Goal: Task Accomplishment & Management: Manage account settings

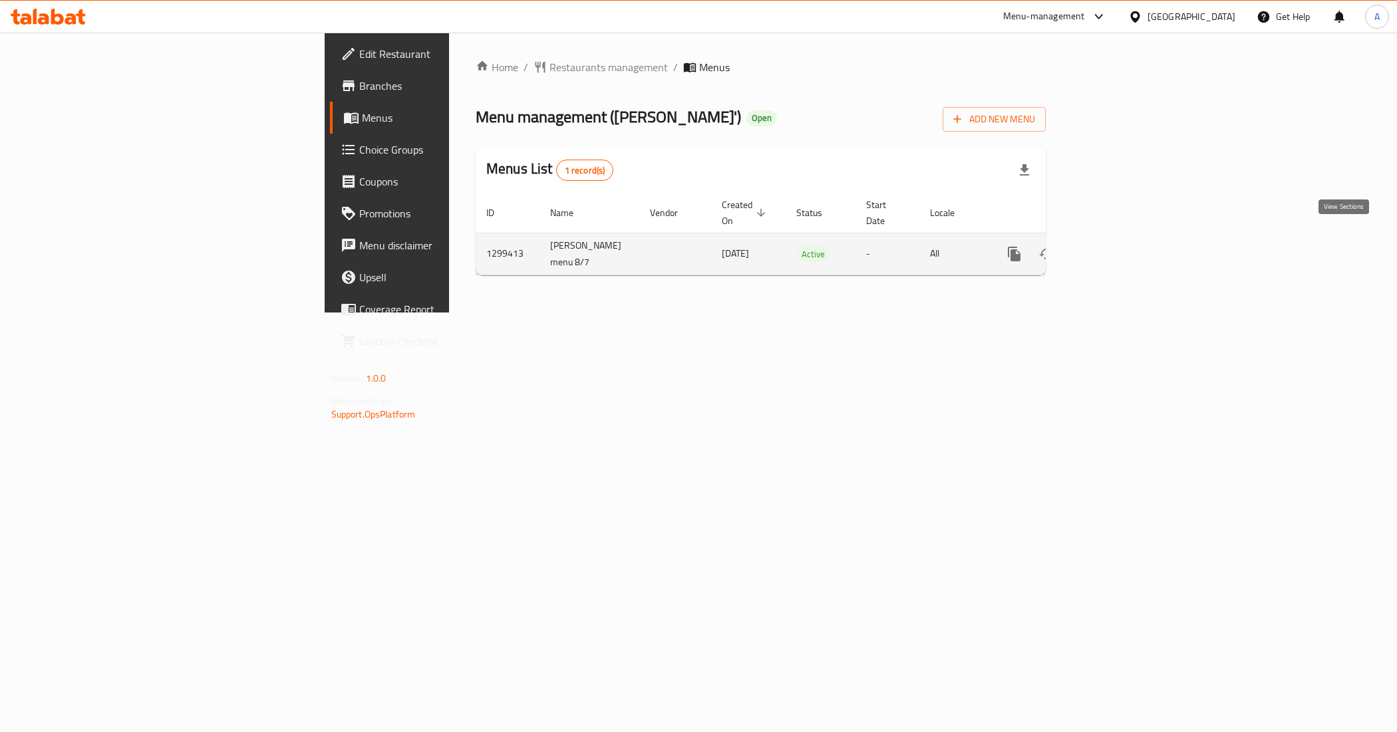
click at [1126, 241] on link "enhanced table" at bounding box center [1110, 254] width 32 height 32
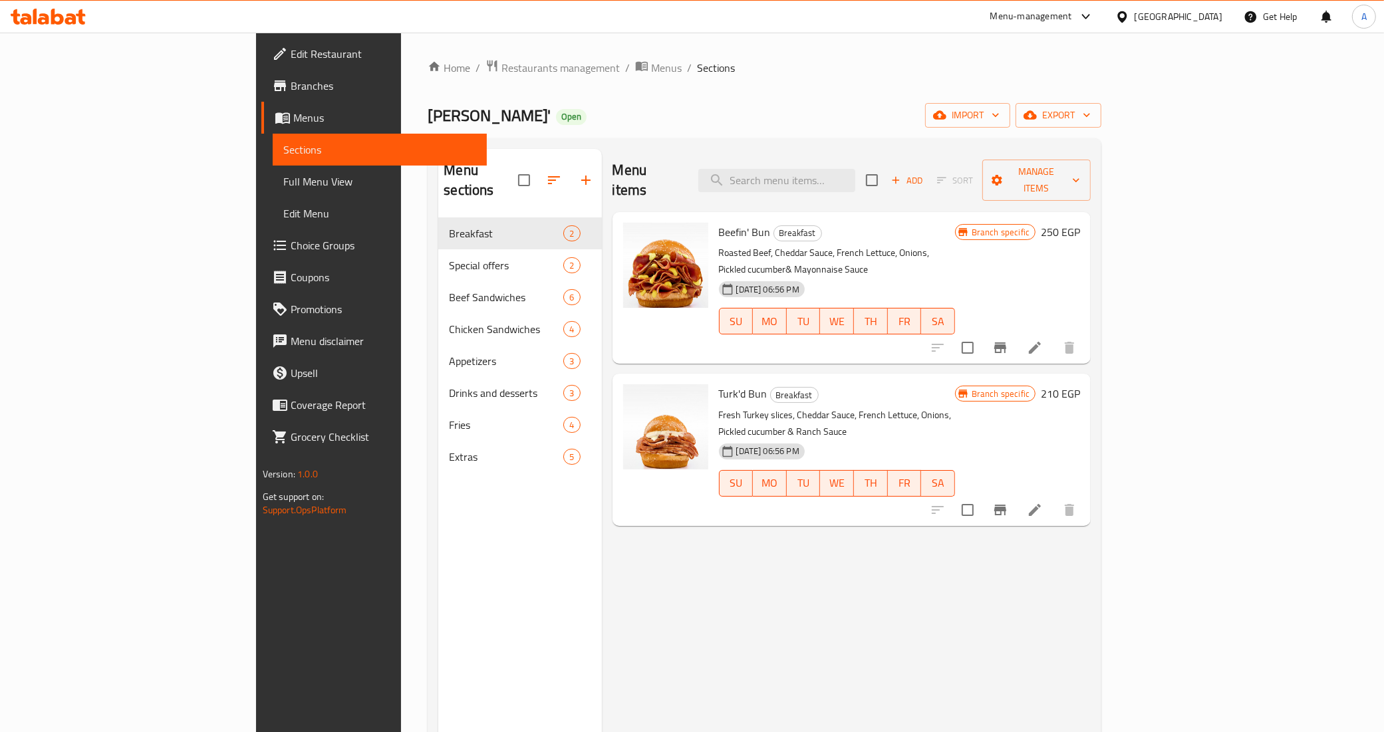
click at [820, 603] on div "Menu items Add Sort Manage items Beefin' Bun Breakfast Roasted Beef, Cheddar Sa…" at bounding box center [847, 515] width 490 height 732
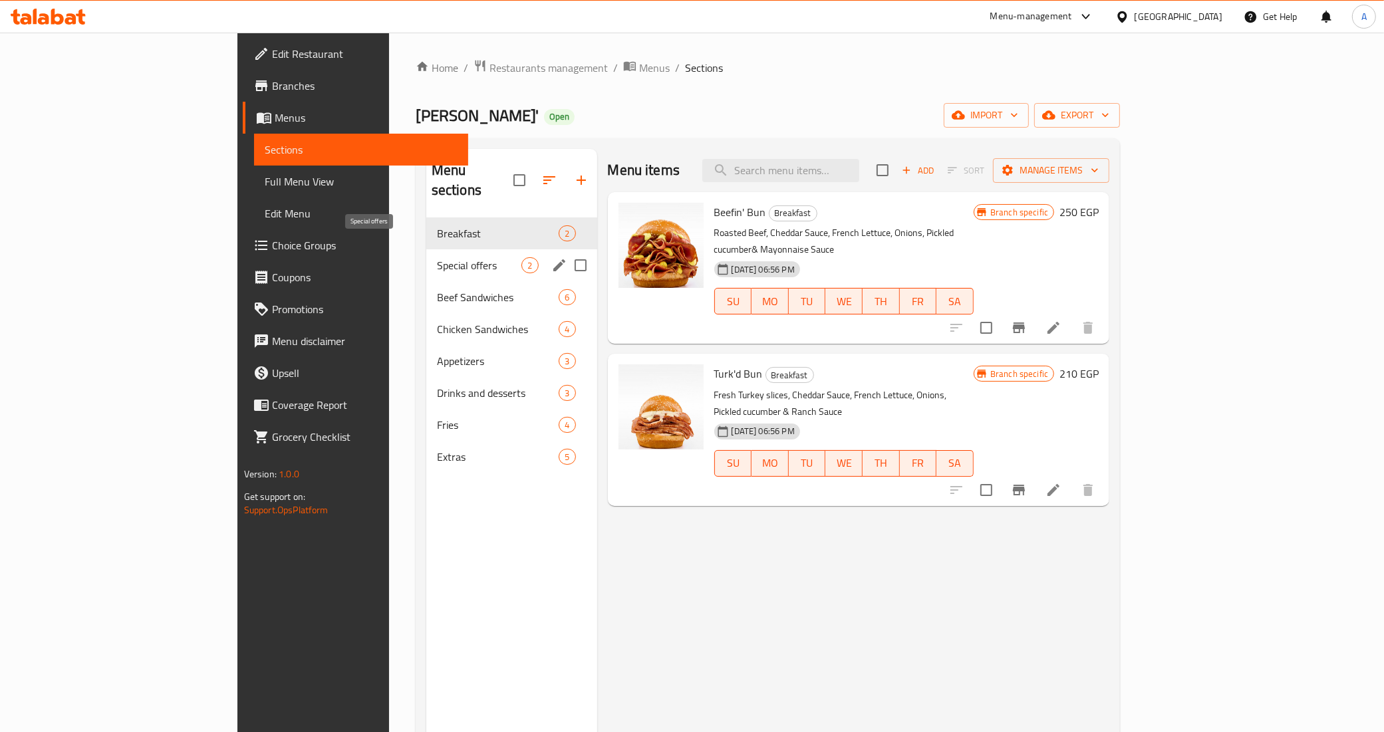
click at [437, 257] on span "Special offers" at bounding box center [479, 265] width 85 height 16
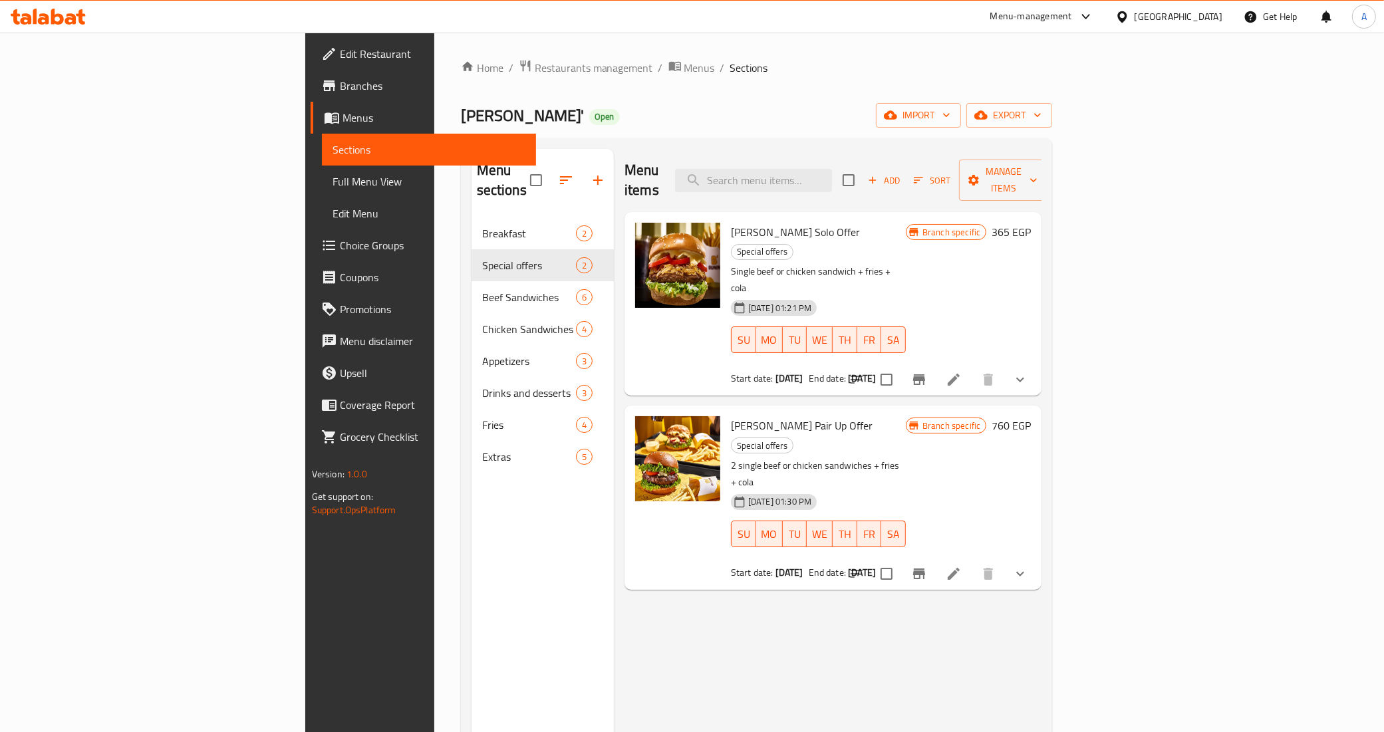
click at [927, 372] on icon "Branch-specific-item" at bounding box center [919, 380] width 16 height 16
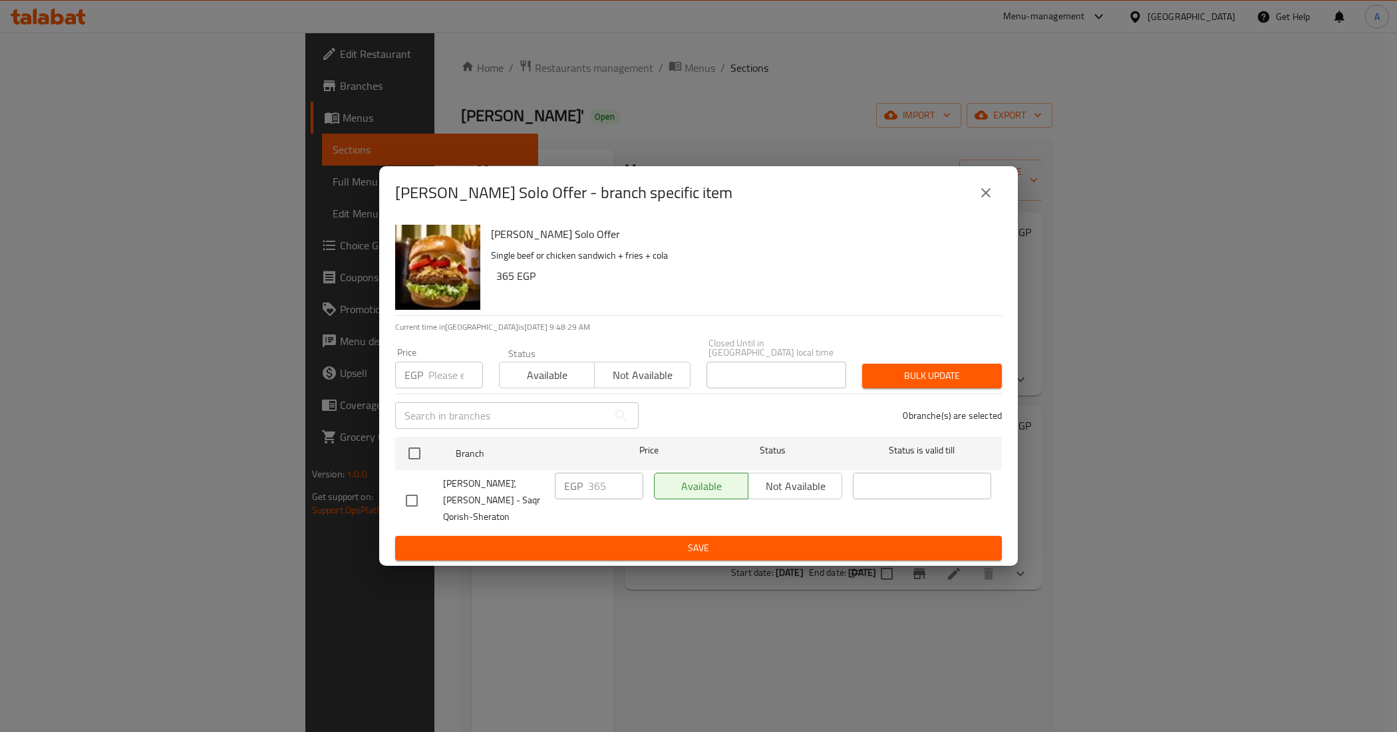
click at [986, 201] on icon "close" at bounding box center [986, 193] width 16 height 16
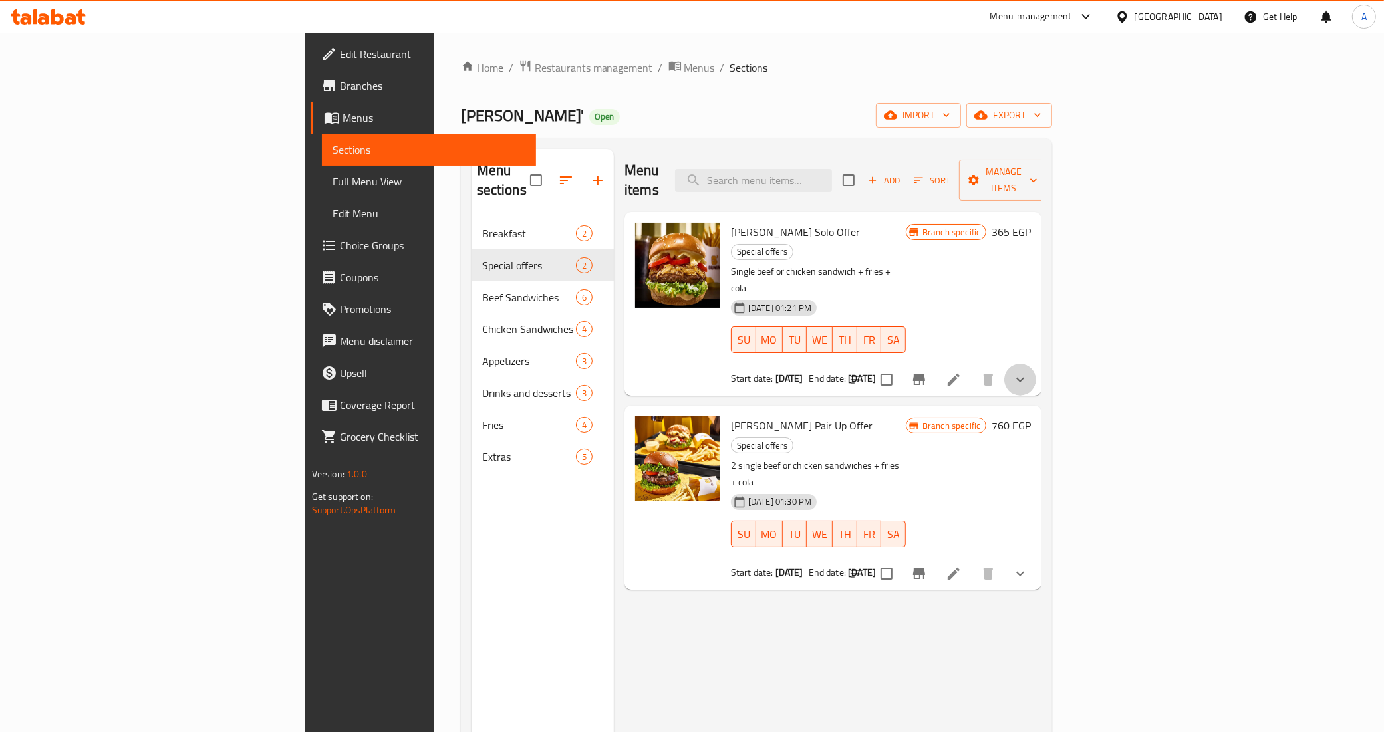
click at [1036, 364] on button "show more" at bounding box center [1020, 380] width 32 height 32
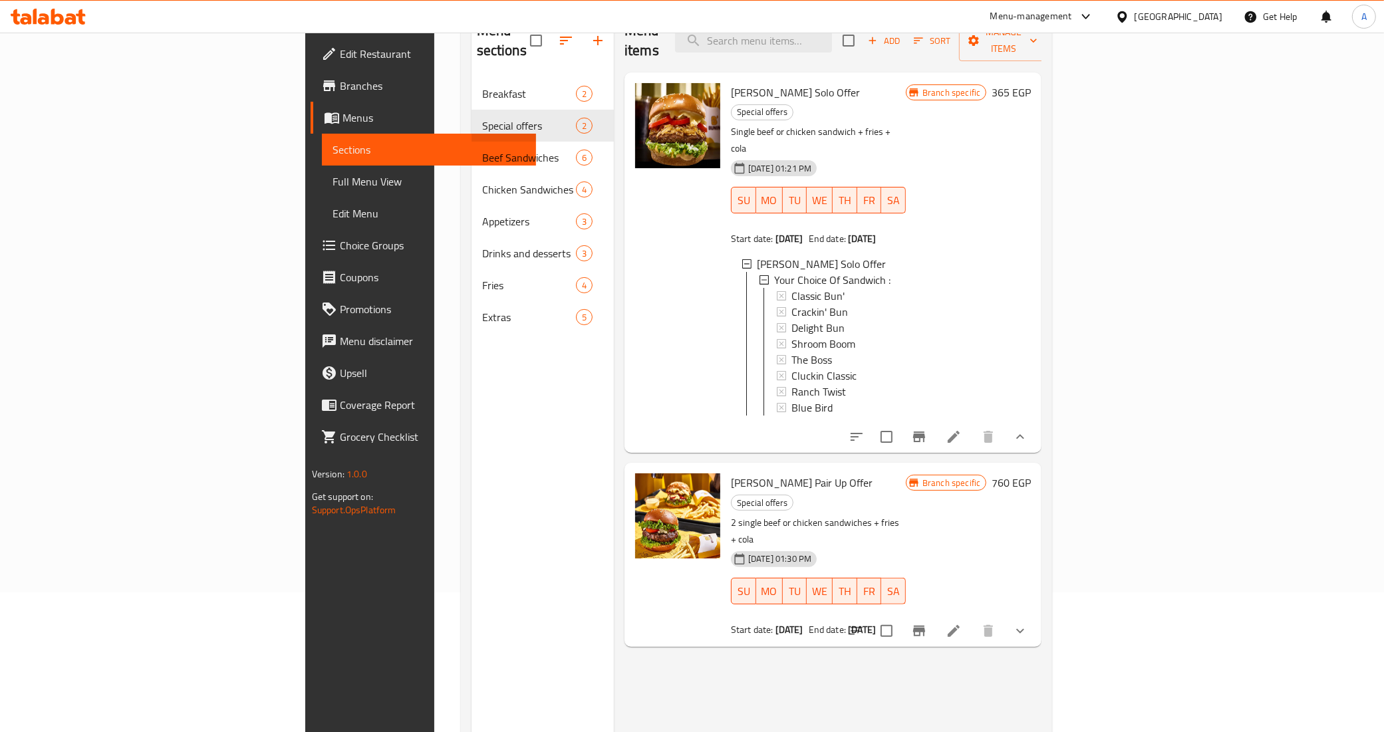
scroll to position [166, 0]
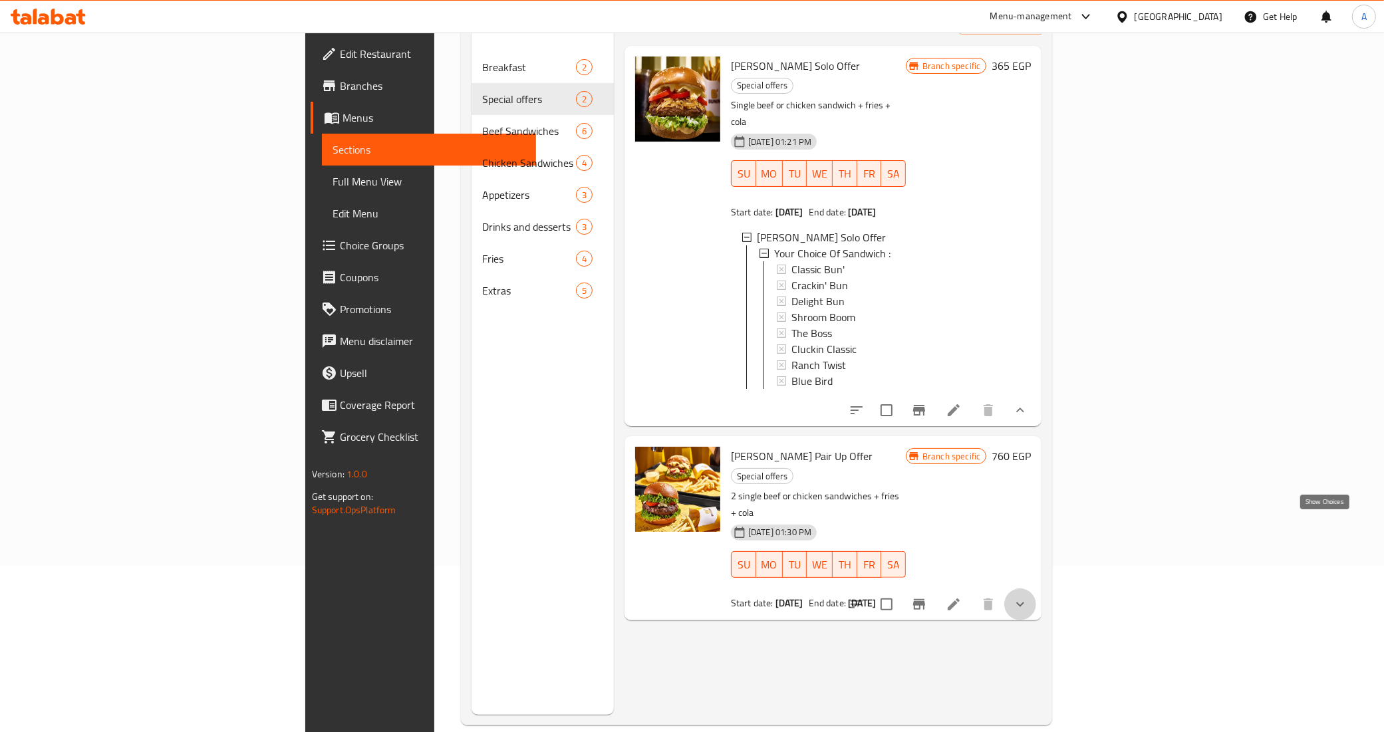
click at [1028, 597] on icon "show more" at bounding box center [1020, 605] width 16 height 16
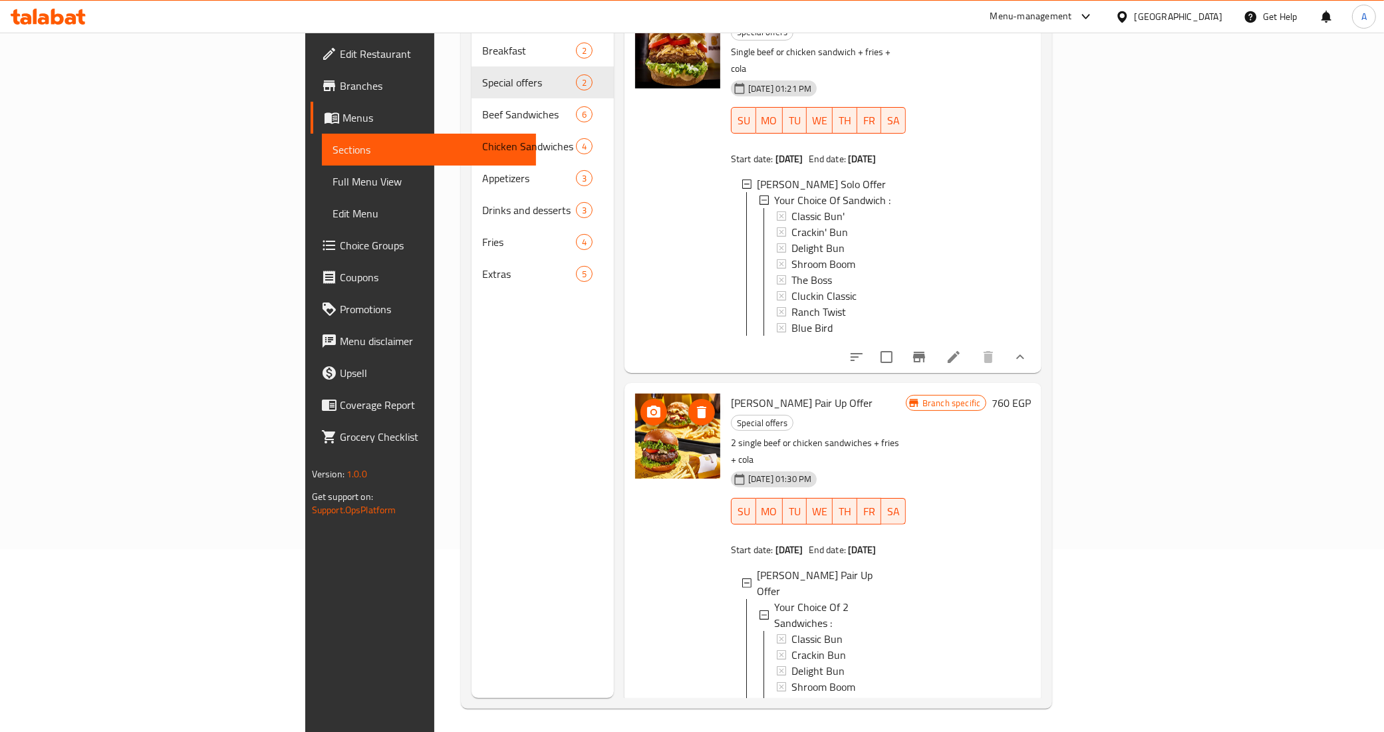
scroll to position [187, 0]
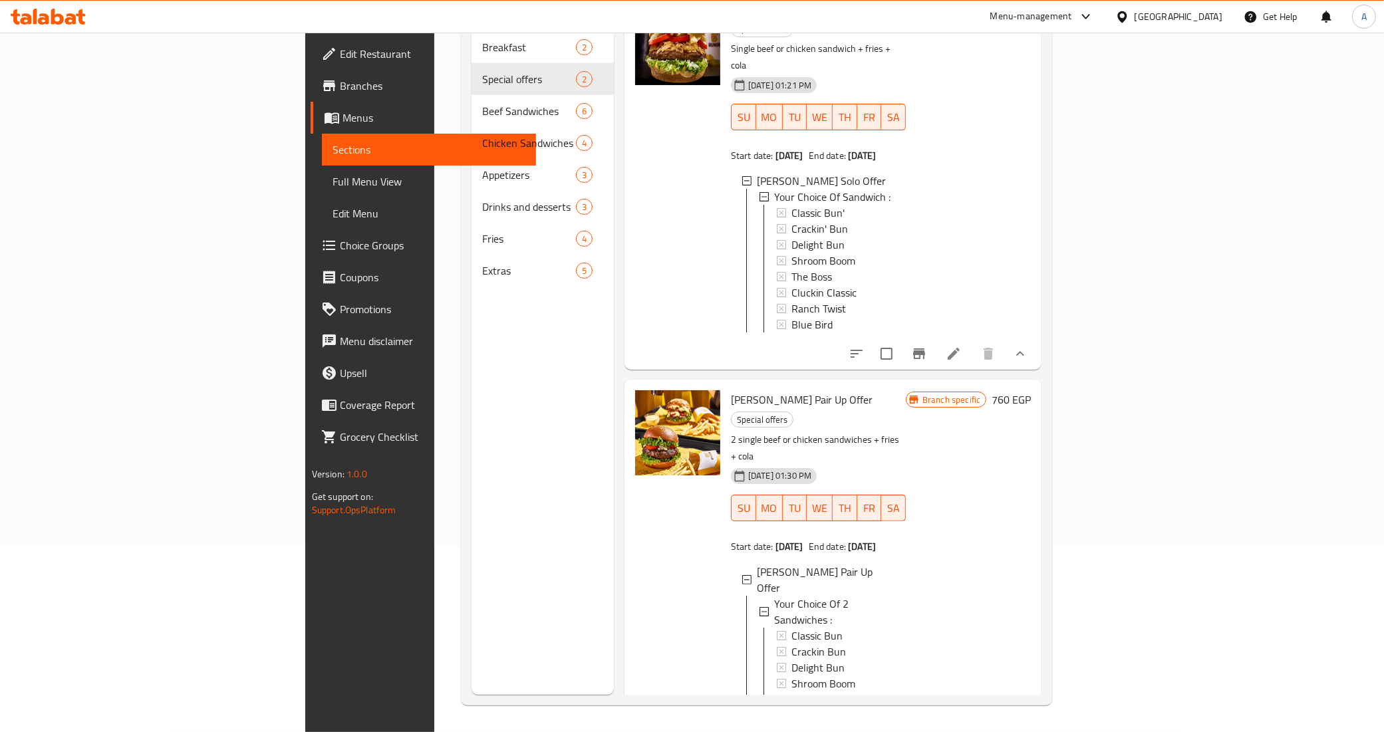
click at [630, 556] on div at bounding box center [678, 586] width 96 height 402
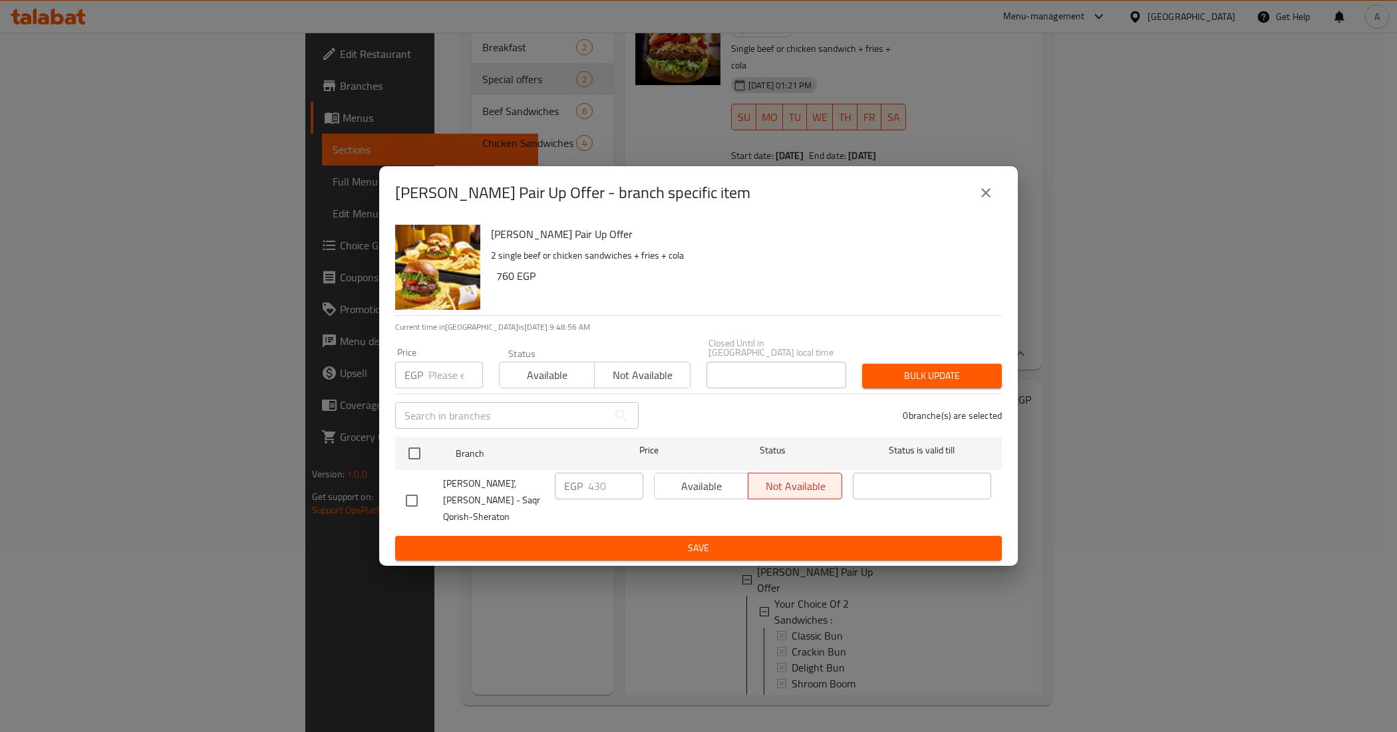
click at [979, 201] on icon "close" at bounding box center [986, 193] width 16 height 16
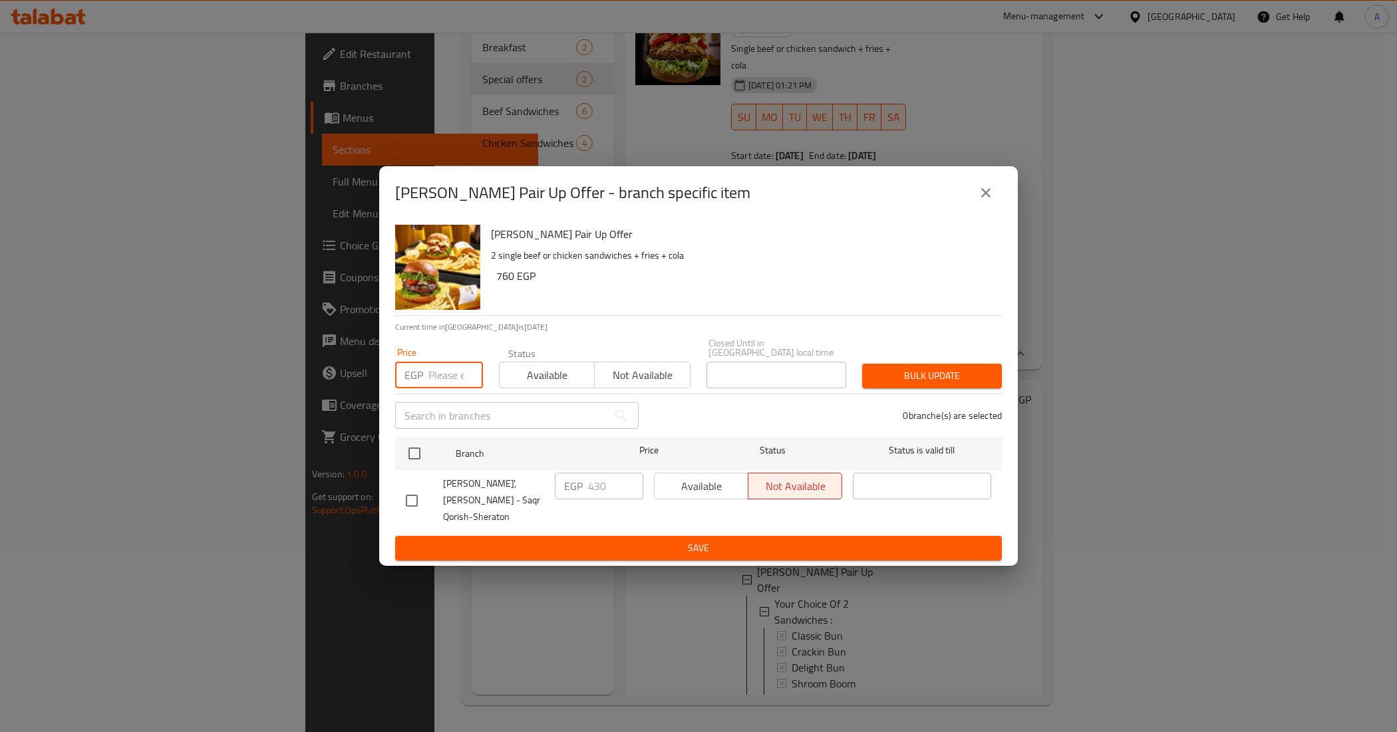
click at [450, 367] on input "number" at bounding box center [455, 375] width 55 height 27
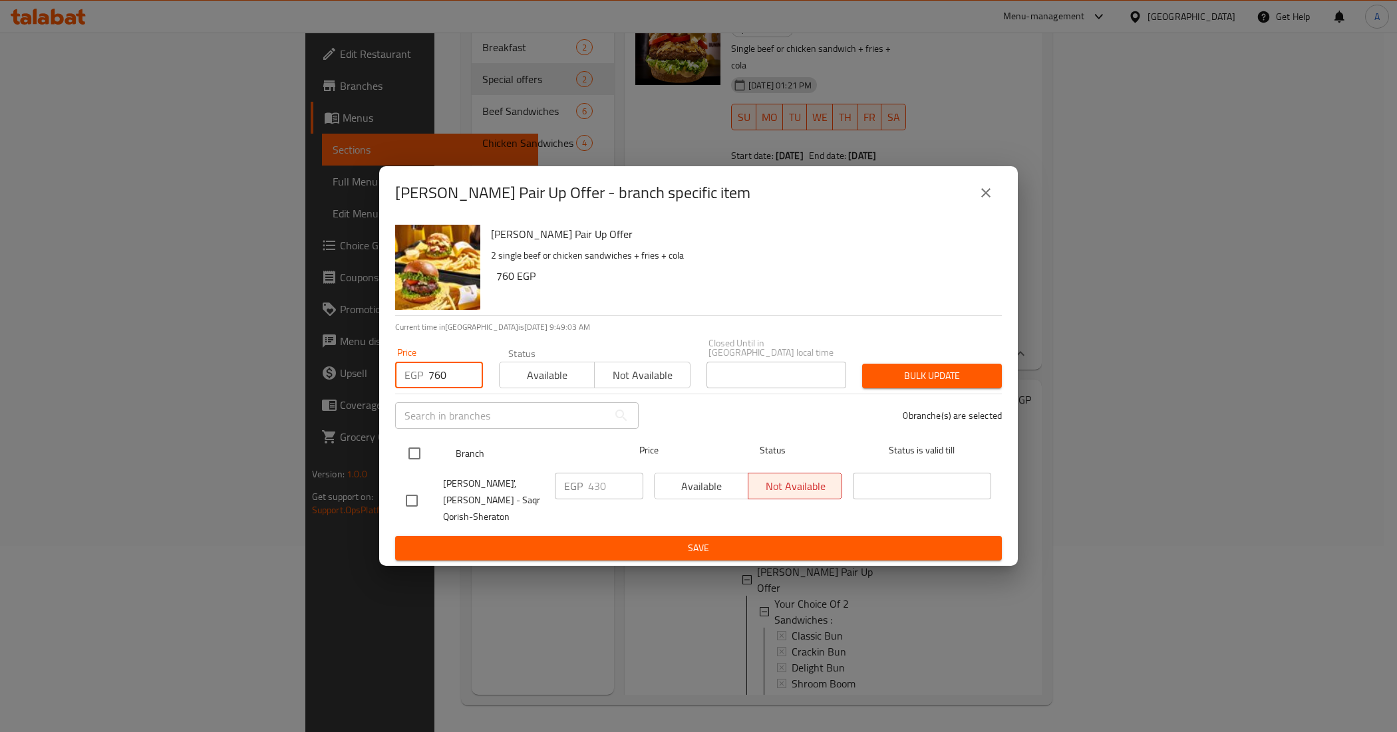
type input "760"
click at [412, 463] on input "checkbox" at bounding box center [414, 454] width 28 height 28
checkbox input "true"
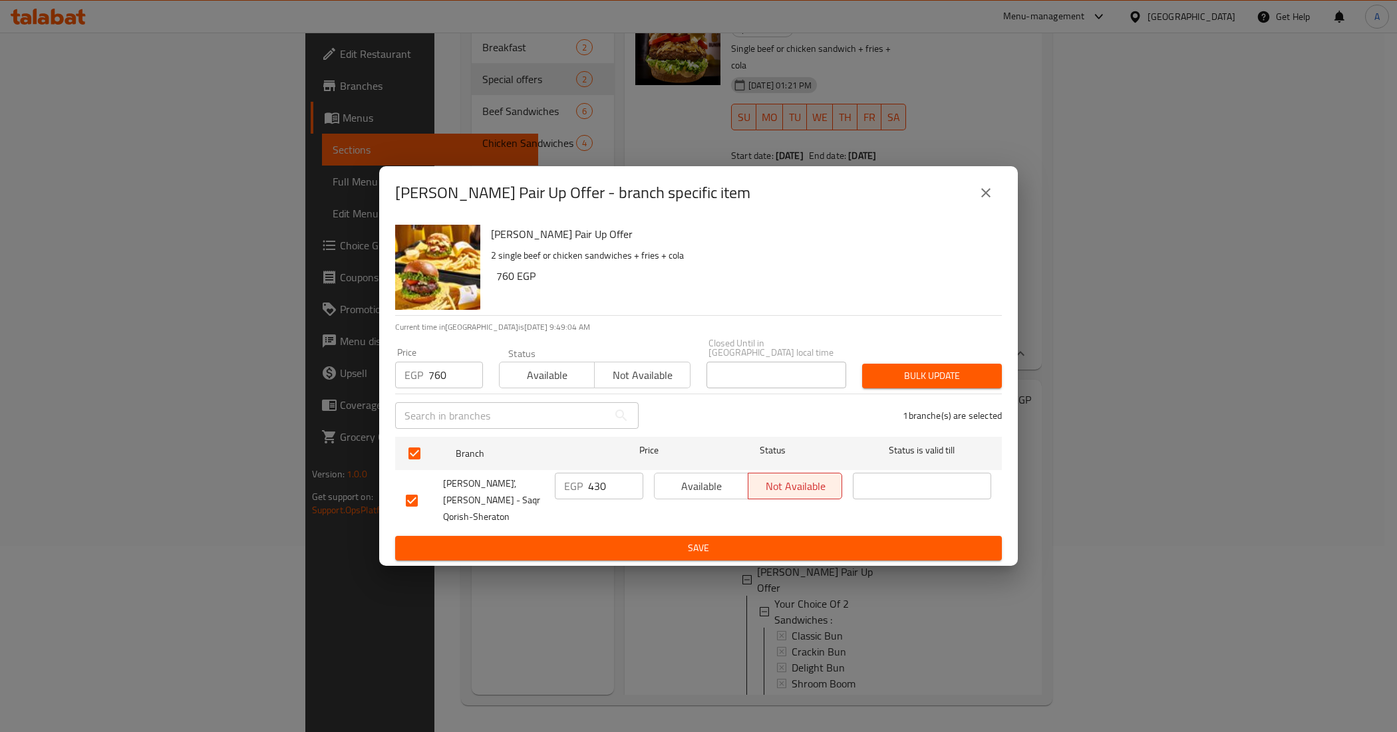
click at [882, 379] on span "Bulk update" at bounding box center [932, 376] width 118 height 17
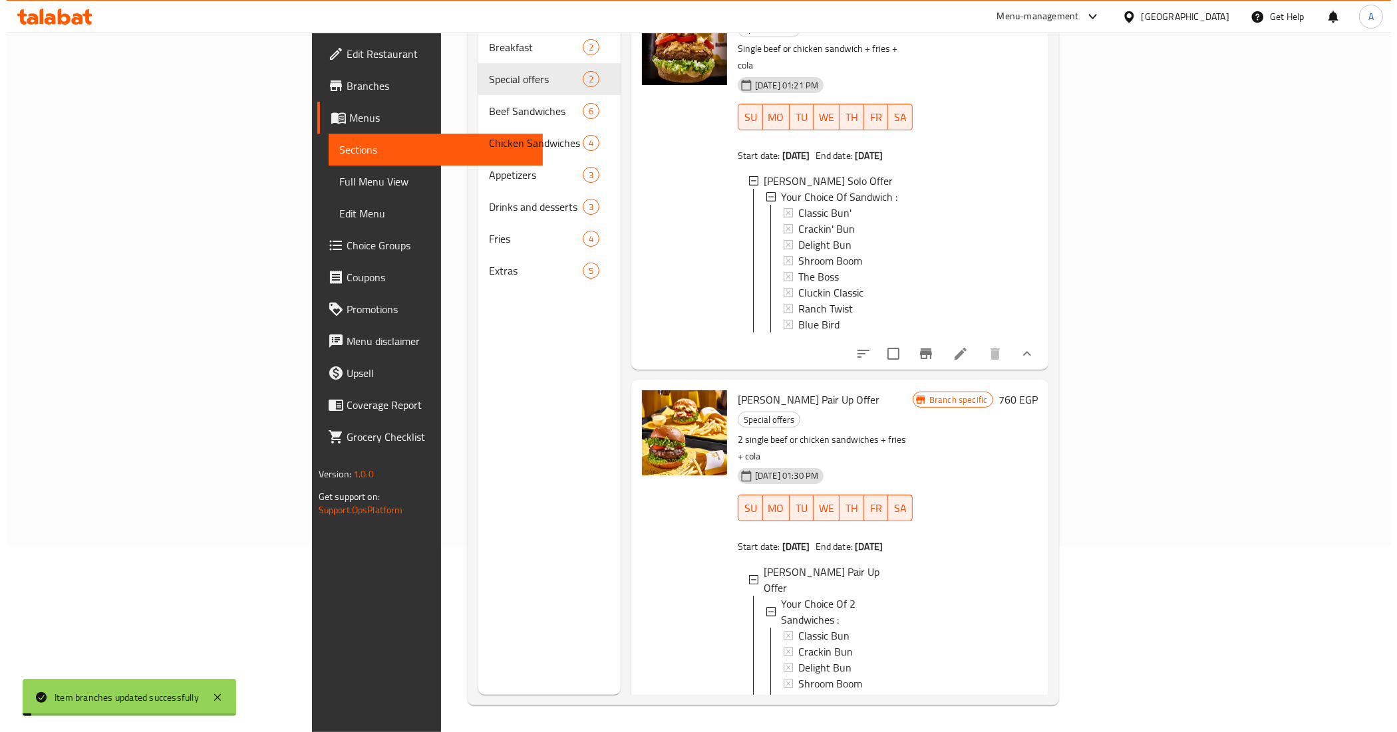
scroll to position [1, 0]
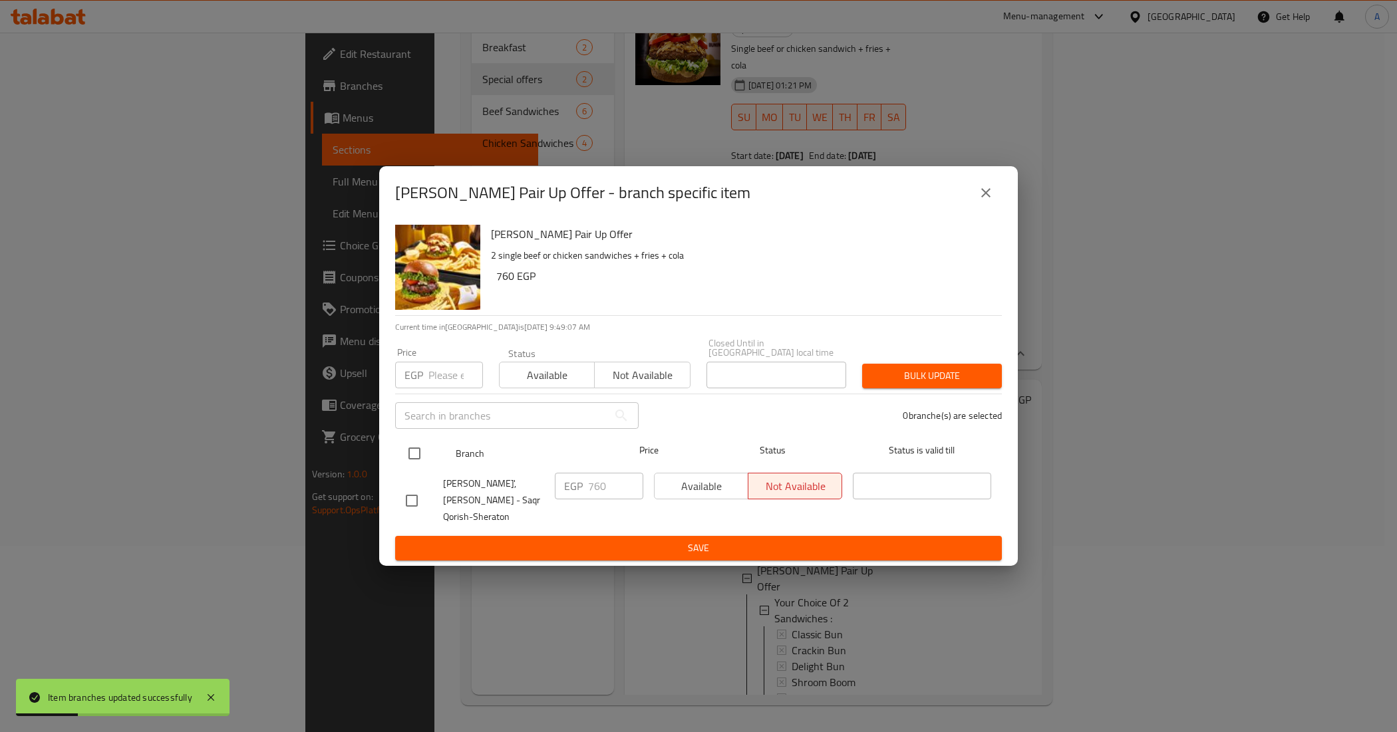
click at [406, 456] on input "checkbox" at bounding box center [414, 454] width 28 height 28
checkbox input "true"
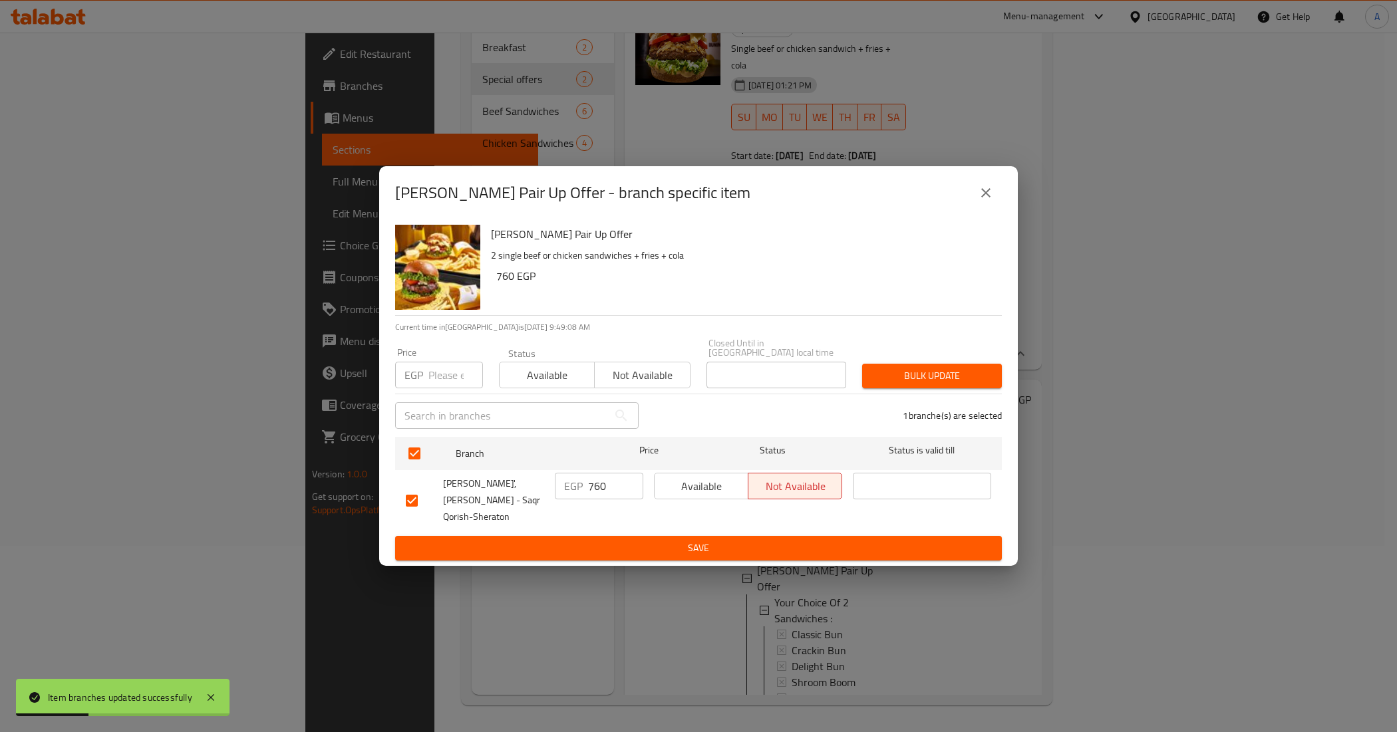
click at [566, 374] on span "Available" at bounding box center [547, 375] width 84 height 19
click at [689, 477] on button "Available" at bounding box center [701, 486] width 94 height 27
click at [903, 380] on span "Bulk update" at bounding box center [932, 376] width 118 height 17
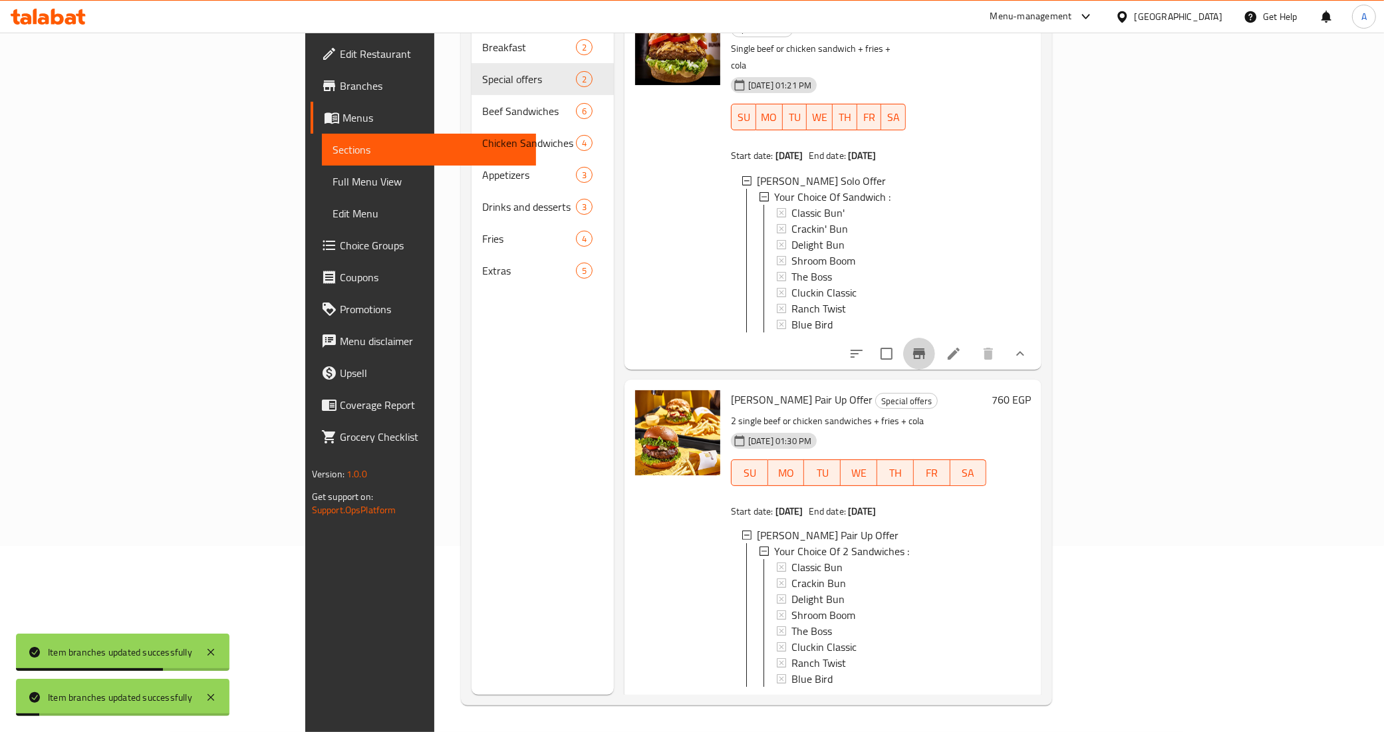
click at [925, 349] on icon "Branch-specific-item" at bounding box center [919, 354] width 12 height 11
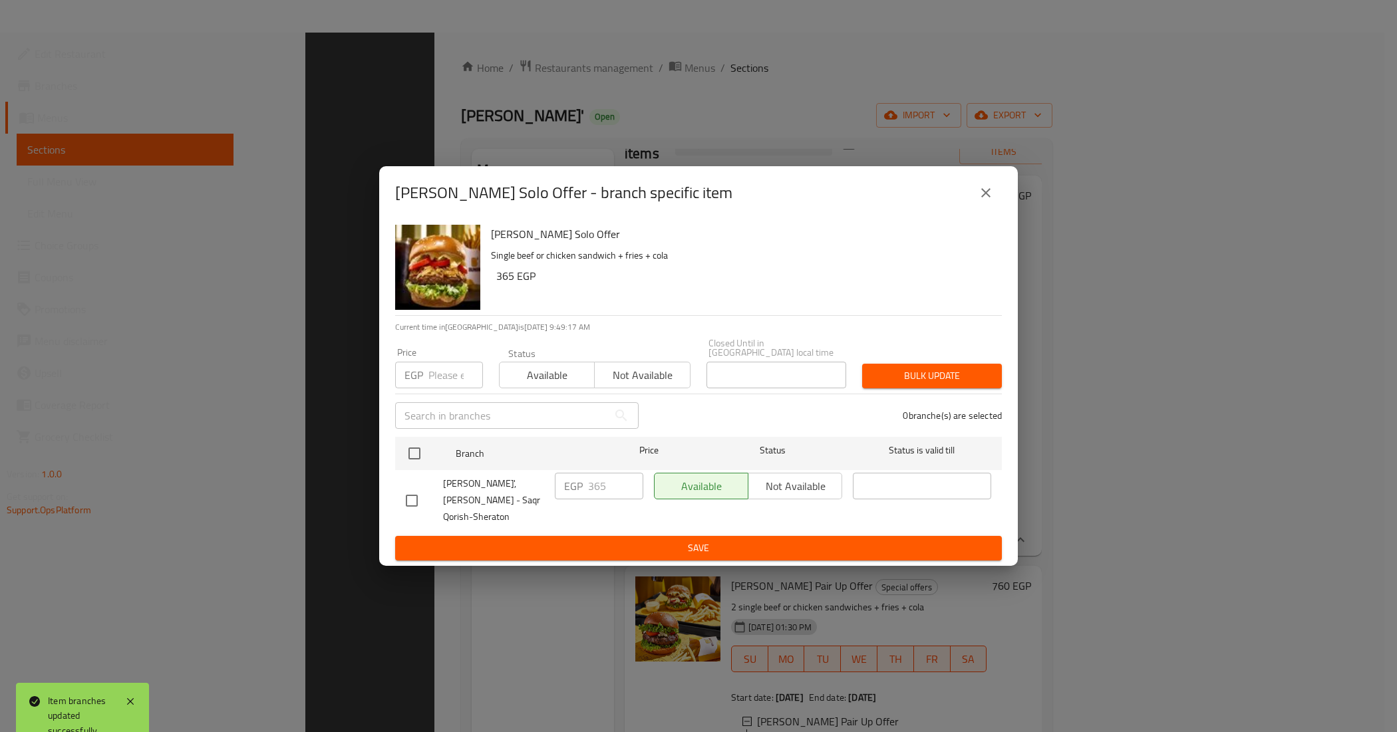
scroll to position [187, 0]
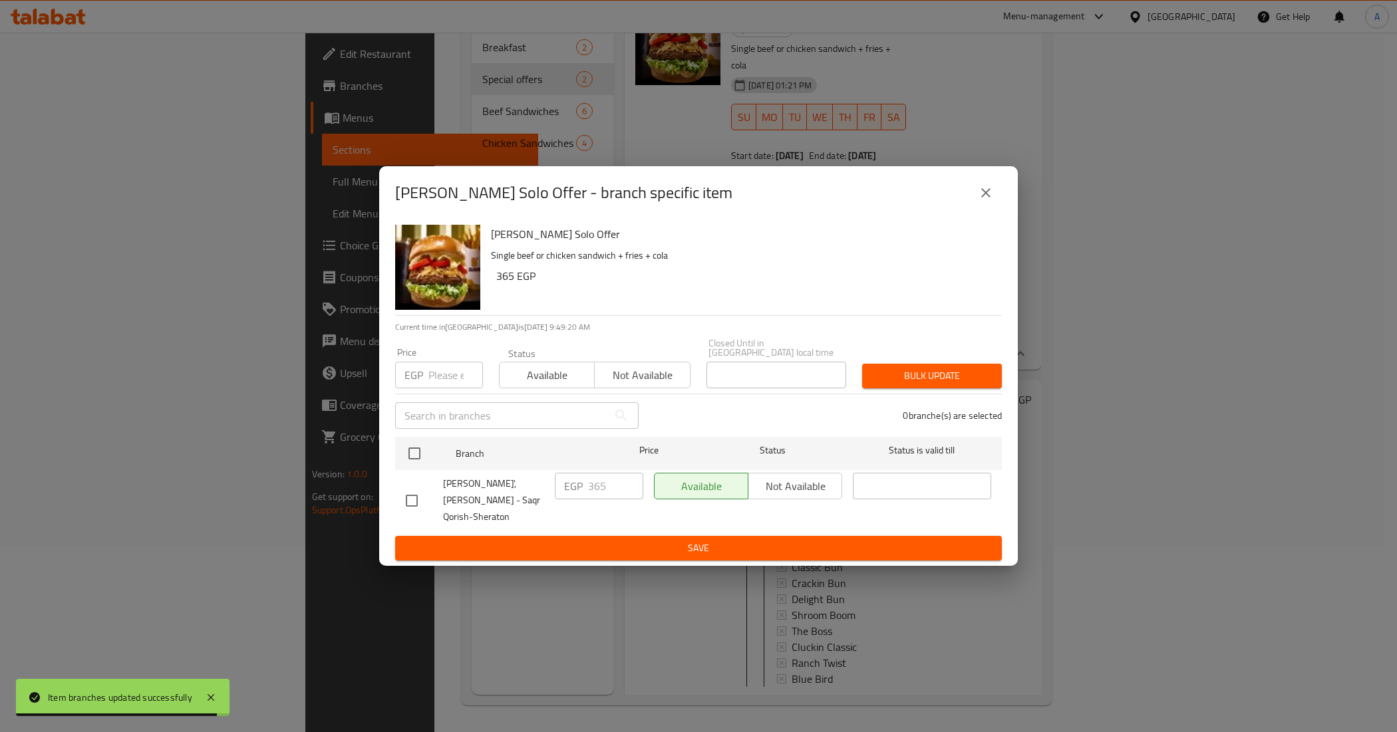
click at [986, 201] on icon "close" at bounding box center [986, 193] width 16 height 16
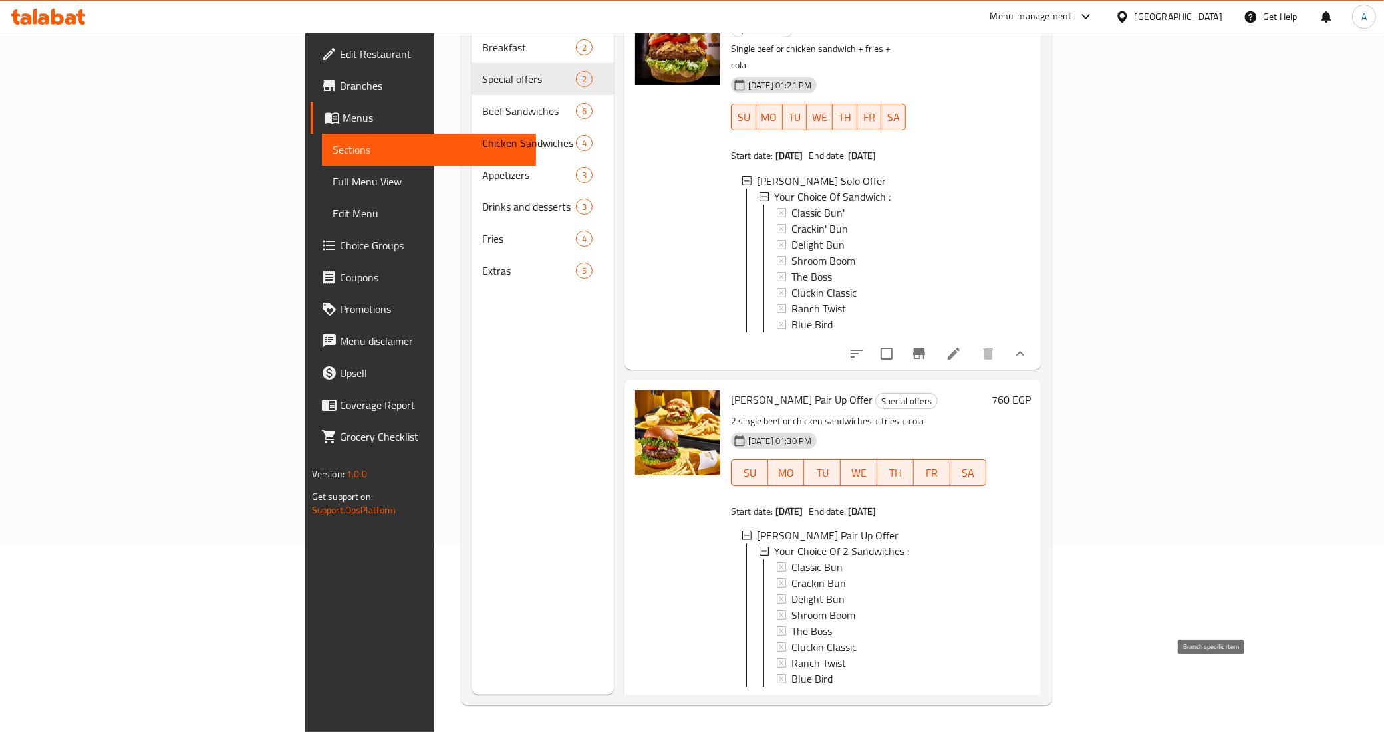
click at [925, 704] on icon "Branch-specific-item" at bounding box center [919, 709] width 12 height 11
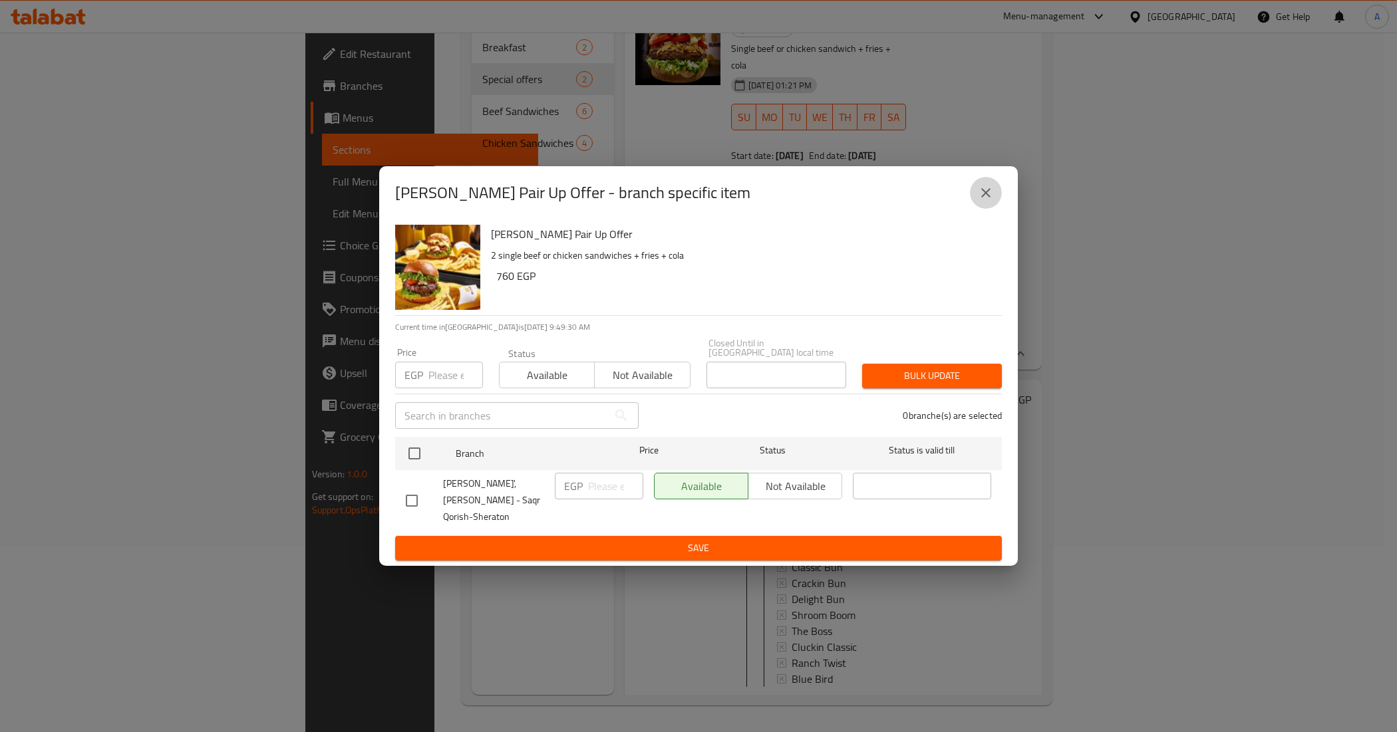
click at [989, 197] on button "close" at bounding box center [986, 193] width 32 height 32
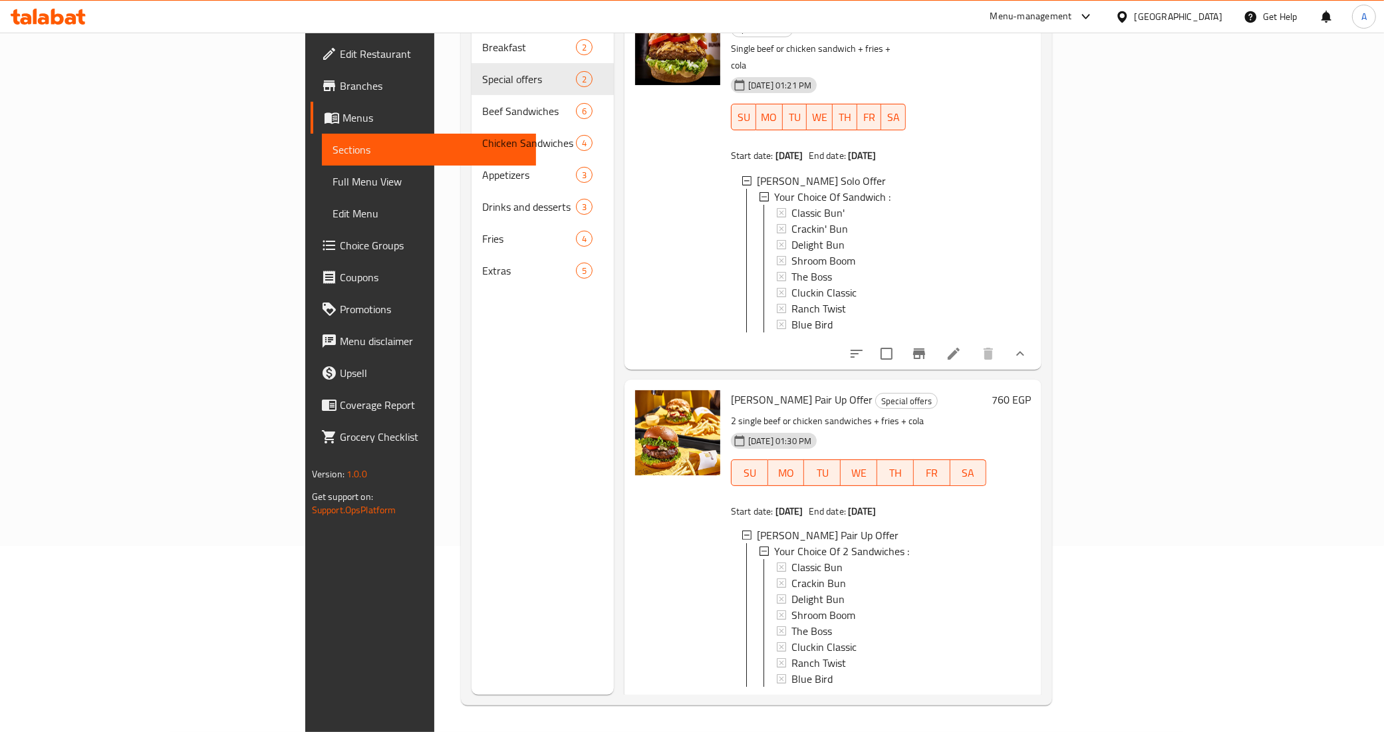
scroll to position [0, 0]
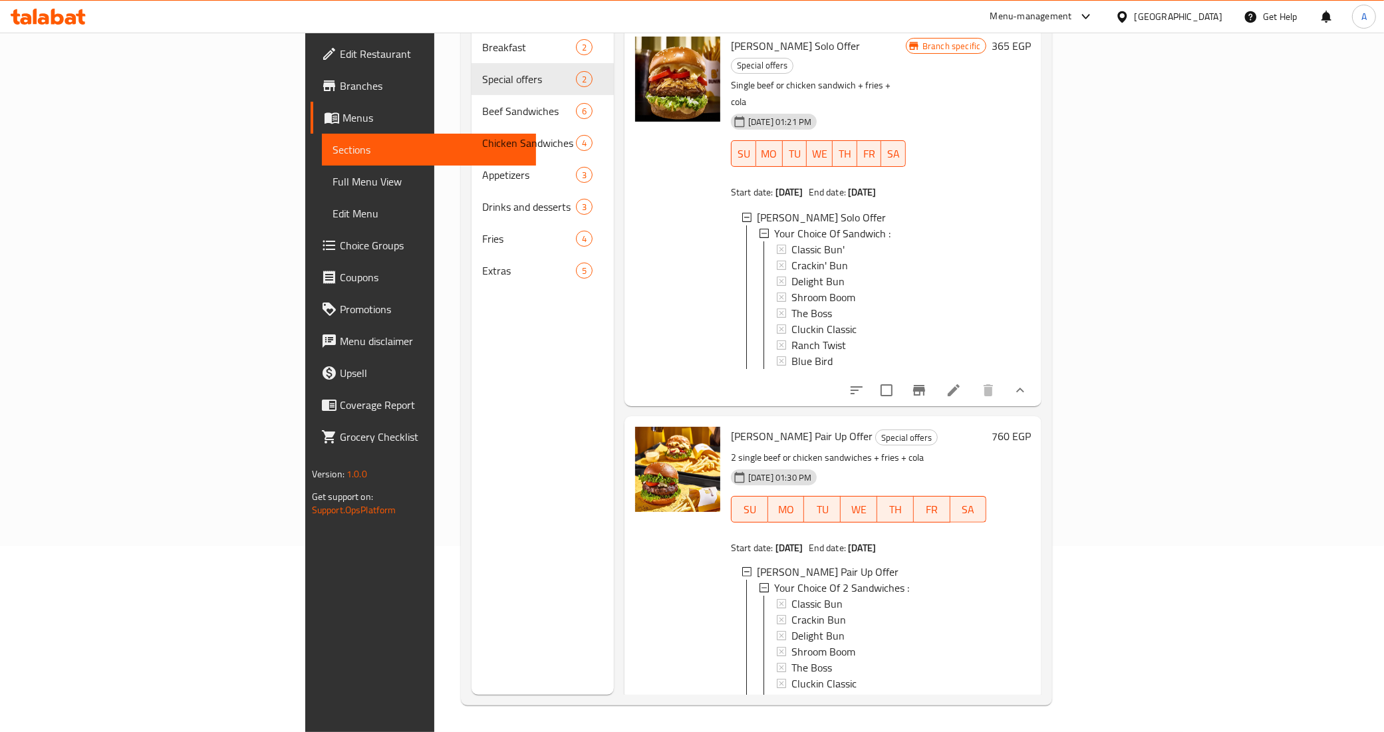
click at [630, 551] on div at bounding box center [678, 589] width 96 height 335
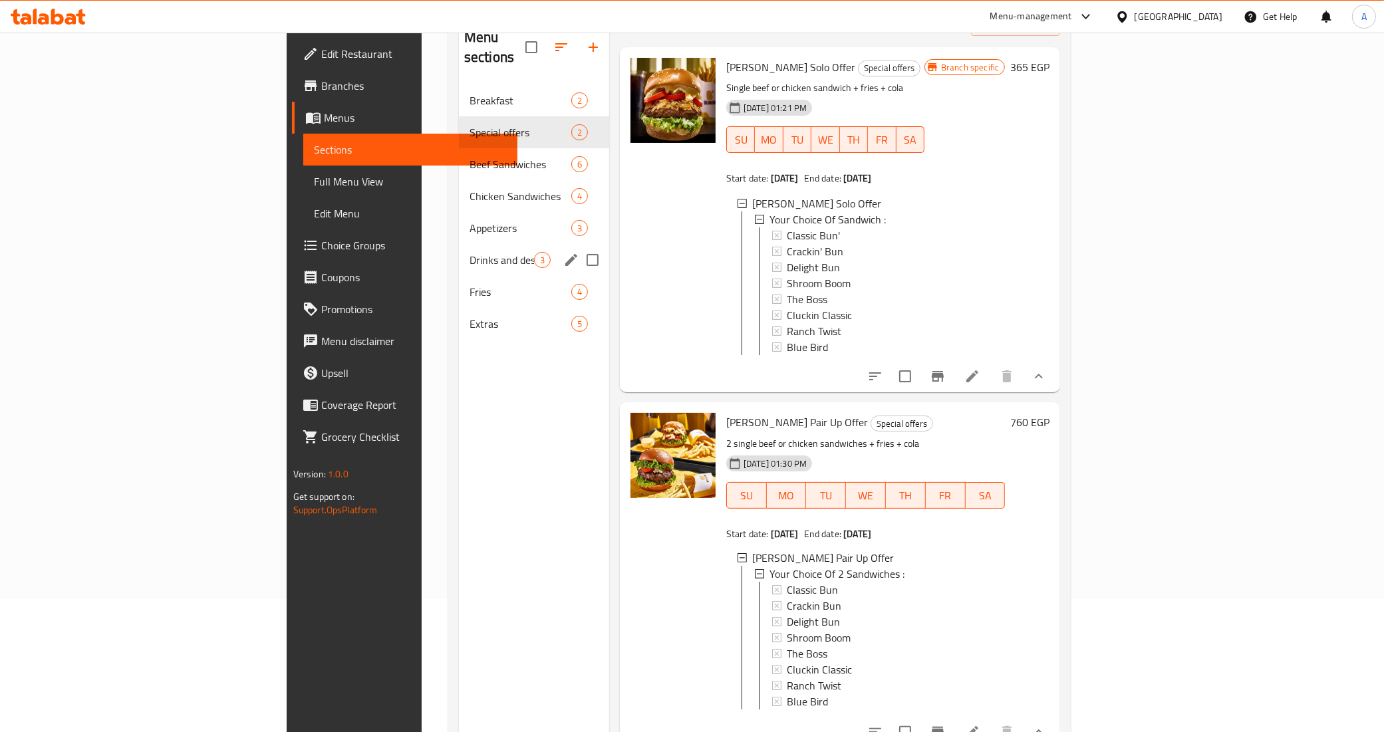
scroll to position [104, 0]
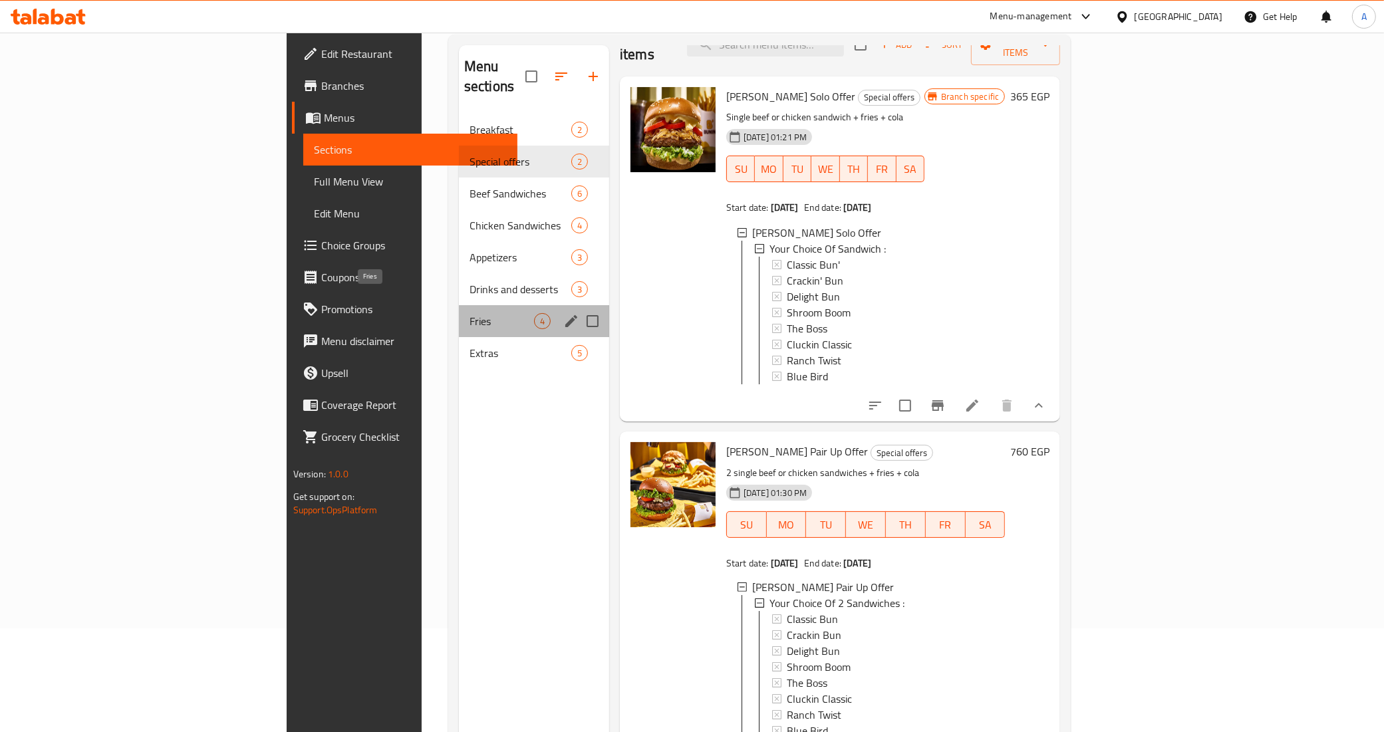
click at [470, 313] on span "Fries" at bounding box center [502, 321] width 65 height 16
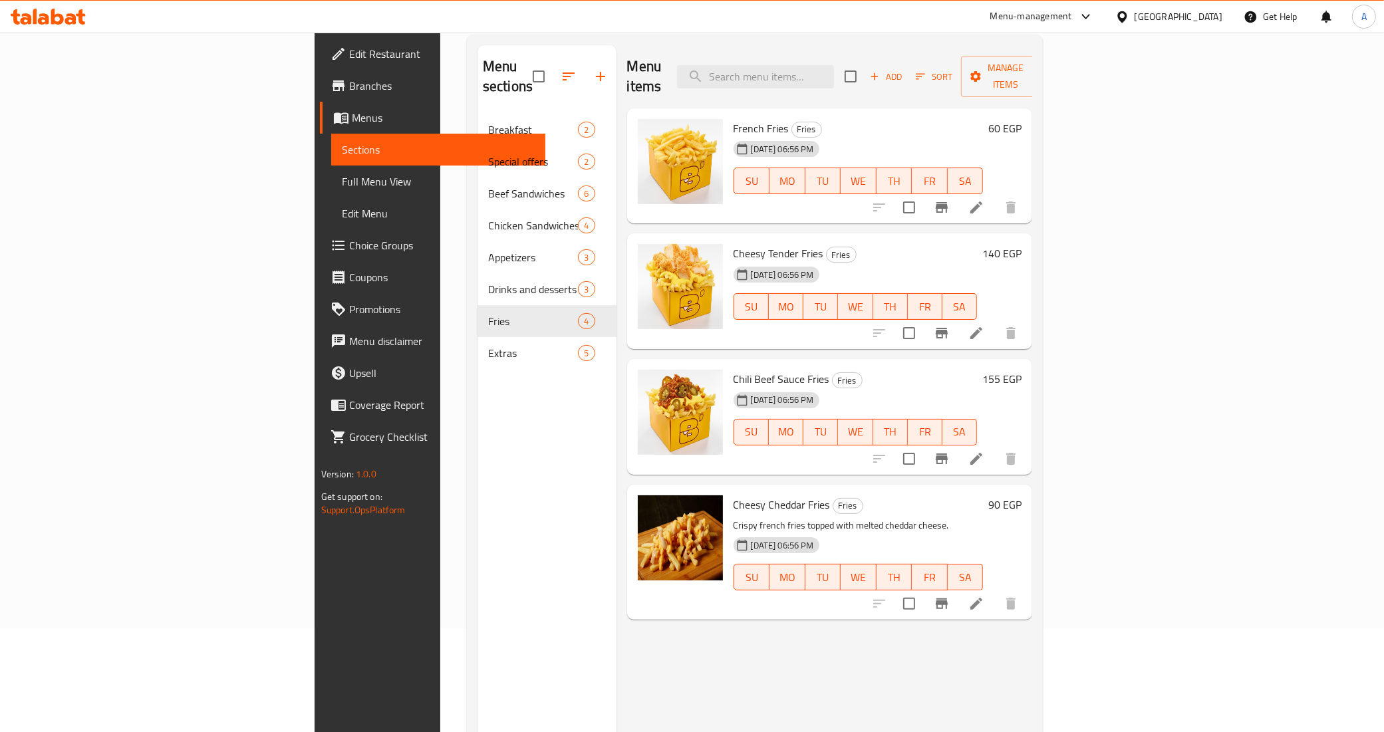
click at [349, 57] on span "Edit Restaurant" at bounding box center [442, 54] width 186 height 16
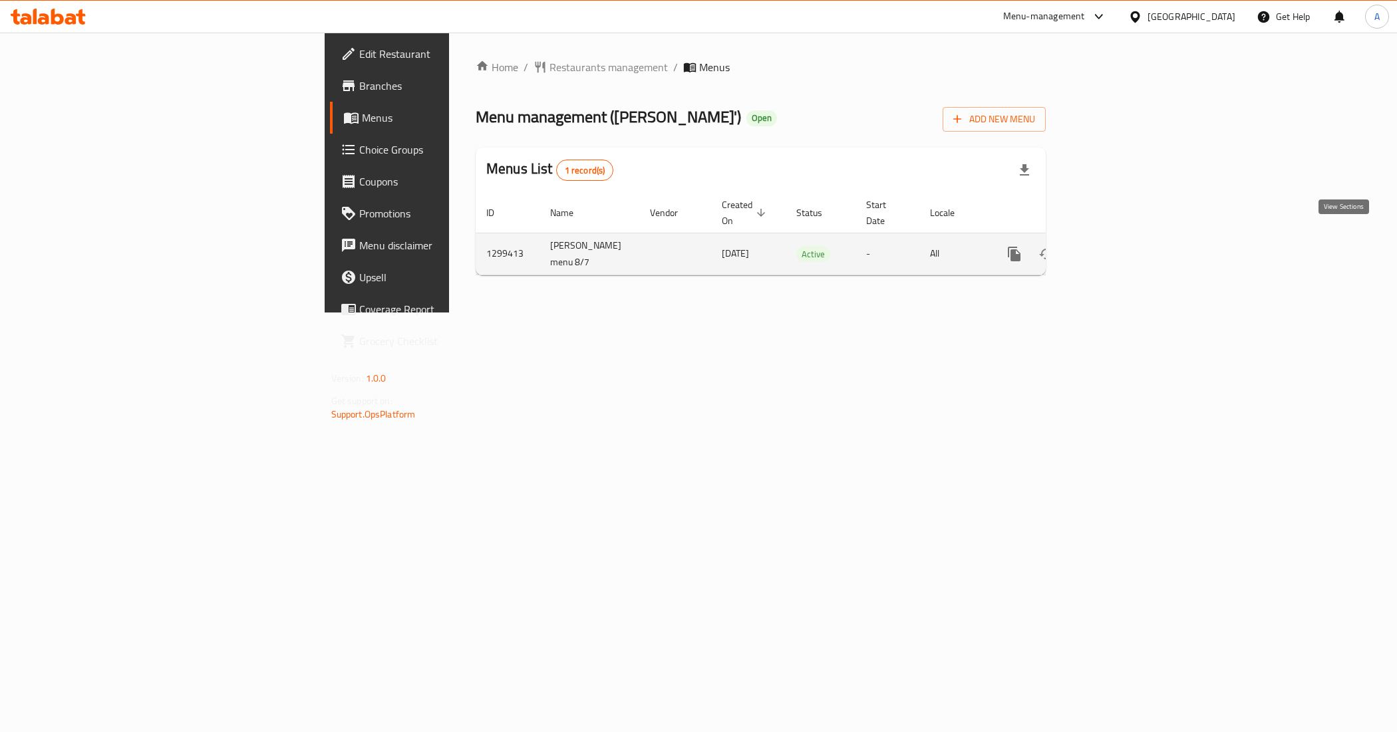
click at [1116, 248] on icon "enhanced table" at bounding box center [1110, 254] width 12 height 12
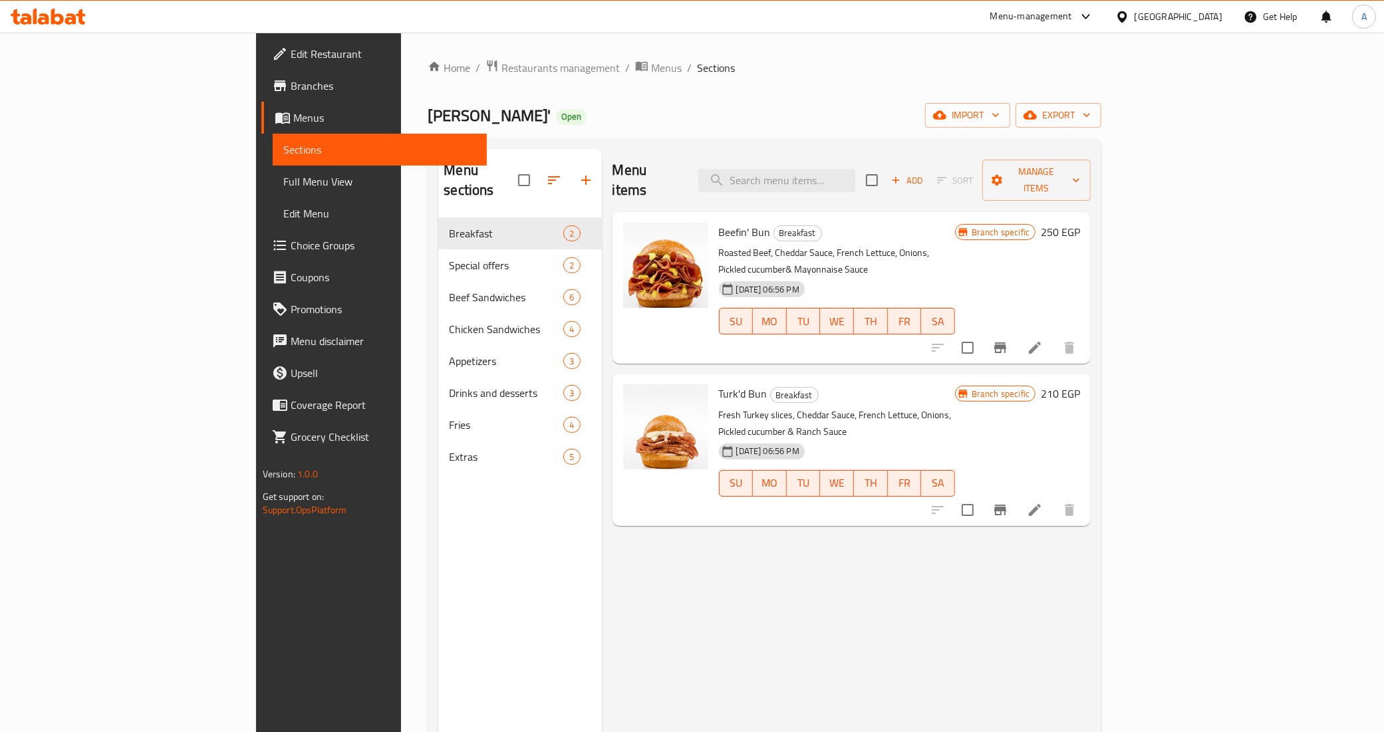
click at [960, 438] on div "[DATE] 06:56 PM SU MO TU WE TH FR SA" at bounding box center [837, 474] width 247 height 72
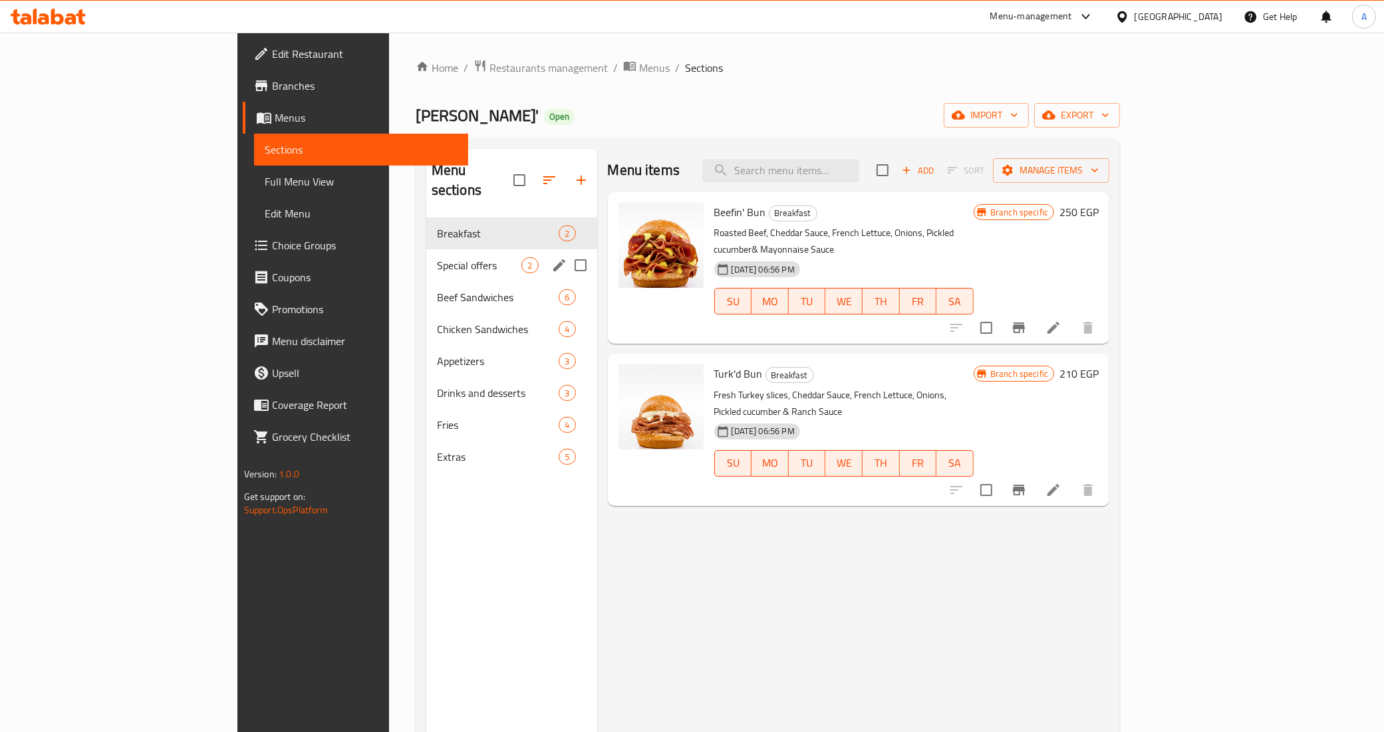
click at [426, 249] on div "Special offers 2" at bounding box center [511, 265] width 171 height 32
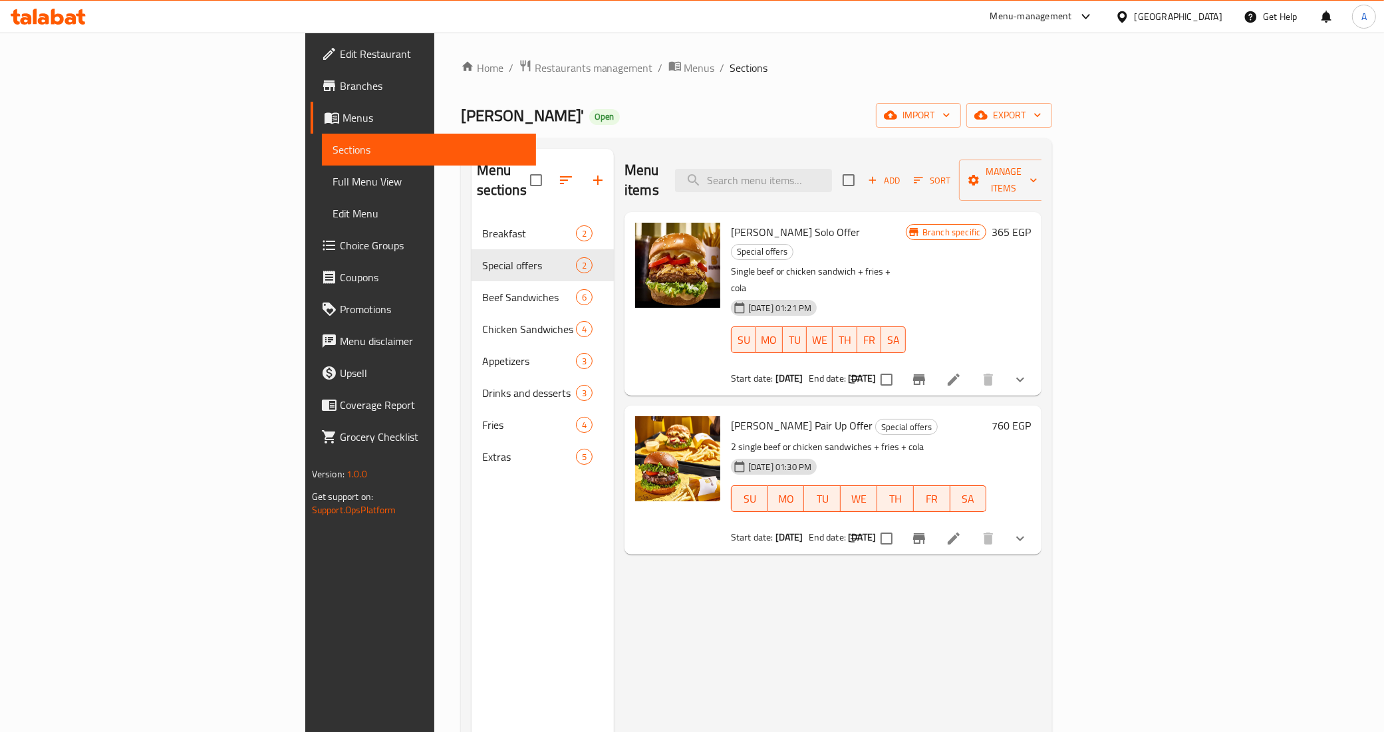
click at [809, 581] on div "Menu items Add Sort Manage items [PERSON_NAME] Solo Offer Special offers Single…" at bounding box center [828, 515] width 428 height 732
click at [957, 416] on h6 "[PERSON_NAME] Pair Up Offer Special offers" at bounding box center [858, 425] width 255 height 19
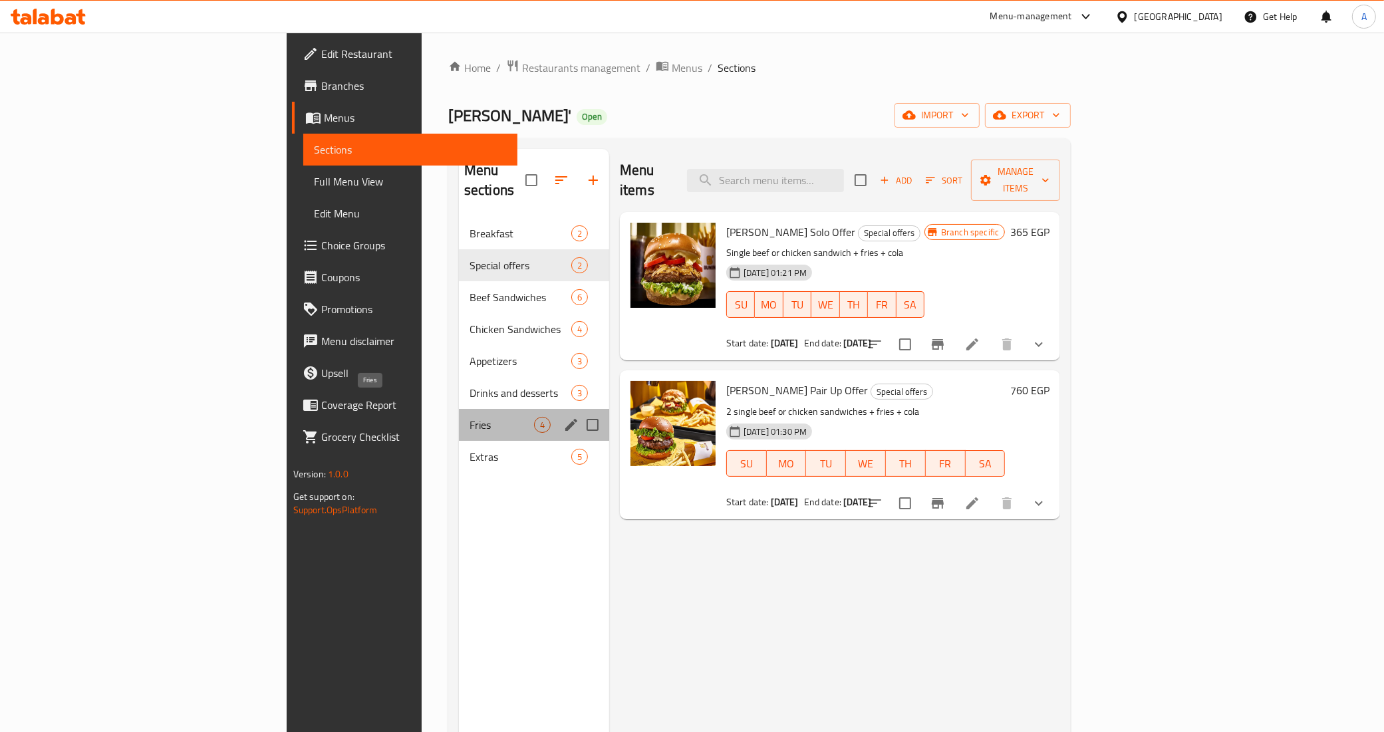
click at [470, 417] on span "Fries" at bounding box center [502, 425] width 65 height 16
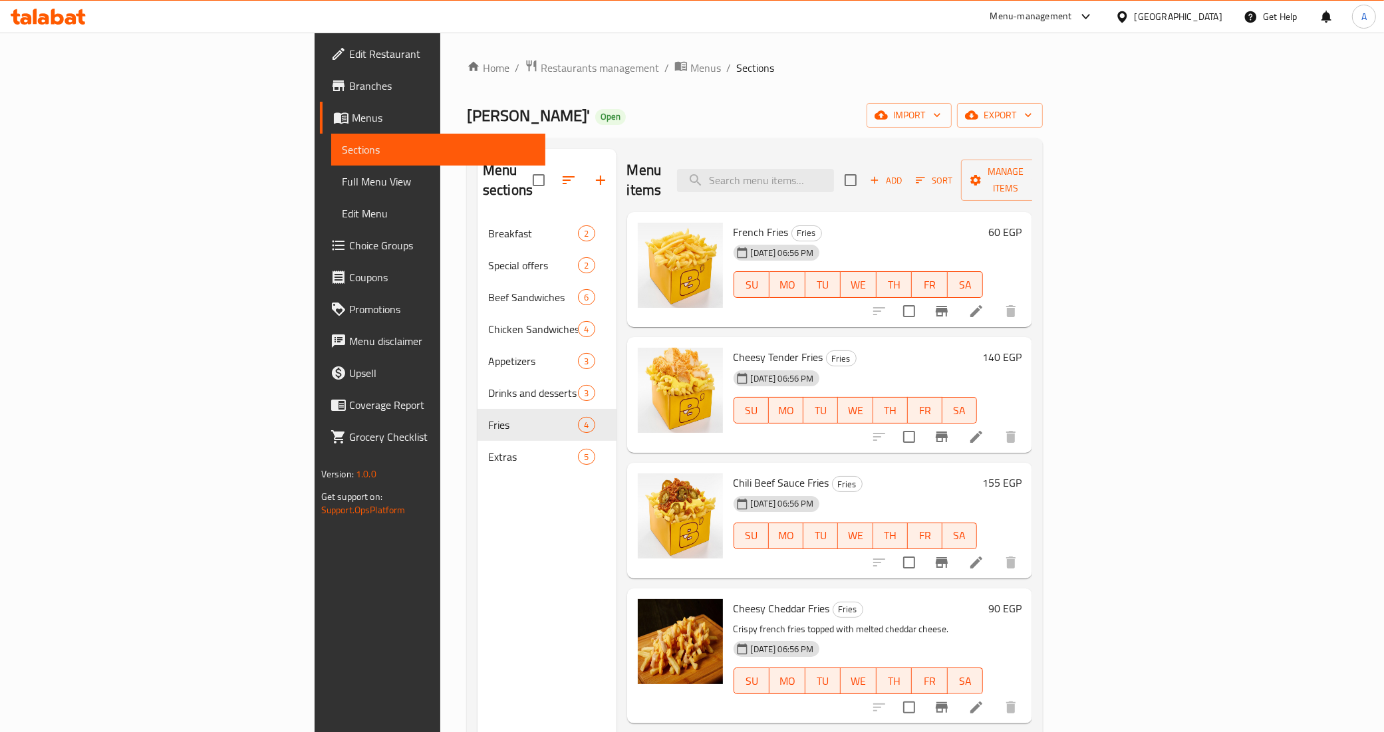
click at [883, 474] on h6 "Chili Beef Sauce Fries Fries" at bounding box center [856, 483] width 244 height 19
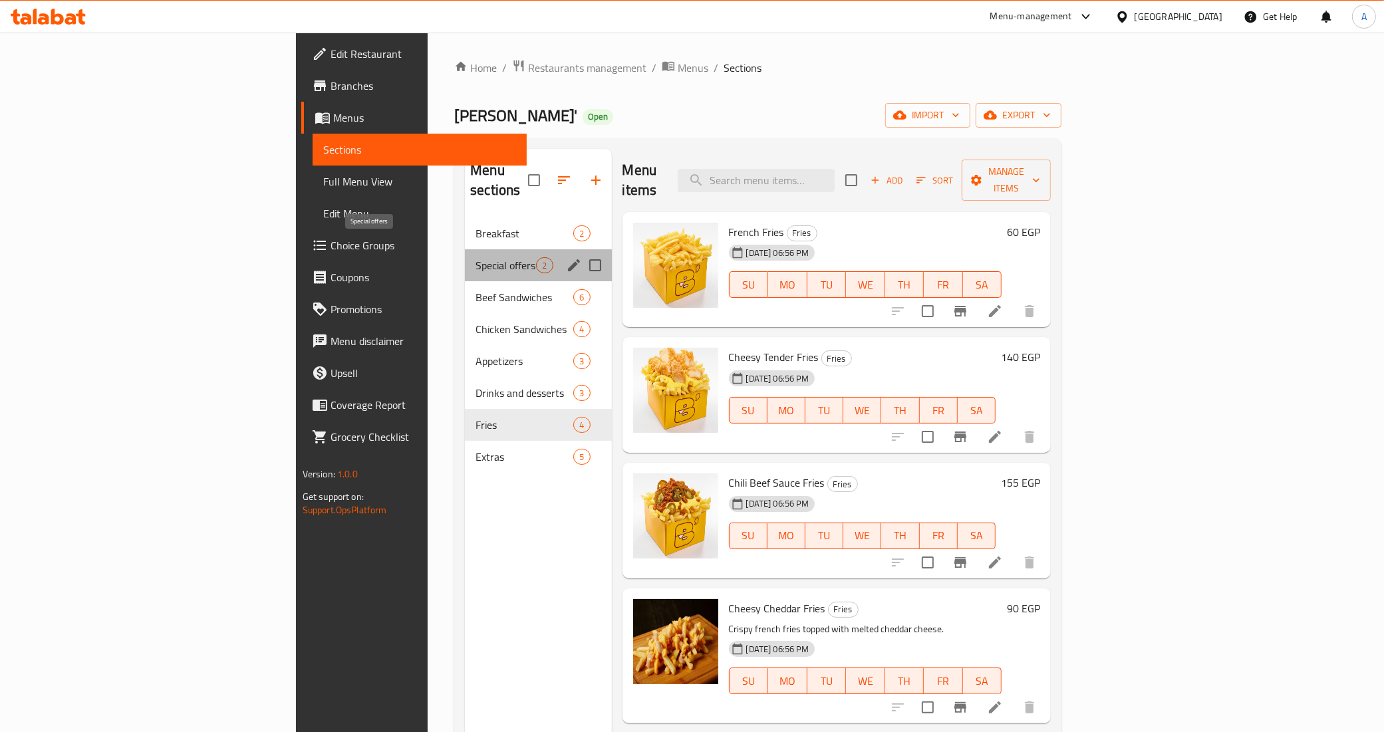
click at [476, 257] on span "Special offers" at bounding box center [506, 265] width 61 height 16
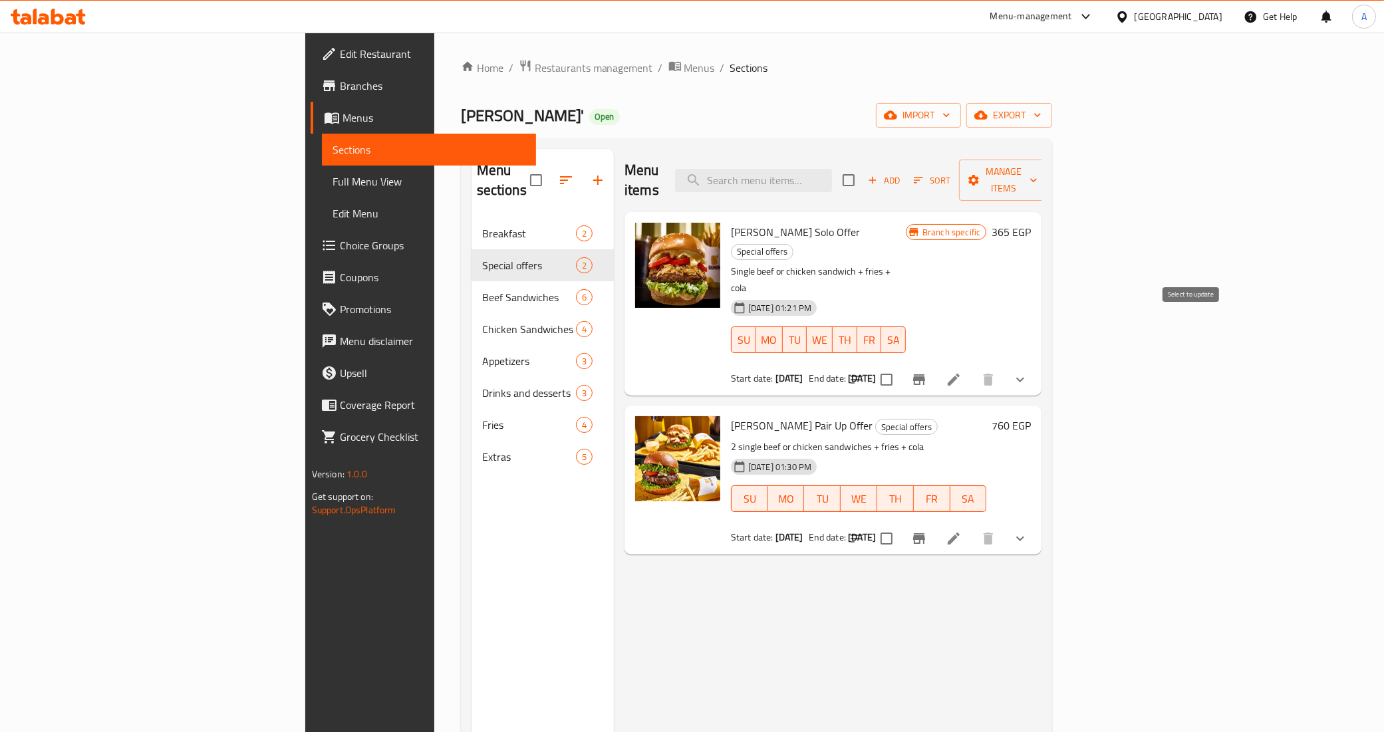
click at [901, 366] on input "checkbox" at bounding box center [887, 380] width 28 height 28
checkbox input "true"
click at [901, 525] on input "checkbox" at bounding box center [887, 539] width 28 height 28
checkbox input "true"
click at [1038, 164] on span "Manage items" at bounding box center [1004, 180] width 68 height 33
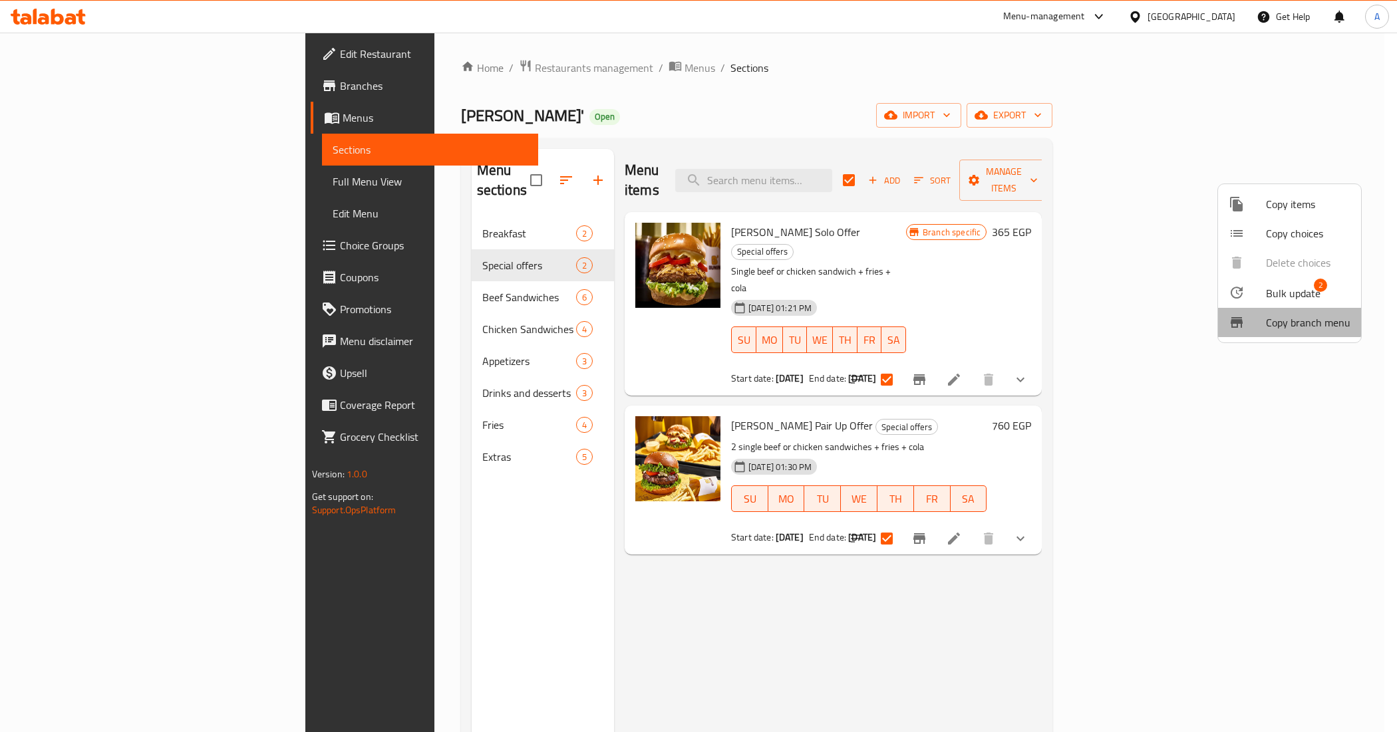
click at [1274, 308] on li "Copy branch menu" at bounding box center [1289, 322] width 143 height 29
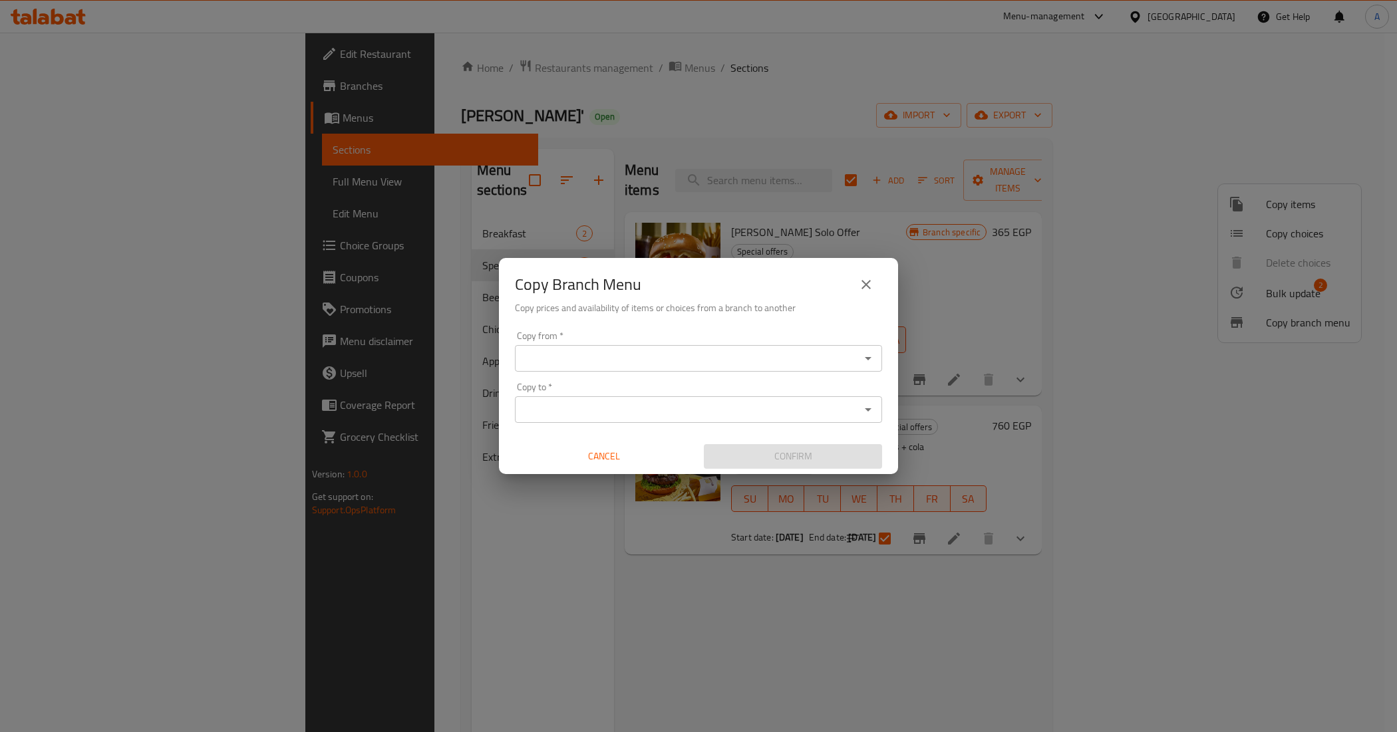
click at [871, 281] on icon "close" at bounding box center [866, 285] width 16 height 16
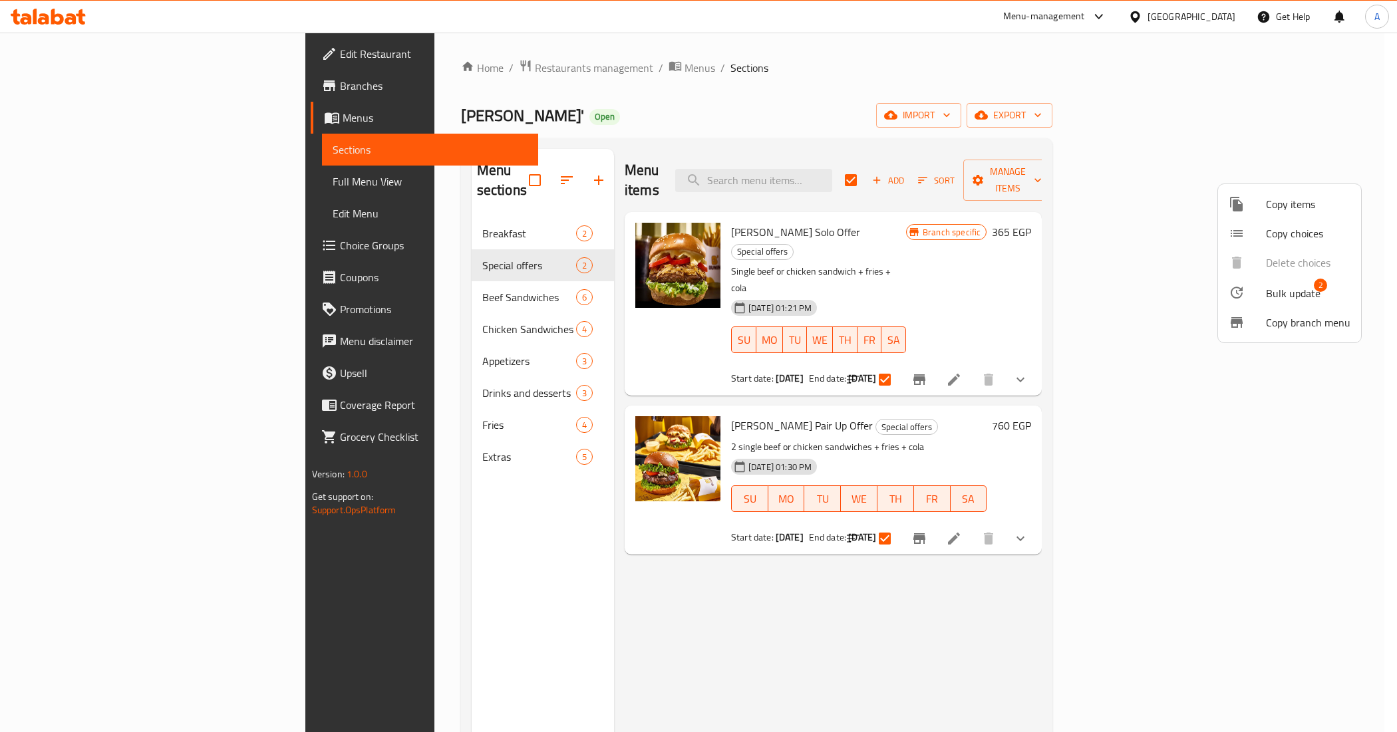
click at [1198, 410] on div at bounding box center [698, 366] width 1397 height 732
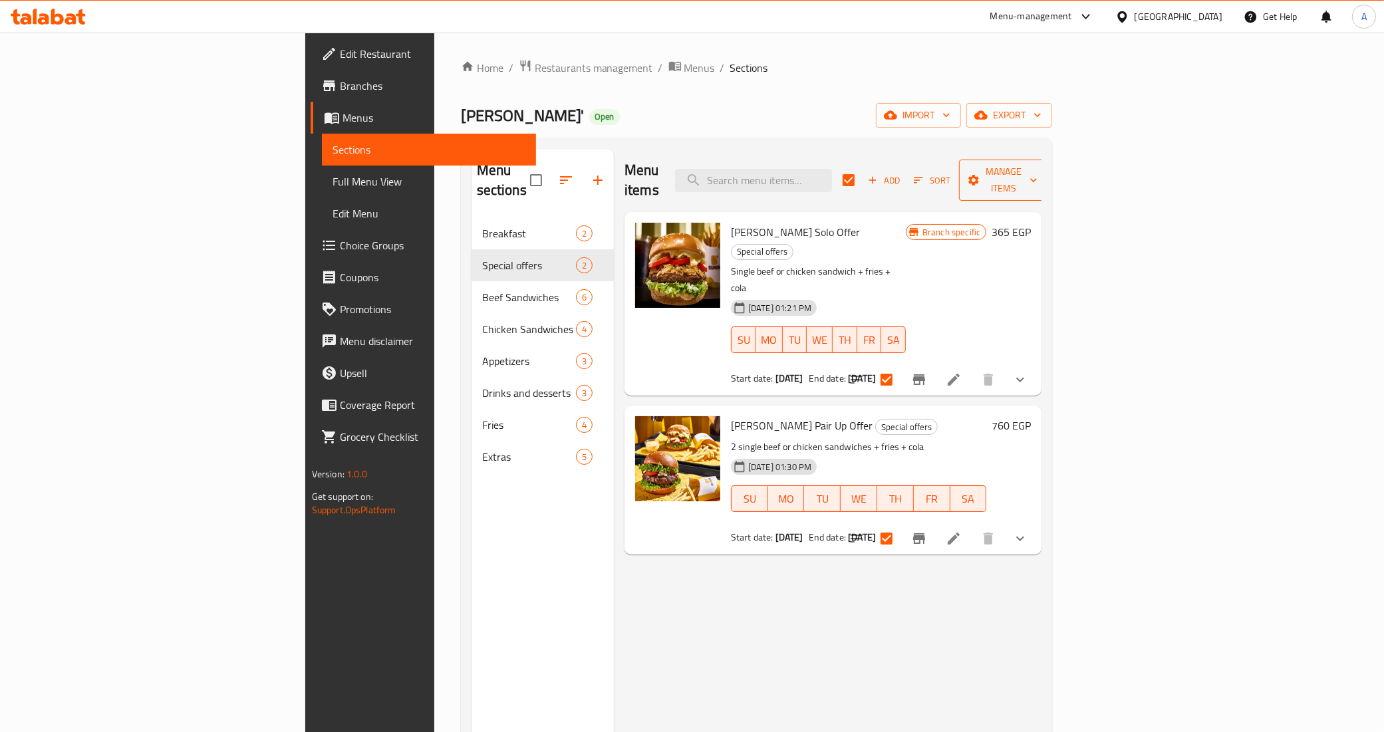
click at [979, 176] on icon "button" at bounding box center [973, 180] width 11 height 11
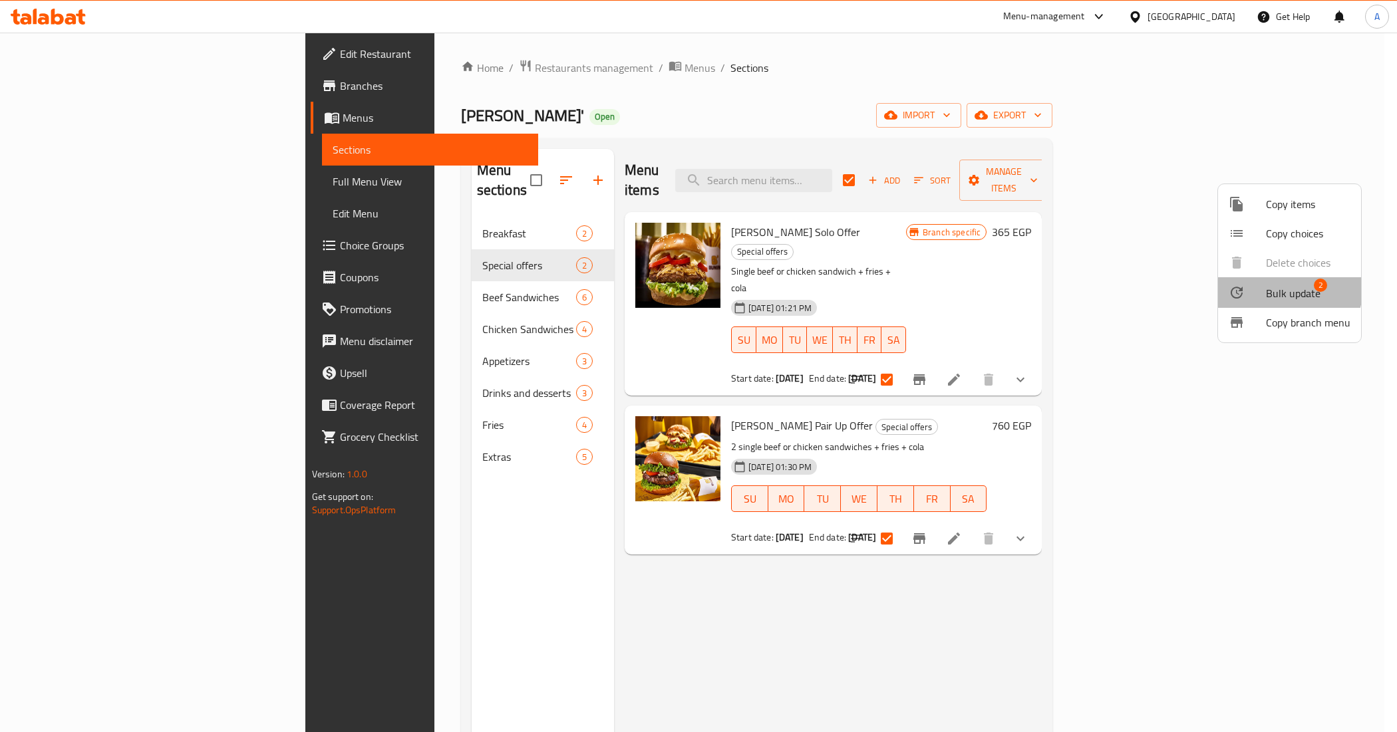
click at [1252, 281] on li "Bulk update 2" at bounding box center [1289, 292] width 143 height 31
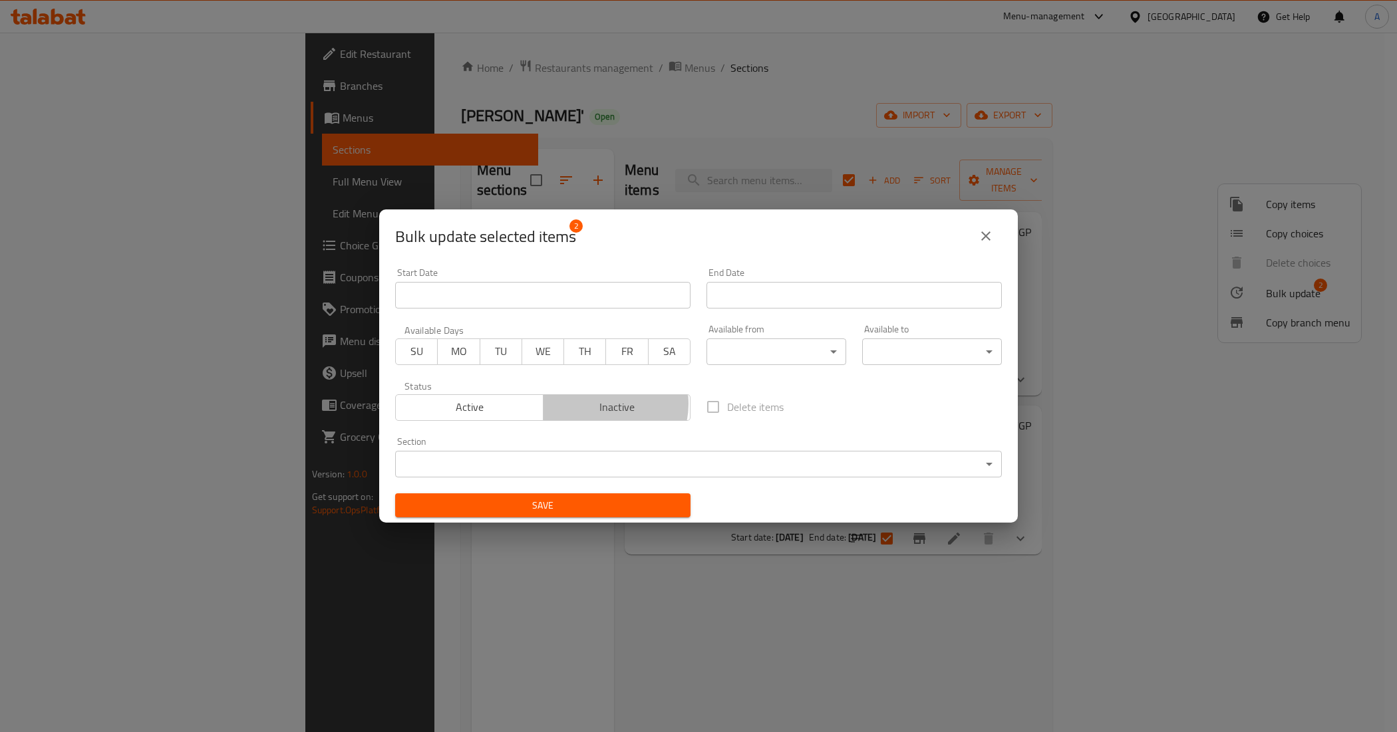
click at [599, 404] on span "Inactive" at bounding box center [617, 407] width 137 height 19
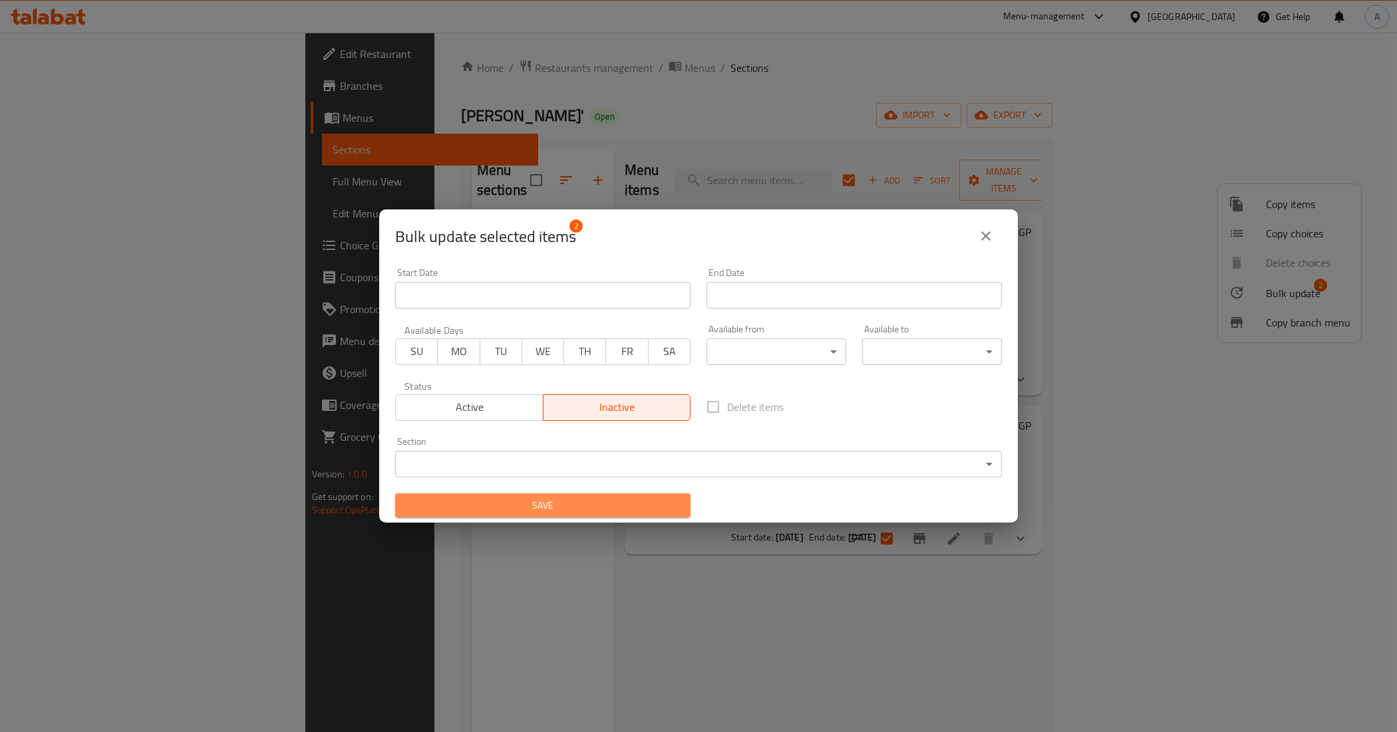
click at [615, 506] on span "Save" at bounding box center [543, 506] width 274 height 17
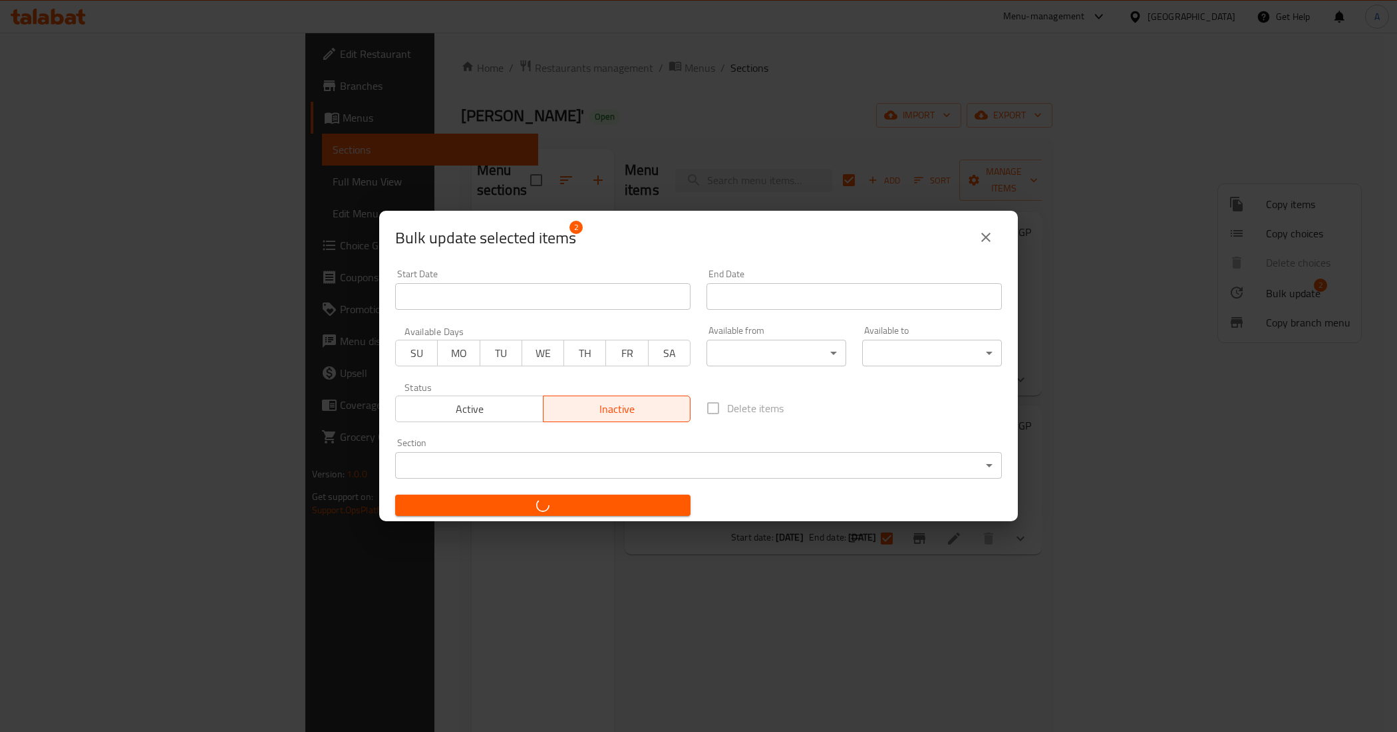
checkbox input "false"
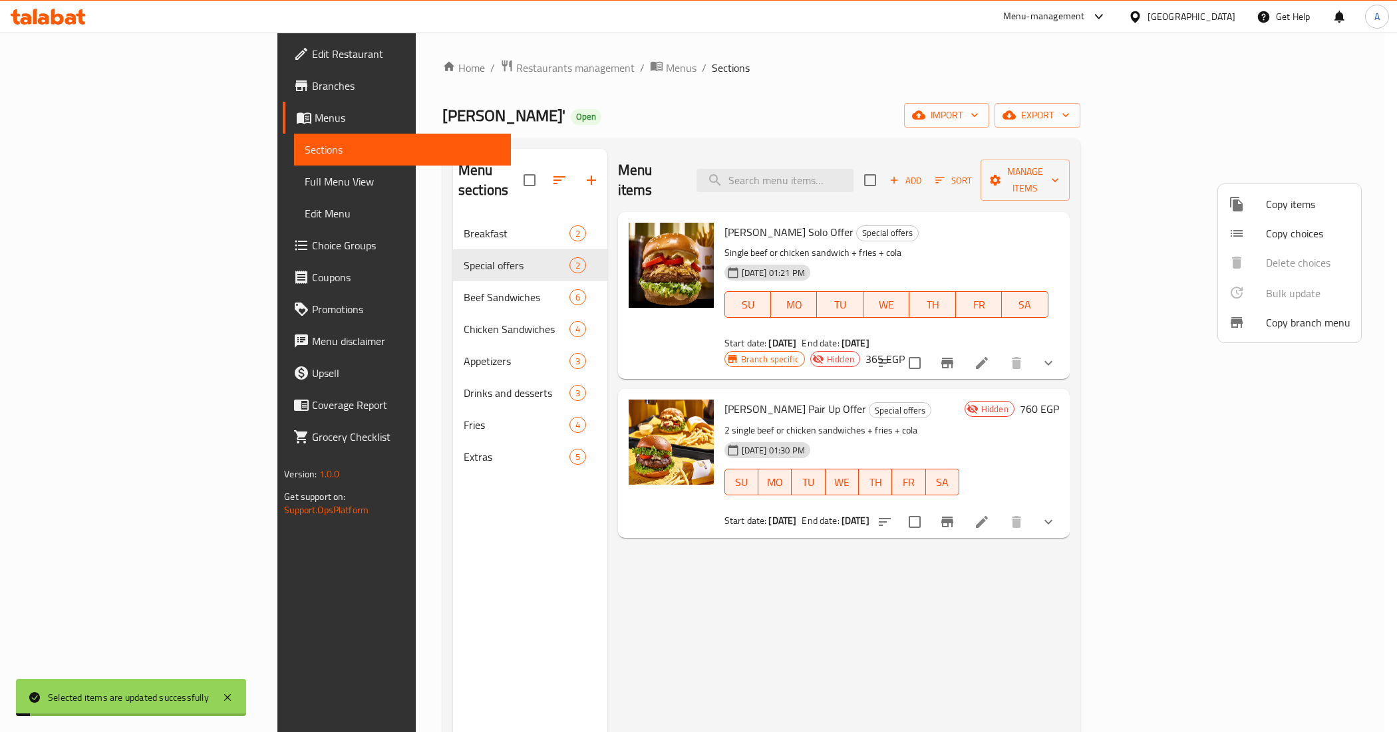
click at [938, 650] on div at bounding box center [698, 366] width 1397 height 732
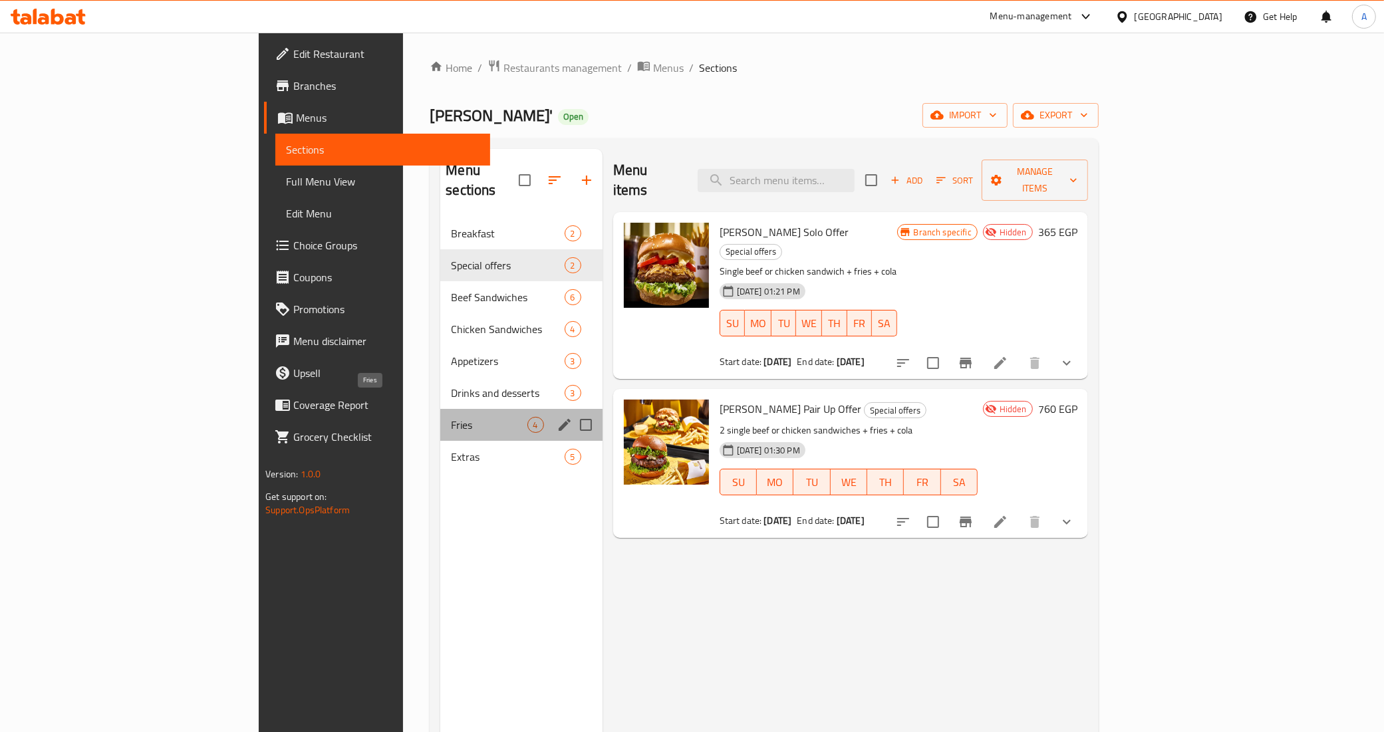
click at [451, 417] on span "Fries" at bounding box center [489, 425] width 76 height 16
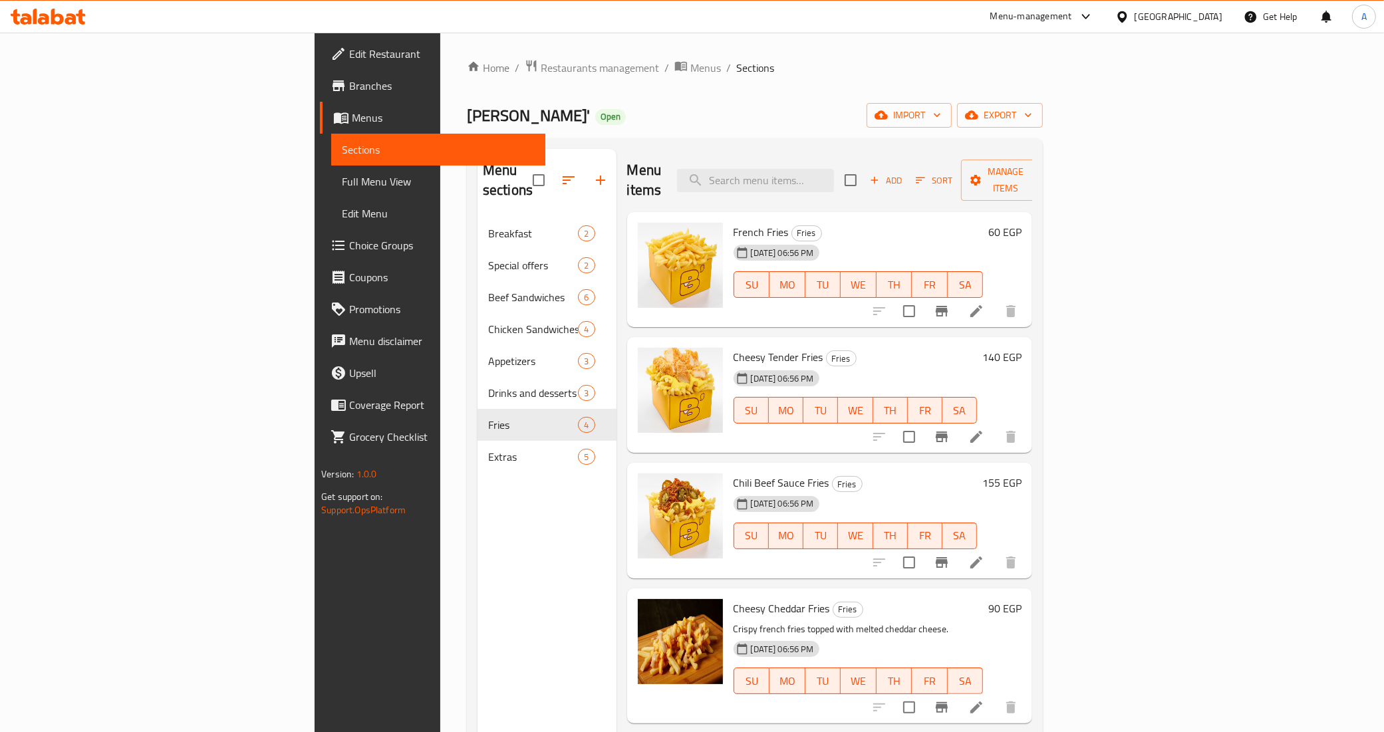
click at [734, 222] on span "French Fries" at bounding box center [761, 232] width 55 height 20
copy h6 "French Fries"
click at [734, 347] on span "Cheesy Tender Fries" at bounding box center [779, 357] width 90 height 20
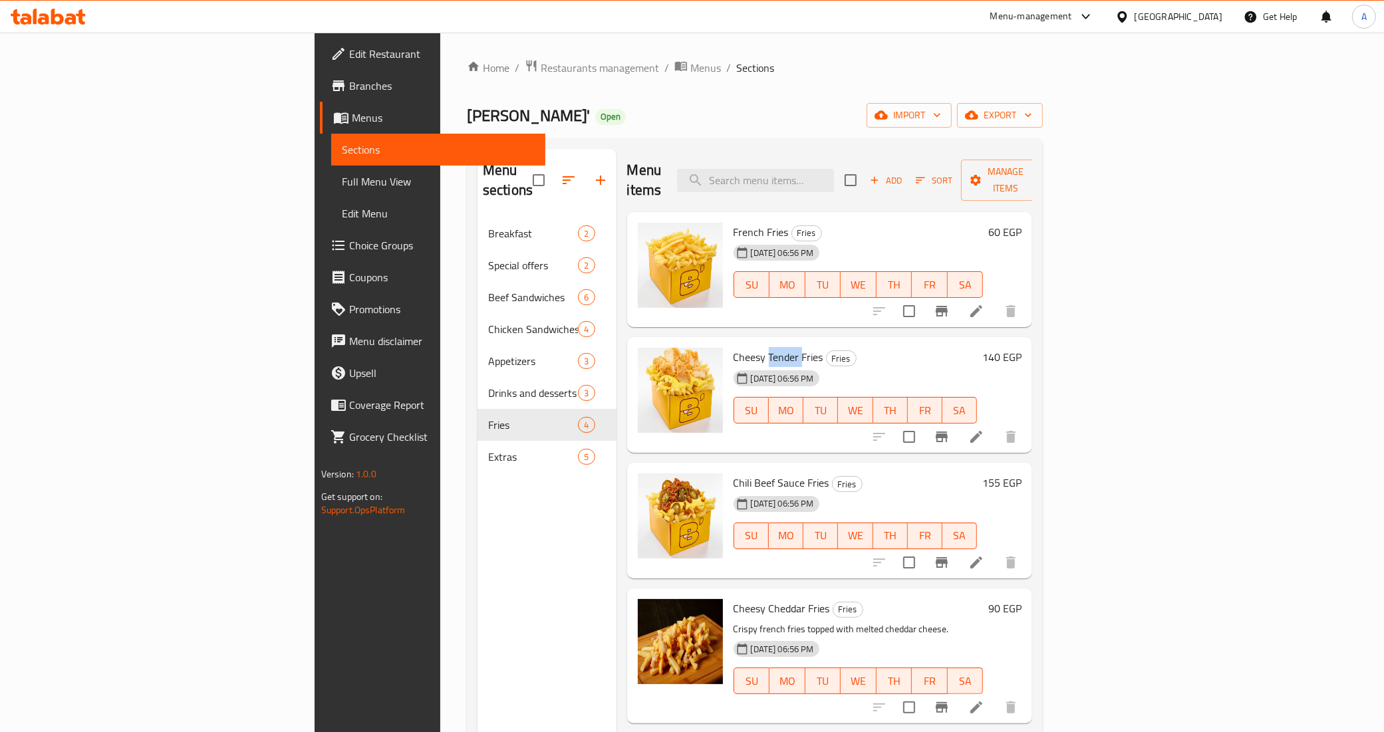
click at [734, 347] on span "Cheesy Tender Fries" at bounding box center [779, 357] width 90 height 20
copy h6 "Cheesy Tender Fries"
click at [734, 473] on span "Chili Beef Sauce Fries" at bounding box center [782, 483] width 96 height 20
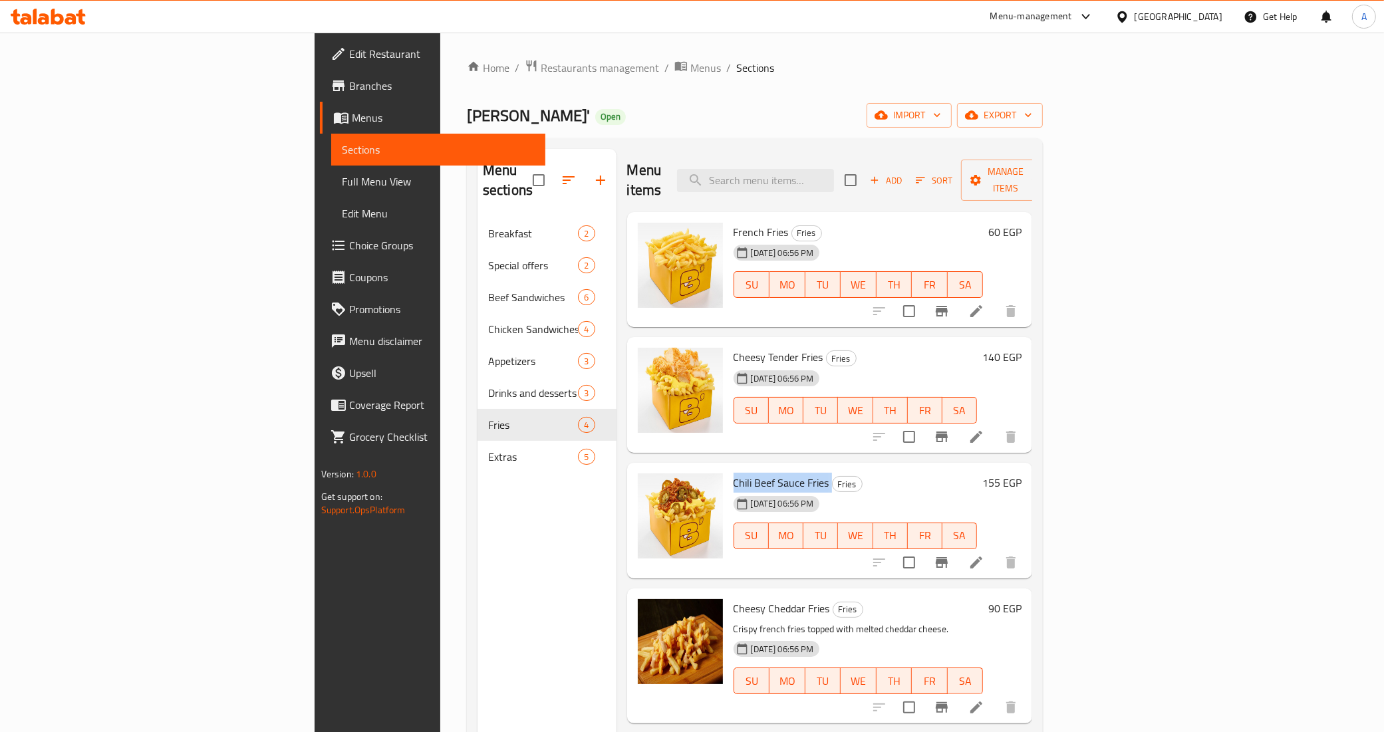
click at [734, 473] on span "Chili Beef Sauce Fries" at bounding box center [782, 483] width 96 height 20
copy h6 "Chili Beef Sauce Fries"
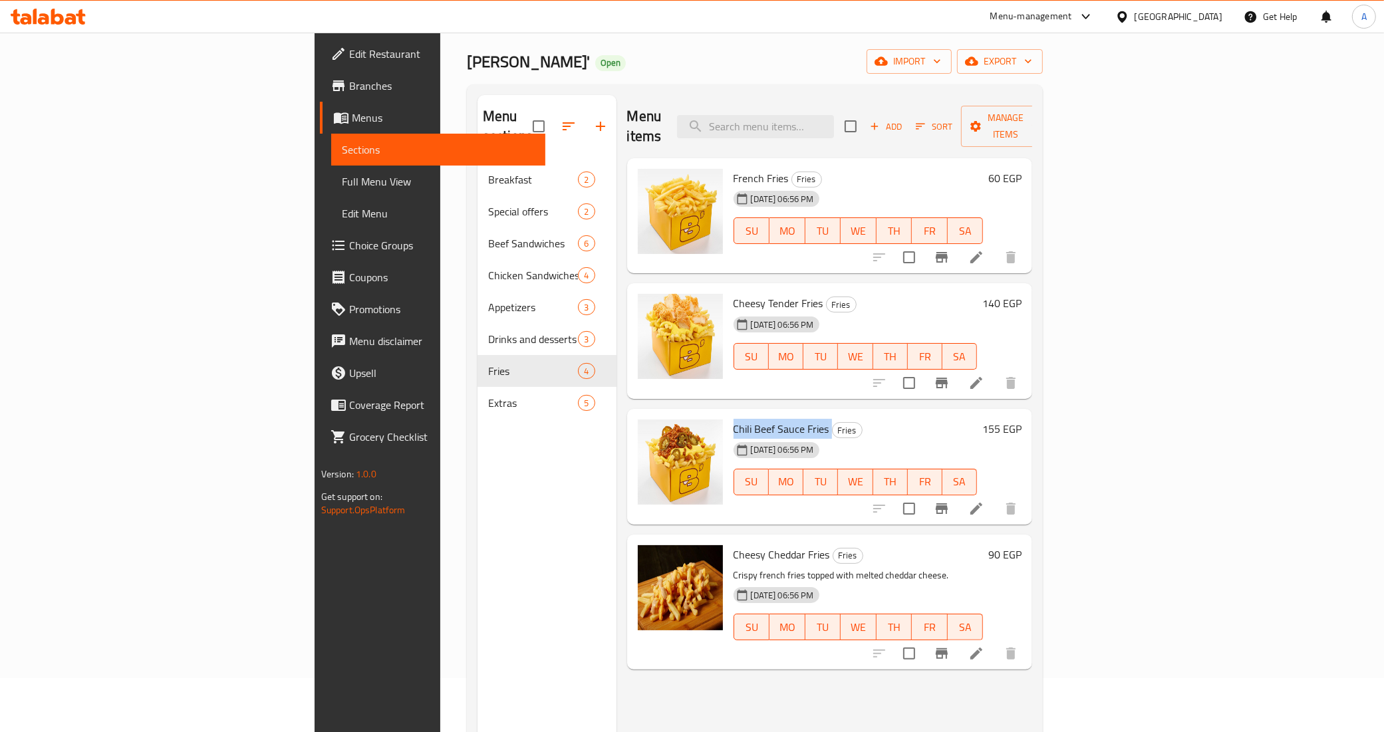
scroll to position [166, 0]
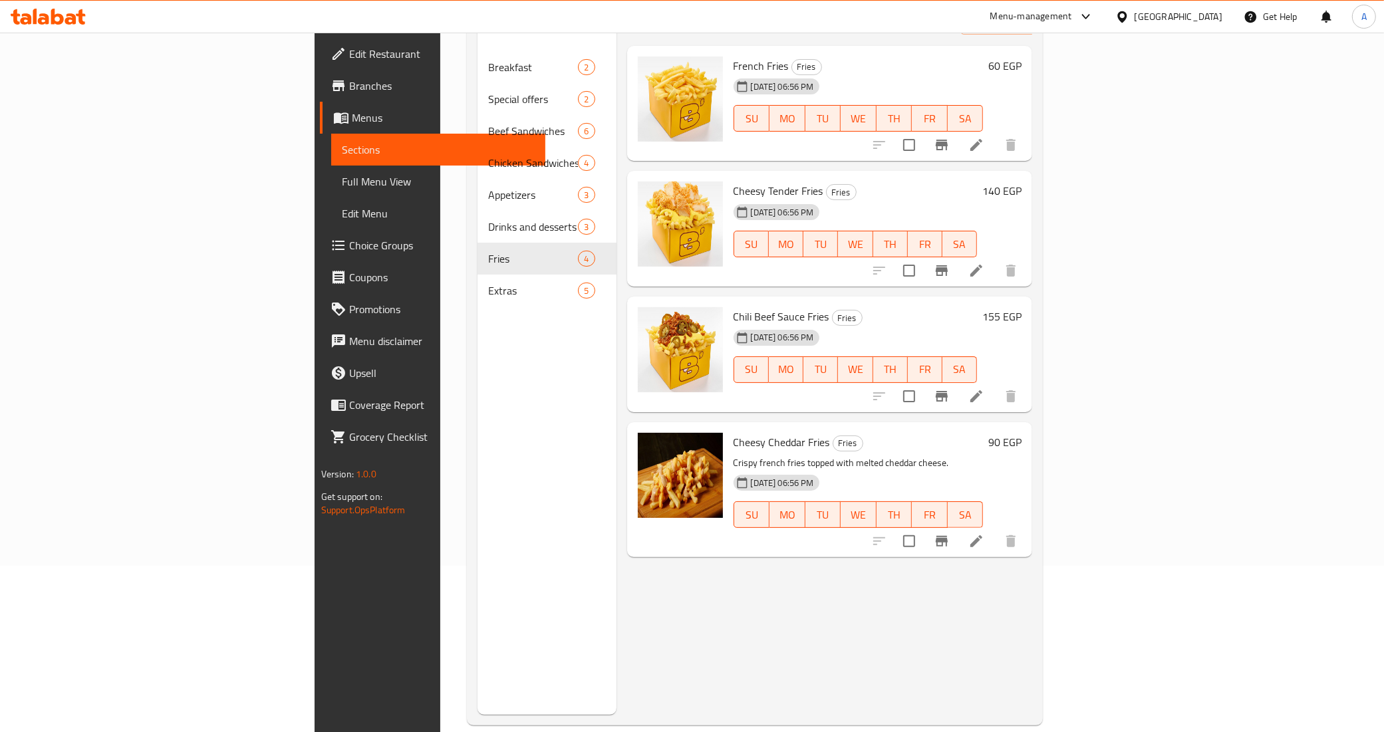
click at [734, 432] on span "Cheesy Cheddar Fries" at bounding box center [782, 442] width 96 height 20
copy h6 "Cheesy Cheddar Fries"
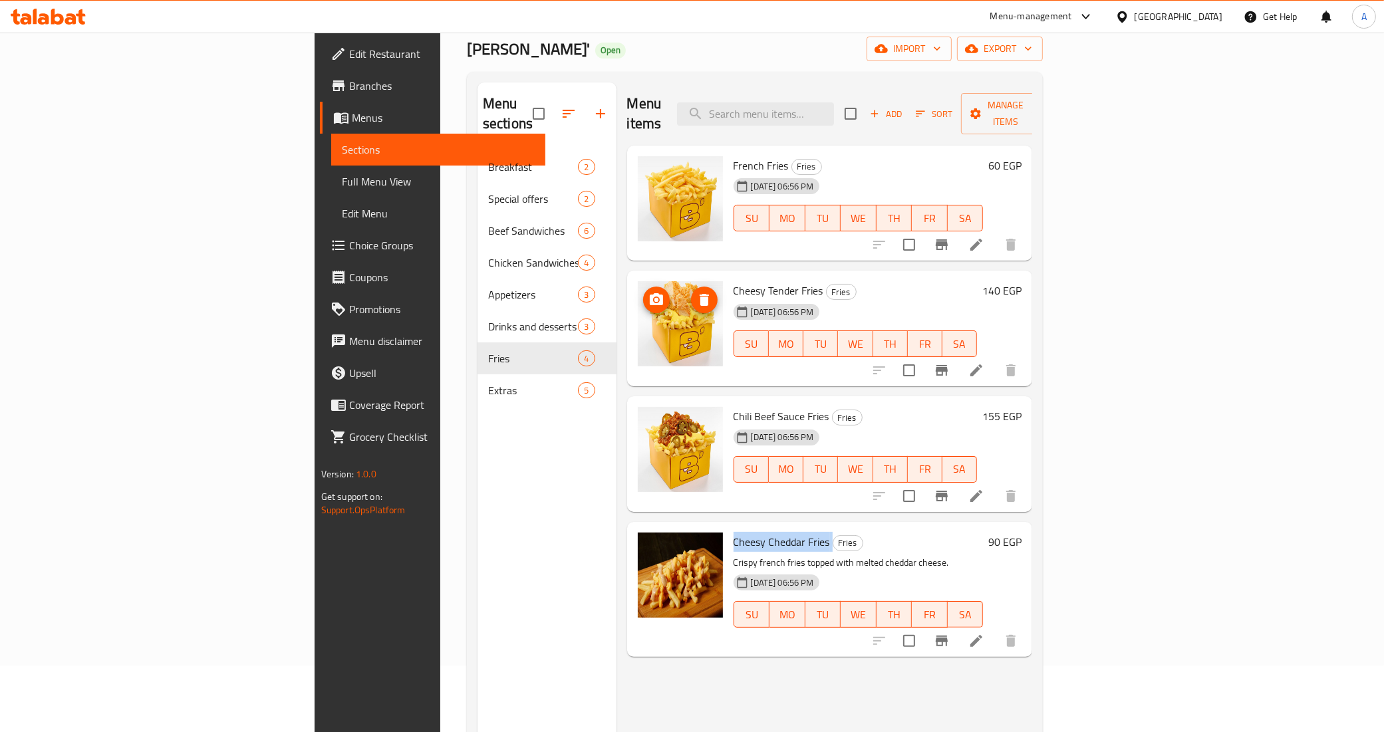
scroll to position [0, 0]
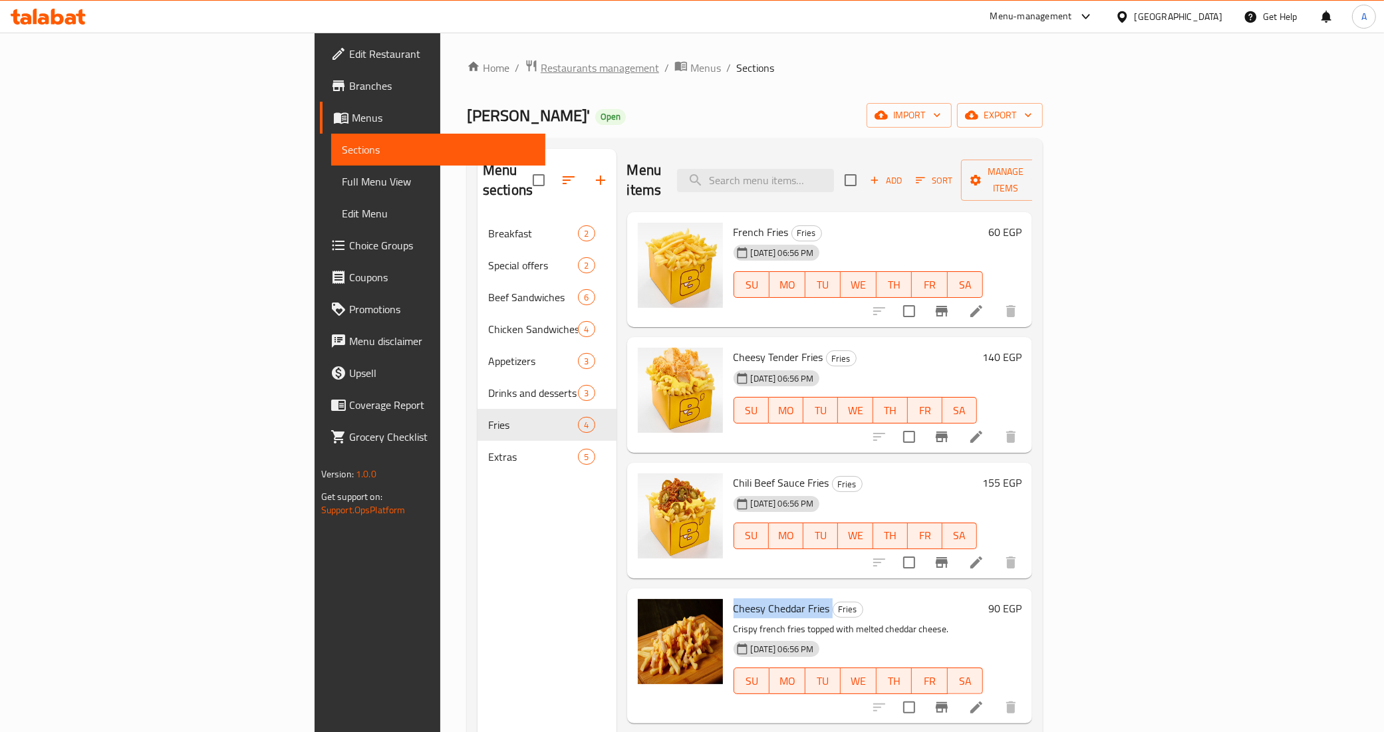
click at [541, 61] on span "Restaurants management" at bounding box center [600, 68] width 118 height 16
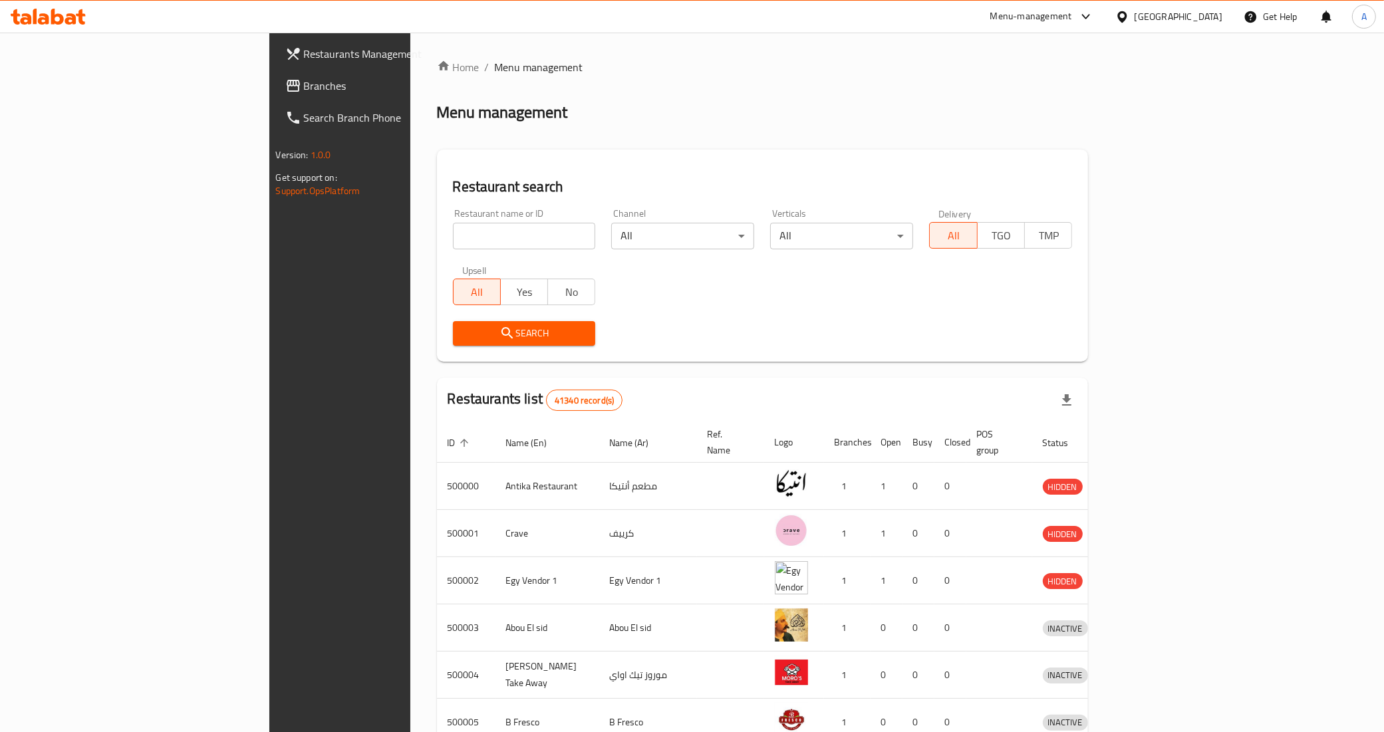
drag, startPoint x: 153, startPoint y: 87, endPoint x: 164, endPoint y: 98, distance: 16.0
click at [304, 87] on span "Branches" at bounding box center [397, 86] width 186 height 16
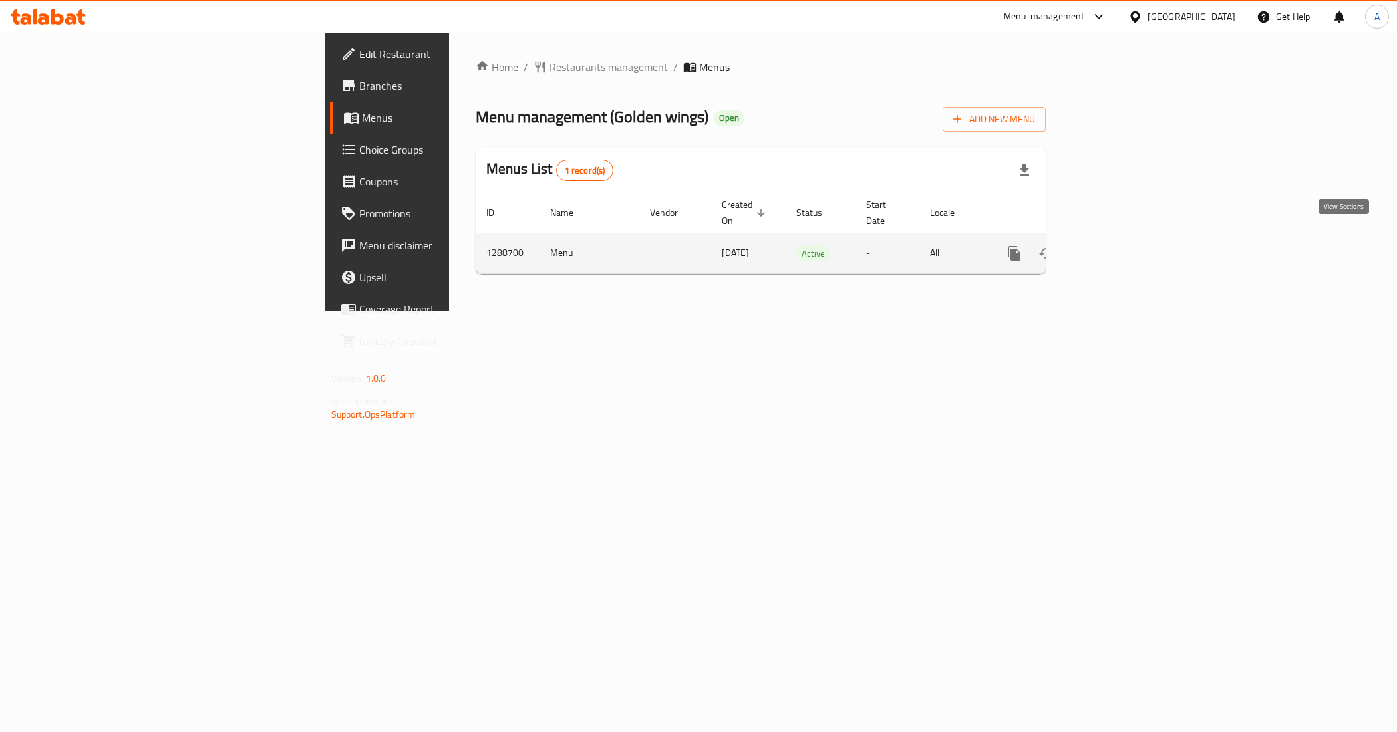
click at [1118, 245] on icon "enhanced table" at bounding box center [1110, 253] width 16 height 16
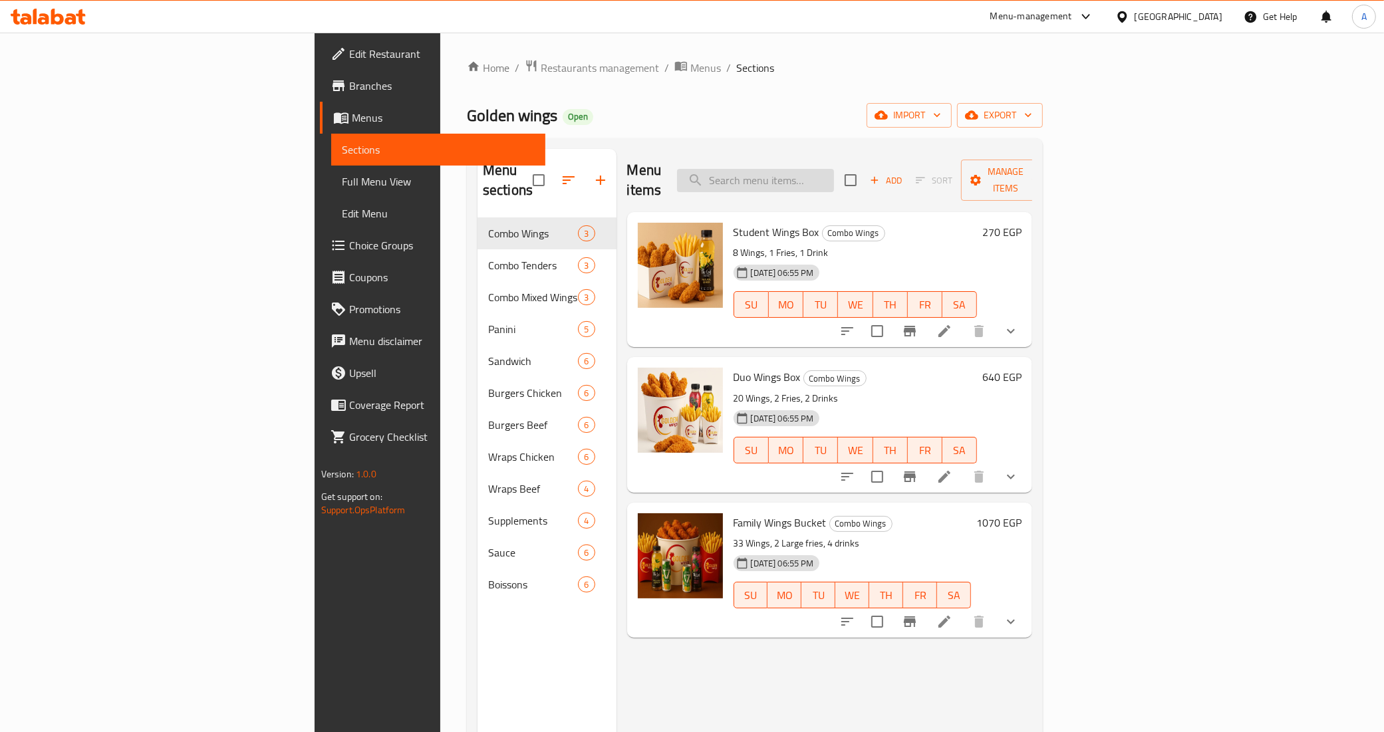
click at [834, 176] on input "search" at bounding box center [755, 180] width 157 height 23
paste input "Panini Tandoori"
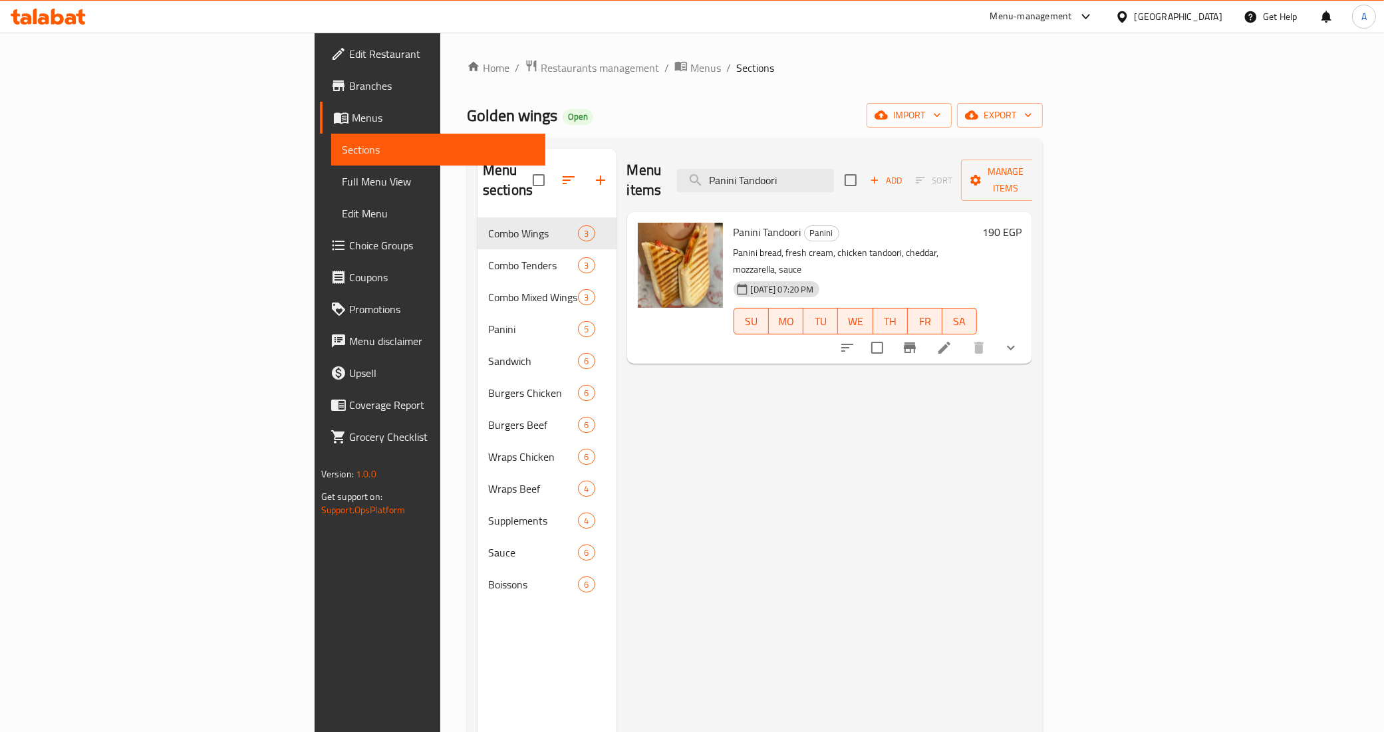
type input "Panini Tandoori"
click at [1027, 332] on button "show more" at bounding box center [1011, 348] width 32 height 32
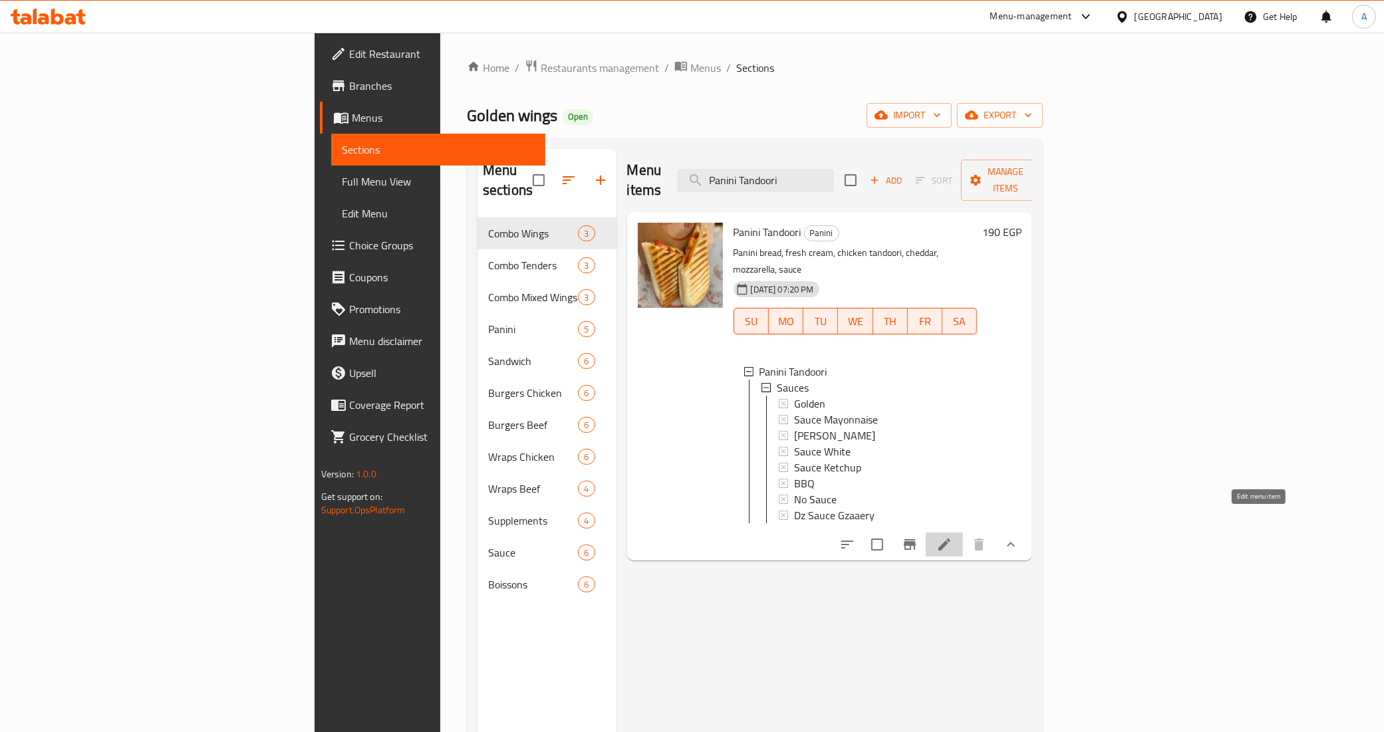
click at [953, 537] on icon at bounding box center [945, 545] width 16 height 16
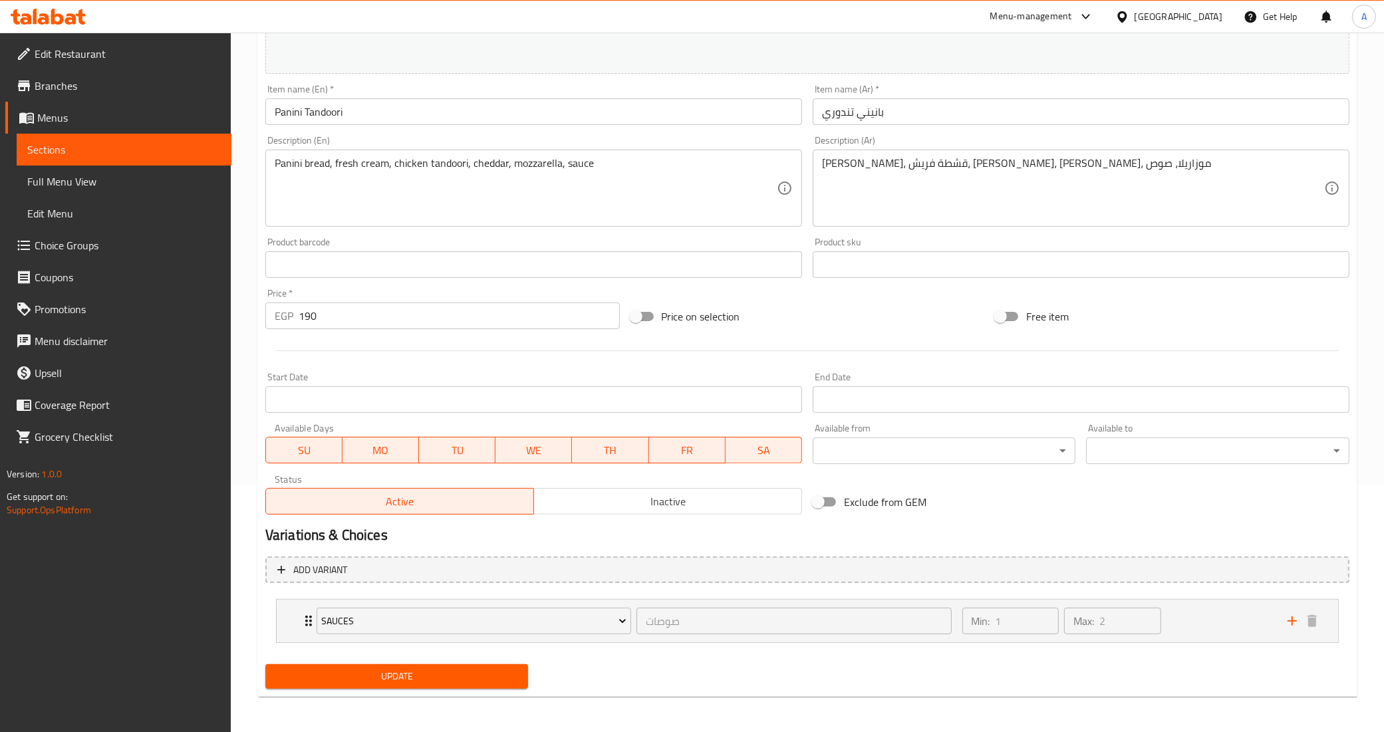
scroll to position [248, 0]
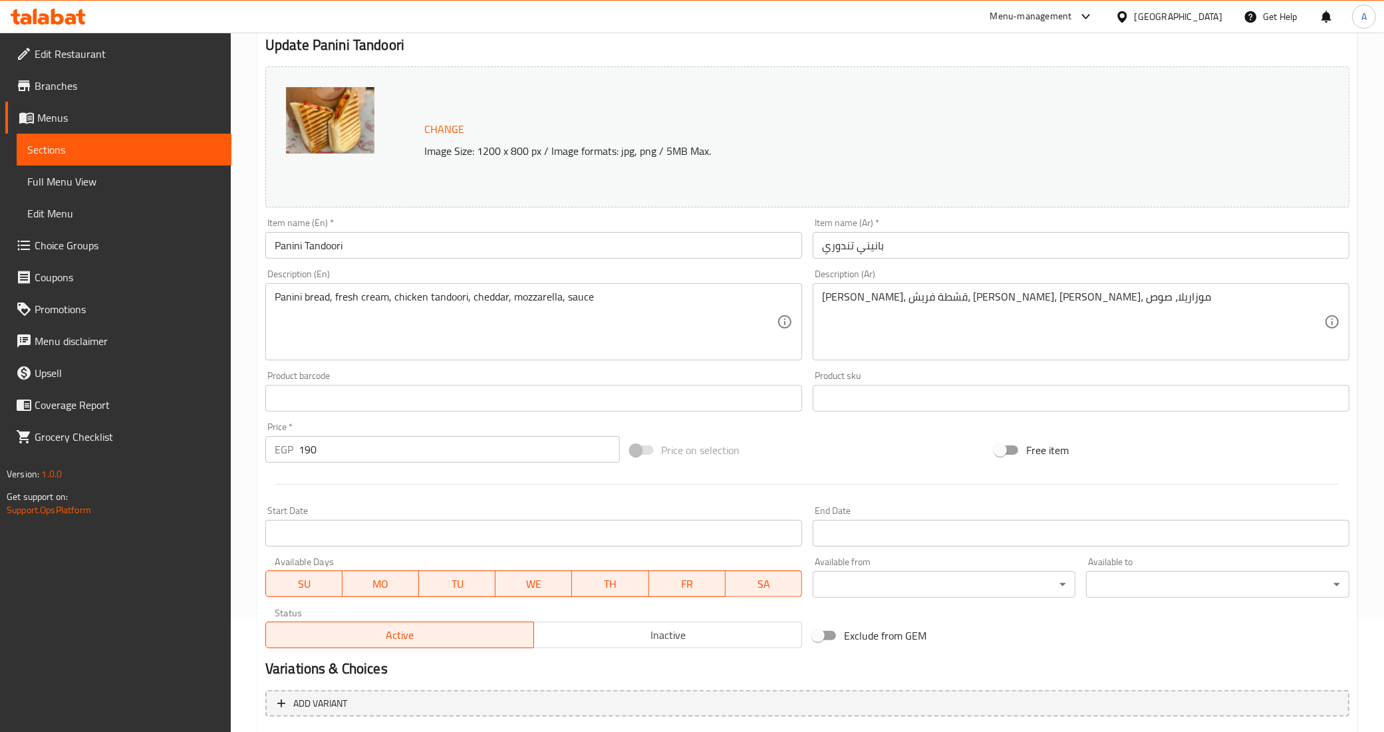
scroll to position [303, 0]
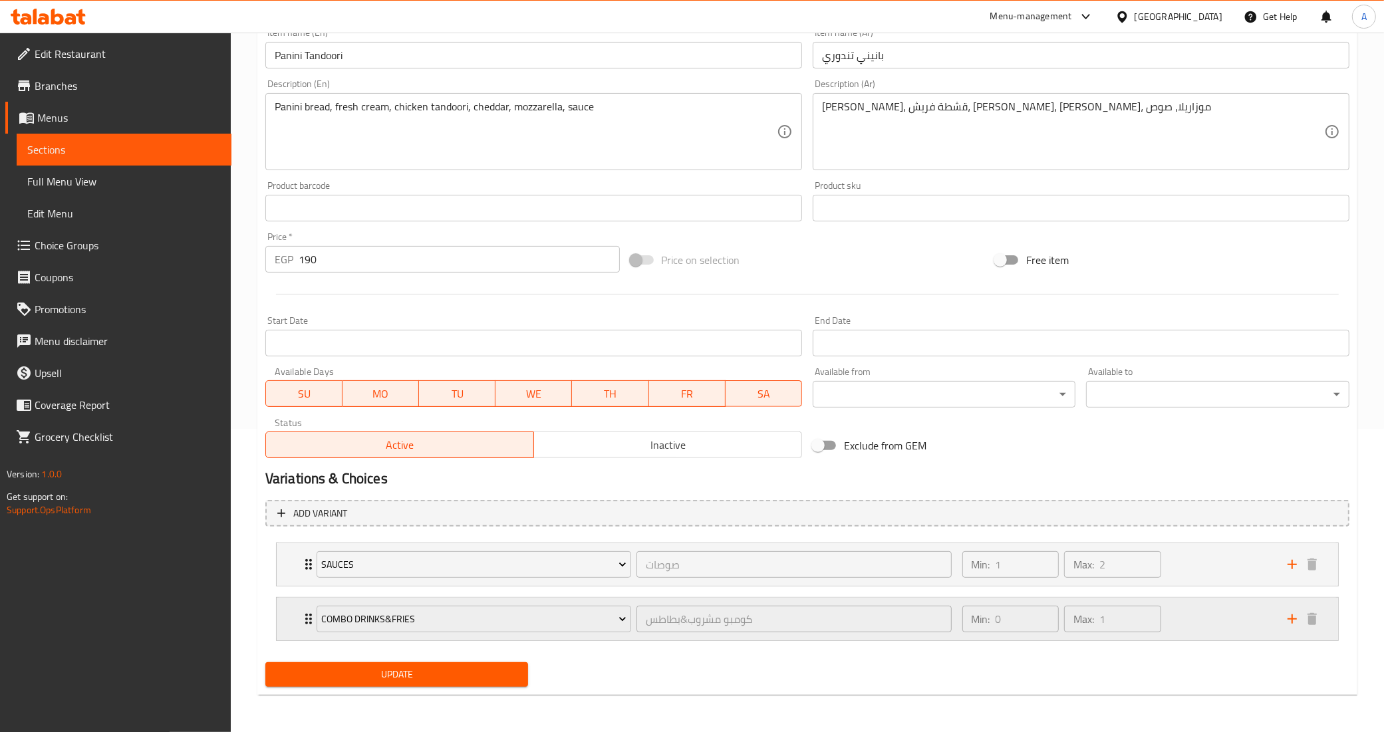
click at [305, 621] on icon "Expand" at bounding box center [309, 619] width 16 height 16
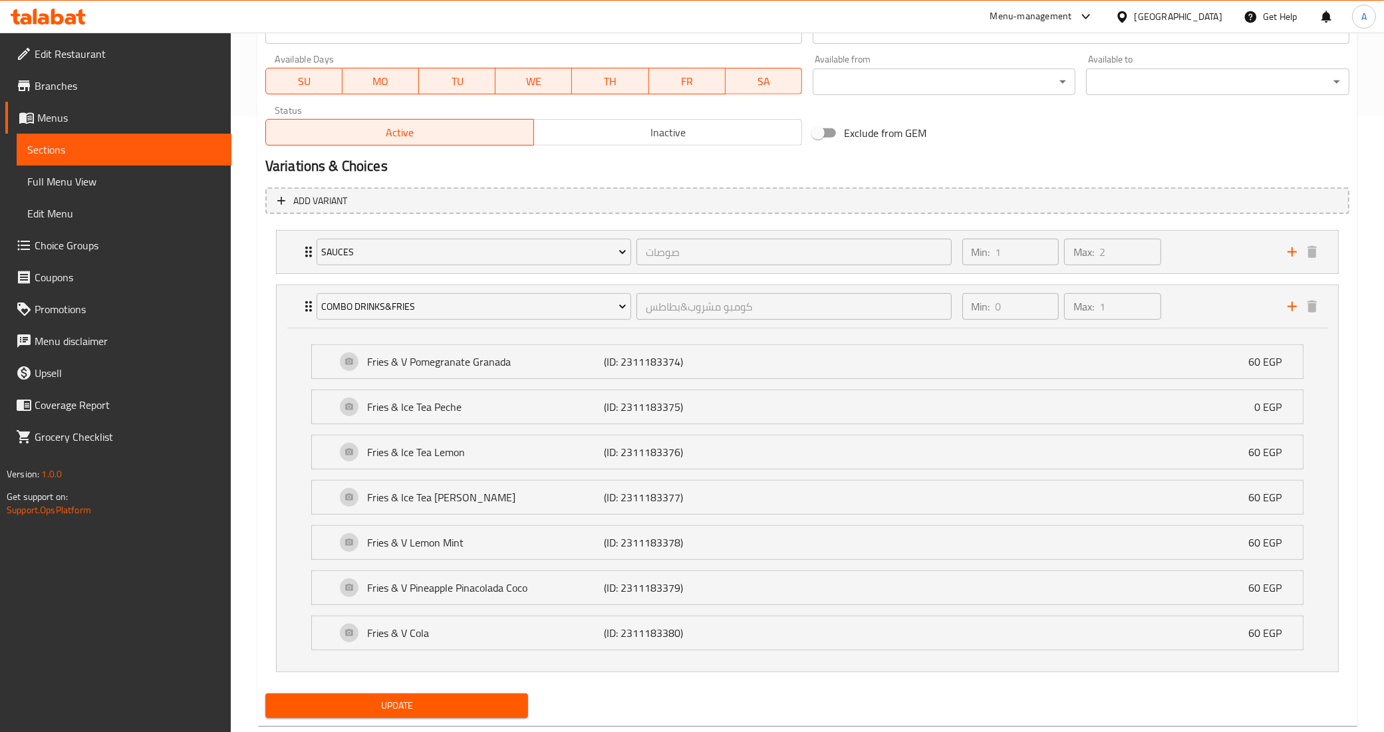
scroll to position [649, 0]
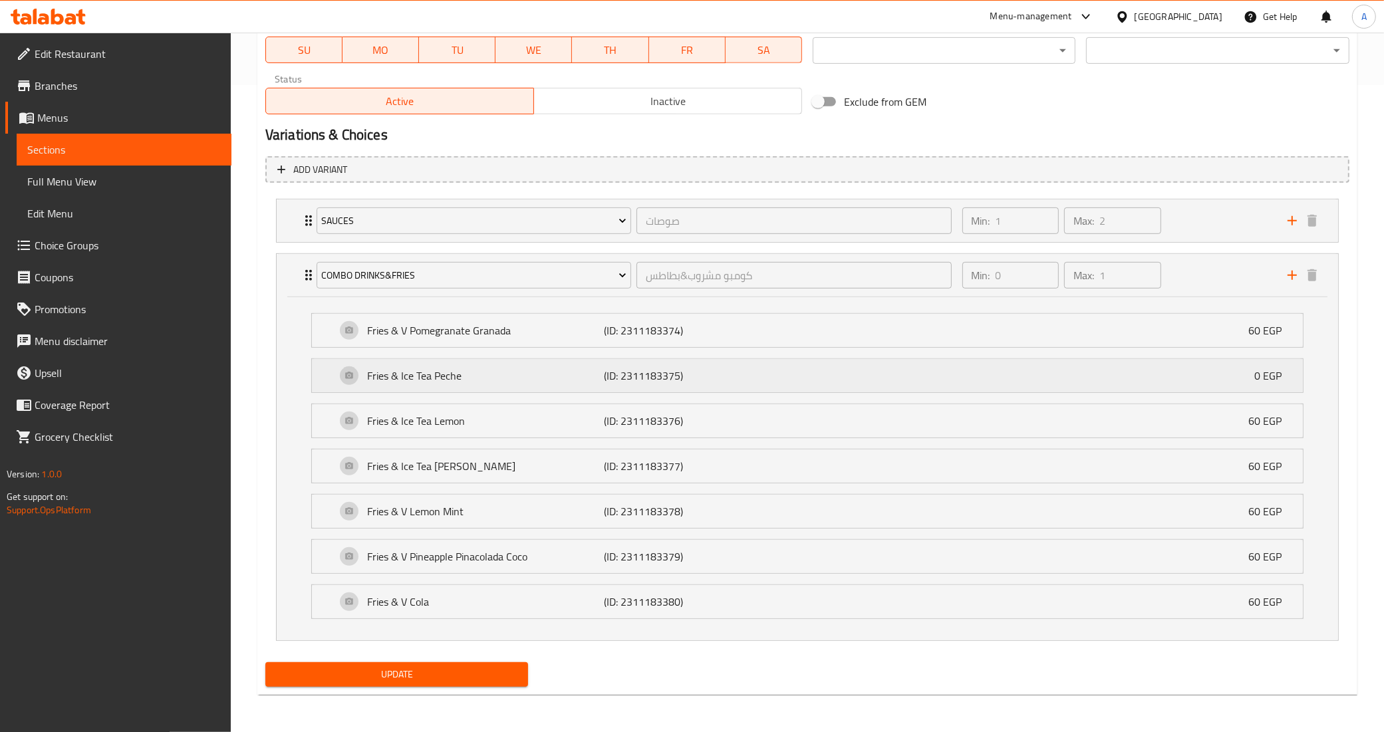
click at [466, 370] on p "Fries & Ice Tea Peche" at bounding box center [485, 376] width 237 height 16
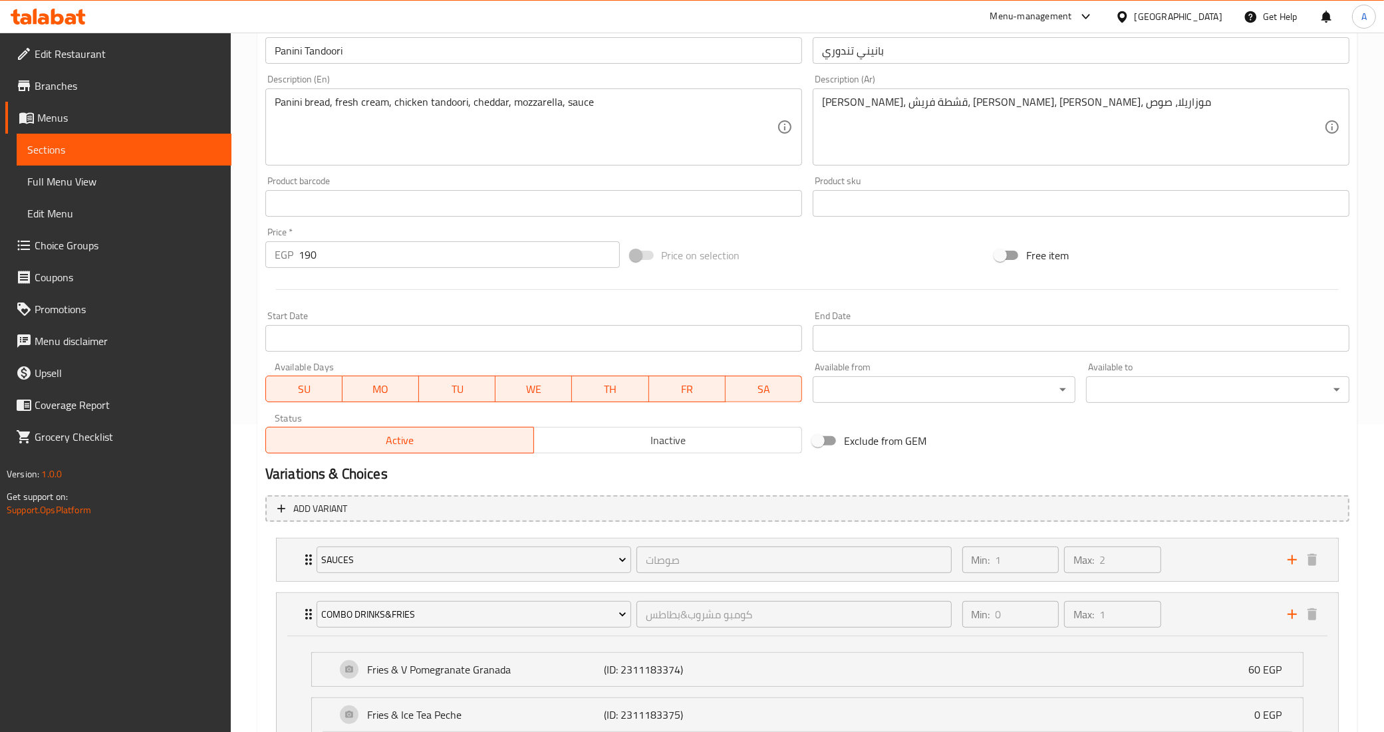
scroll to position [585, 0]
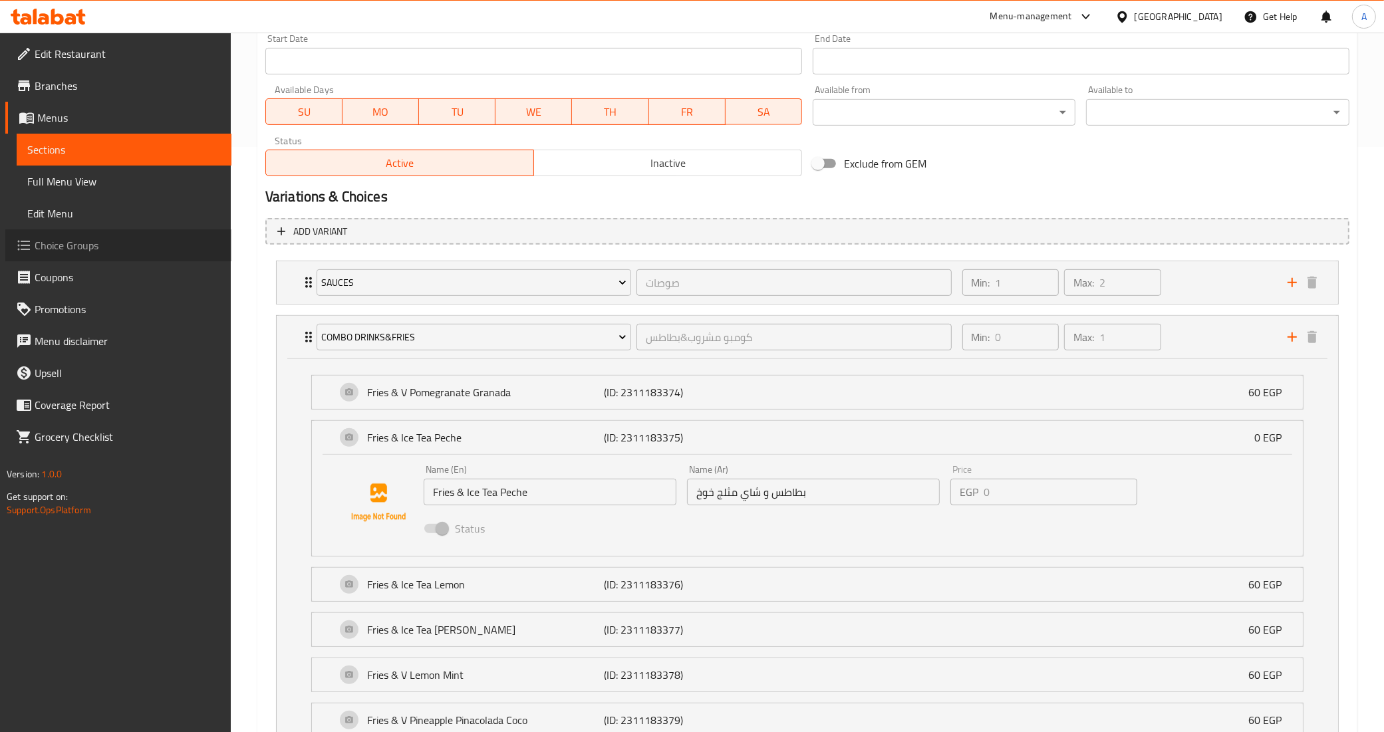
click at [108, 241] on span "Choice Groups" at bounding box center [128, 245] width 186 height 16
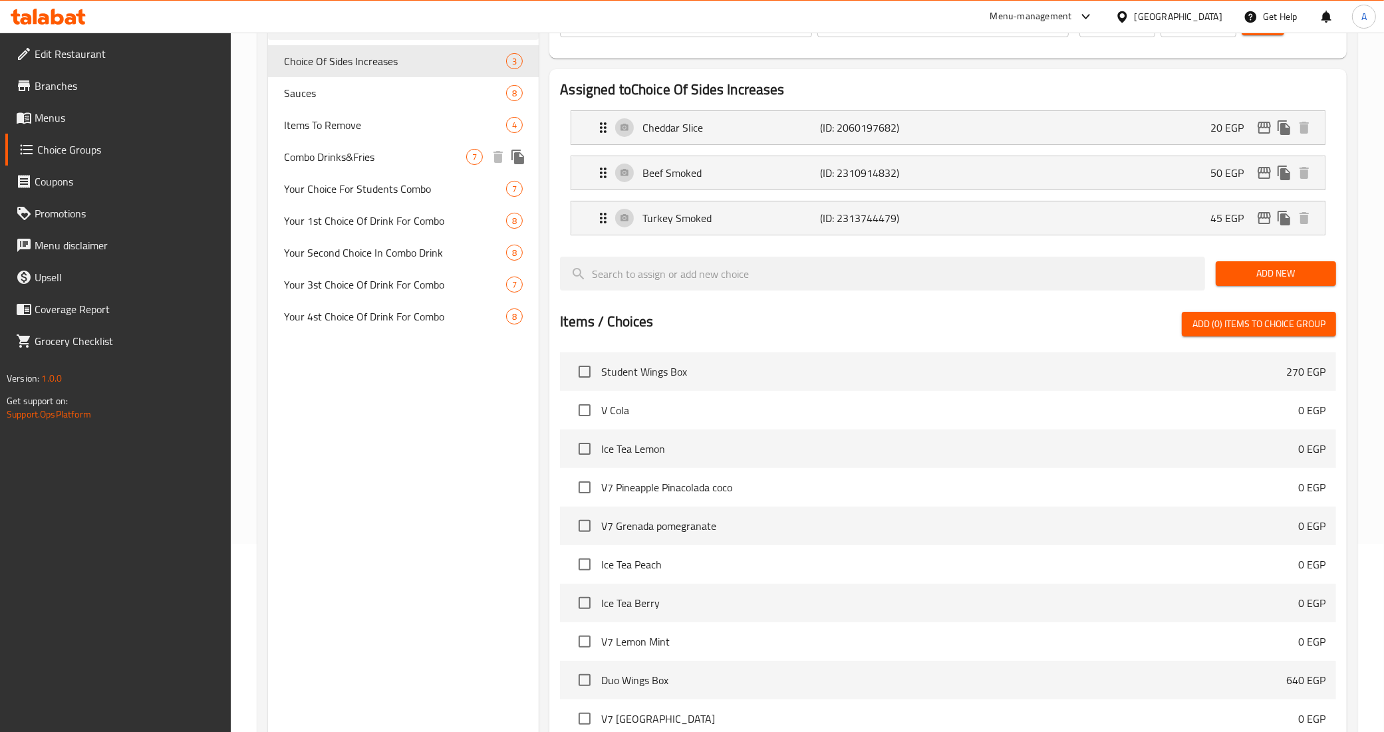
click at [361, 145] on div "Combo Drinks&Fries 7" at bounding box center [403, 157] width 271 height 32
type input "Combo Drinks&Fries"
type input "كومبو مشروب&بطاطس"
type input "1"
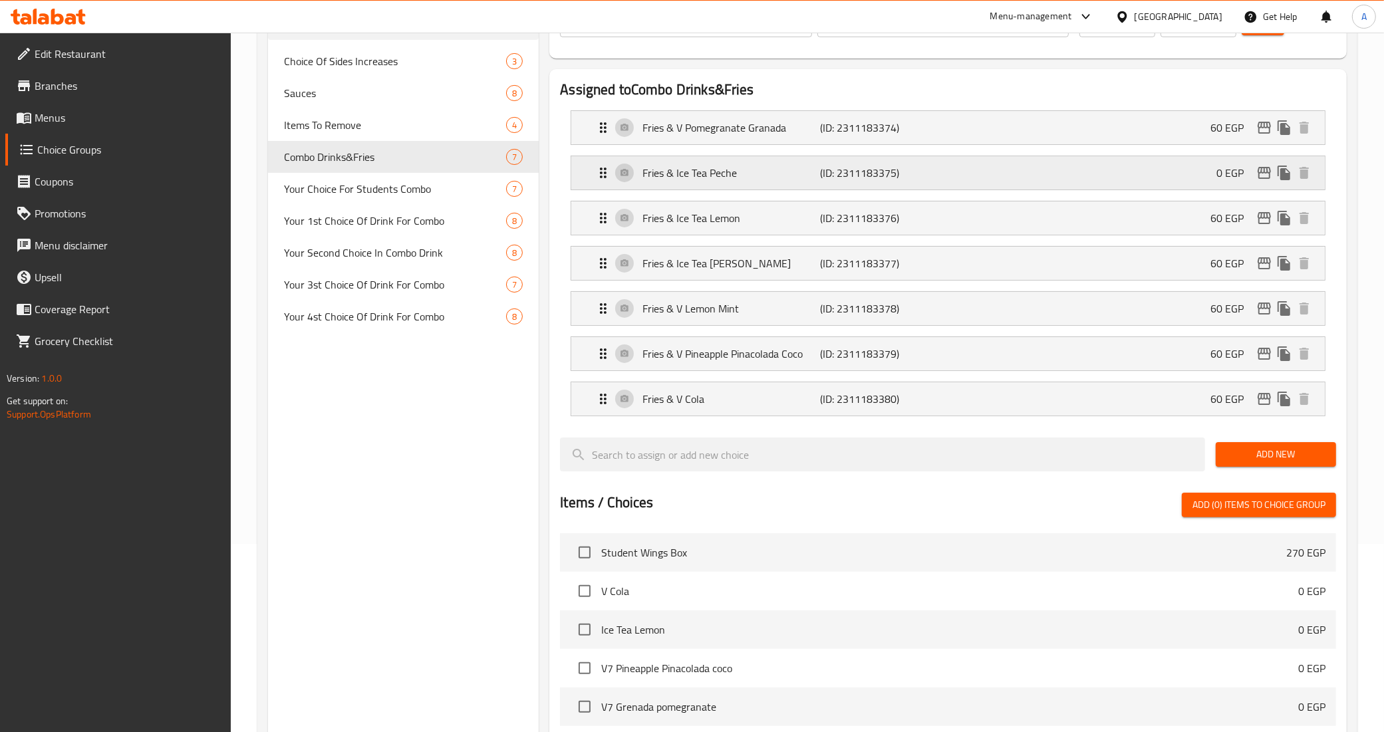
click at [740, 166] on p "Fries & Ice Tea Peche" at bounding box center [732, 173] width 178 height 16
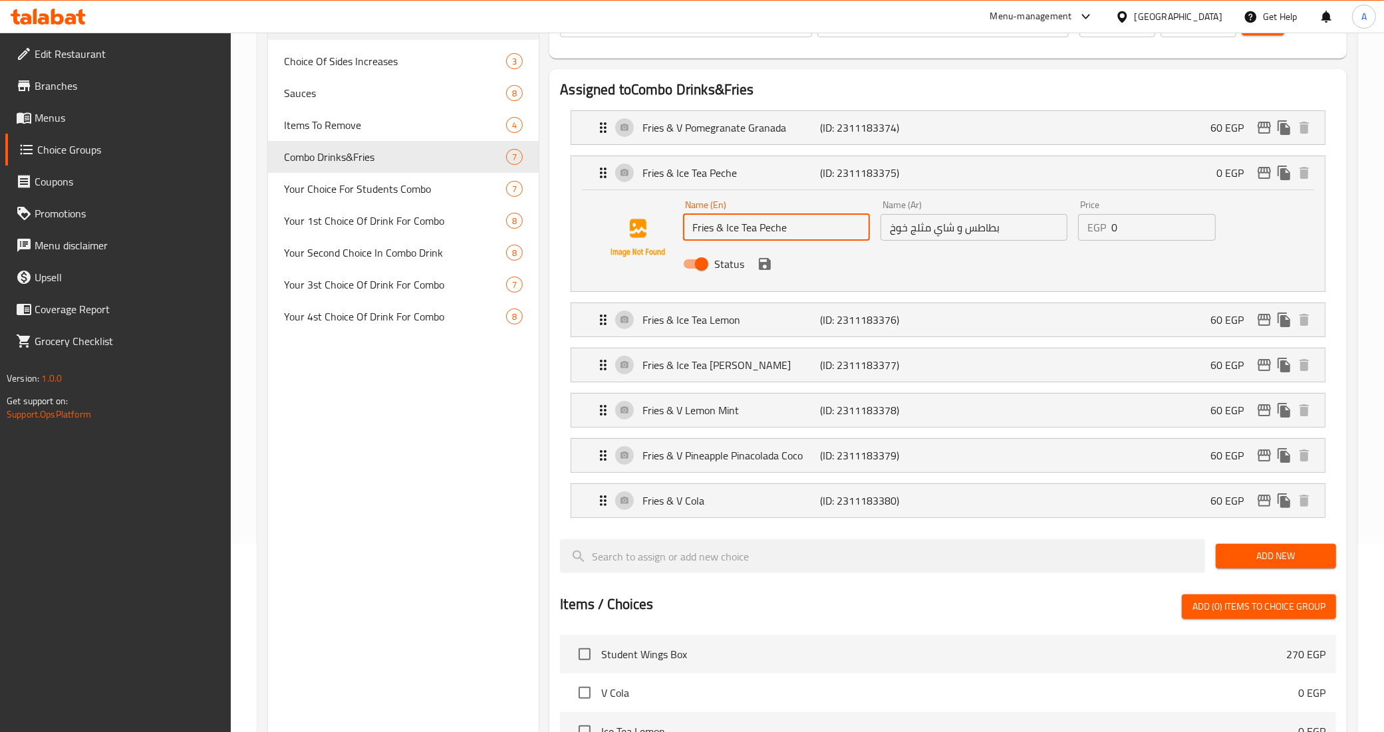
click at [770, 229] on input "Fries & Ice Tea Peche" at bounding box center [776, 227] width 187 height 27
click at [785, 227] on input "Fries & Ice Tea peach" at bounding box center [776, 227] width 187 height 27
click at [772, 227] on input "Fries & Ice Tea peach" at bounding box center [776, 227] width 187 height 27
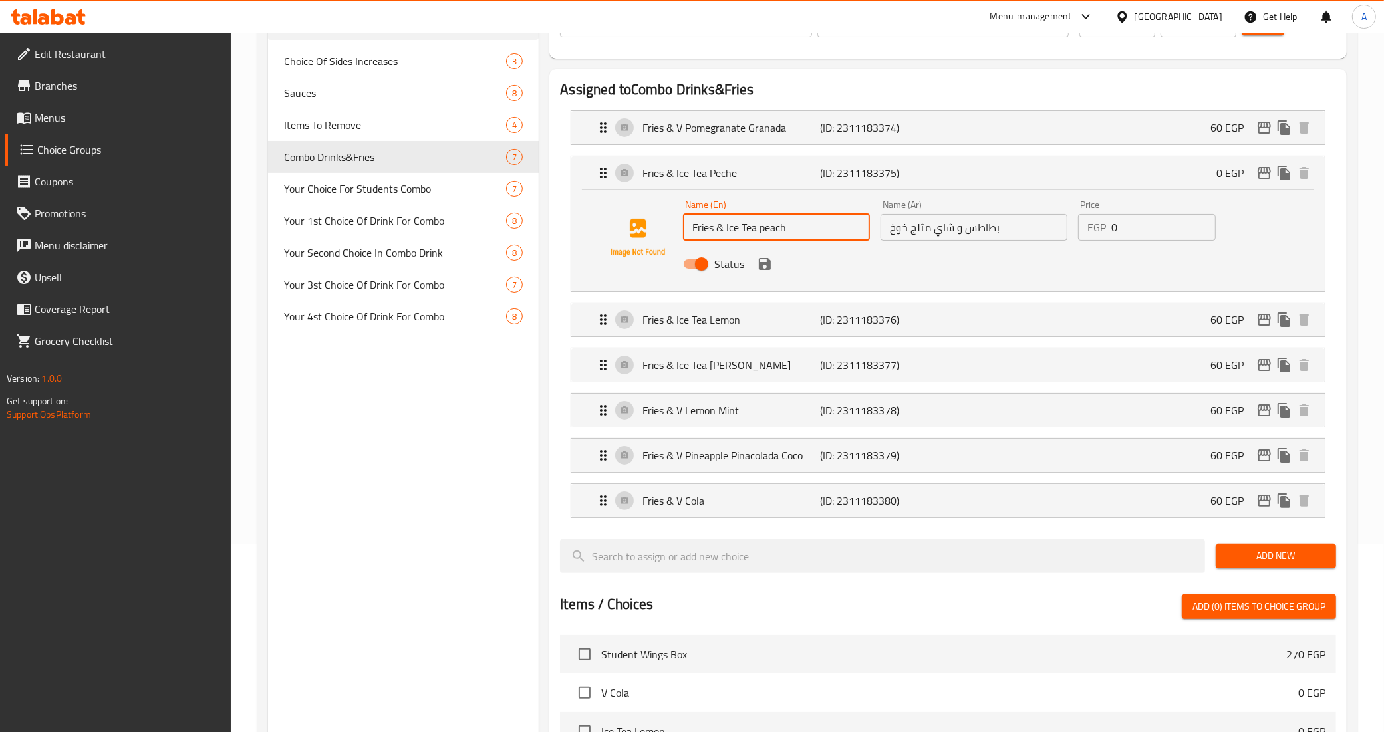
click at [772, 227] on input "Fries & Ice Tea peach" at bounding box center [776, 227] width 187 height 27
paste input "P"
click at [765, 261] on icon "save" at bounding box center [765, 264] width 16 height 16
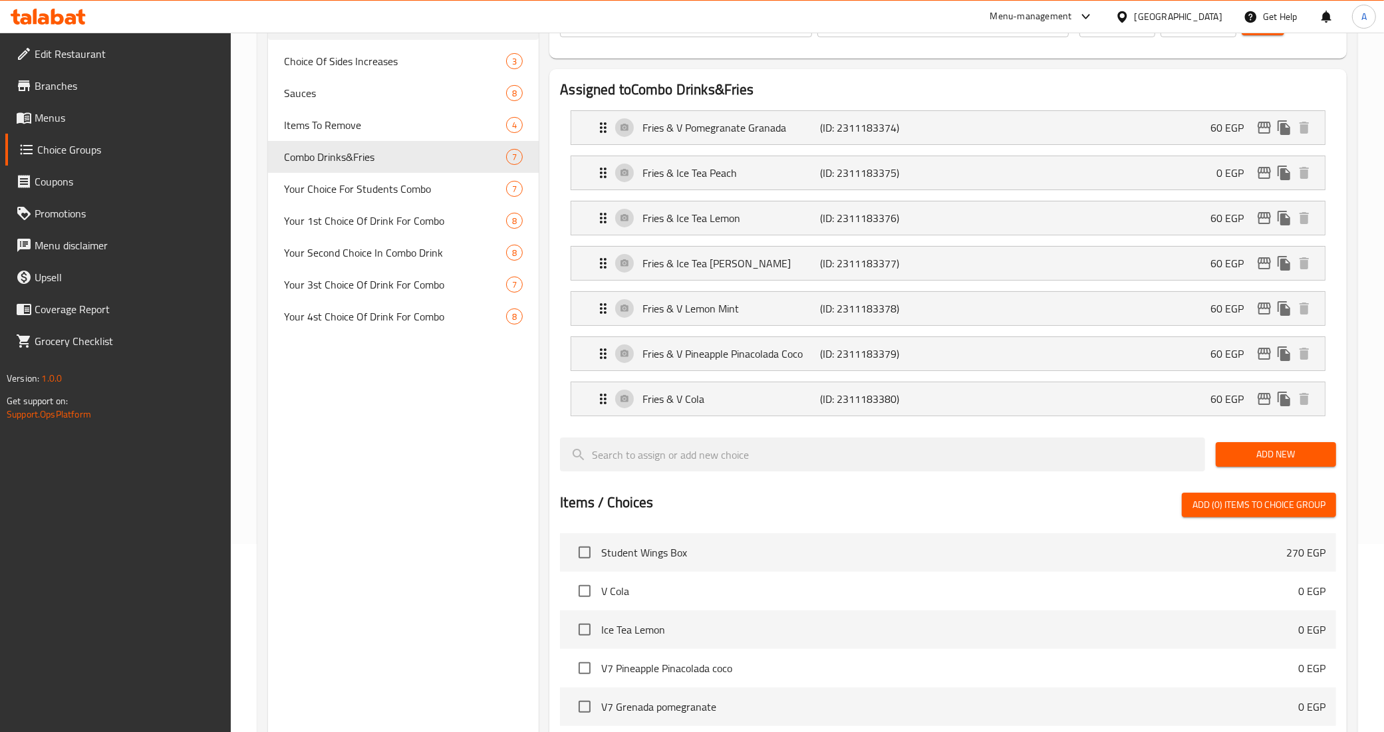
type input "Fries & Ice Tea Peach"
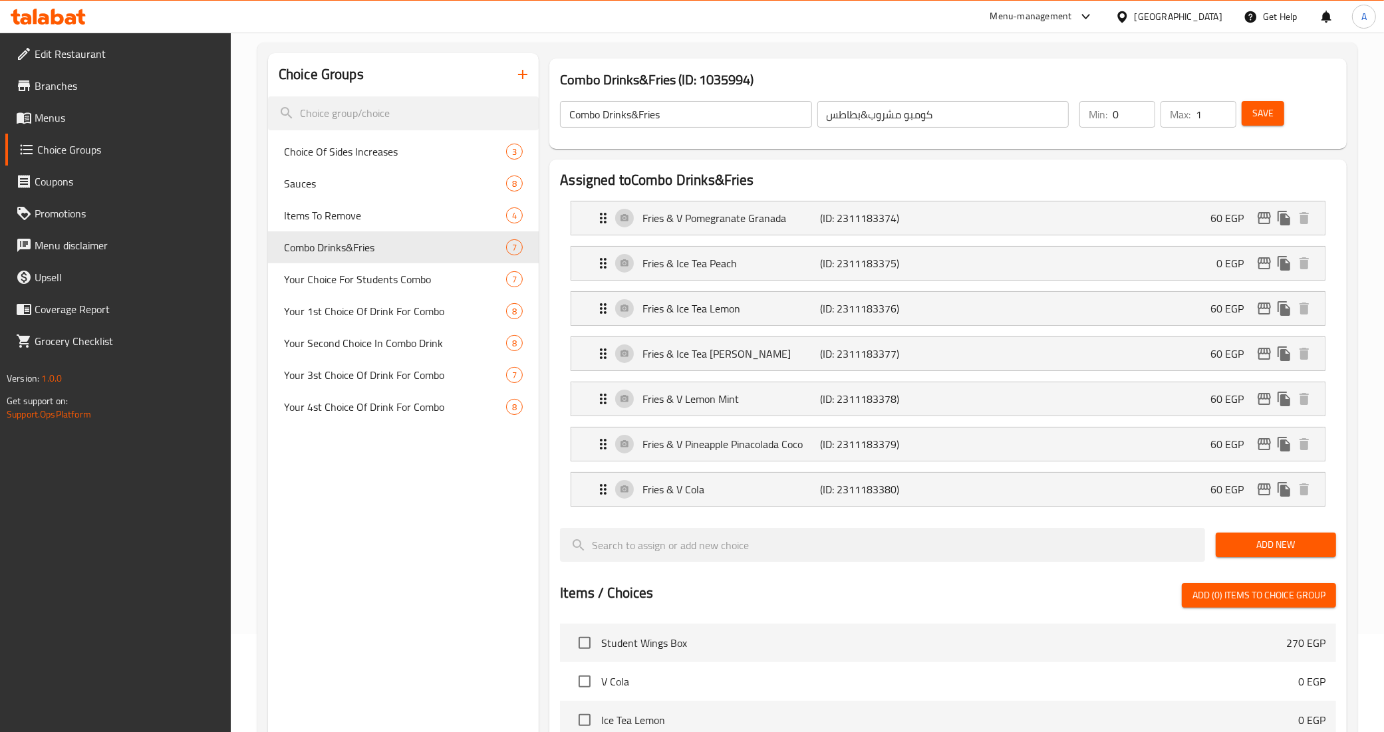
scroll to position [0, 0]
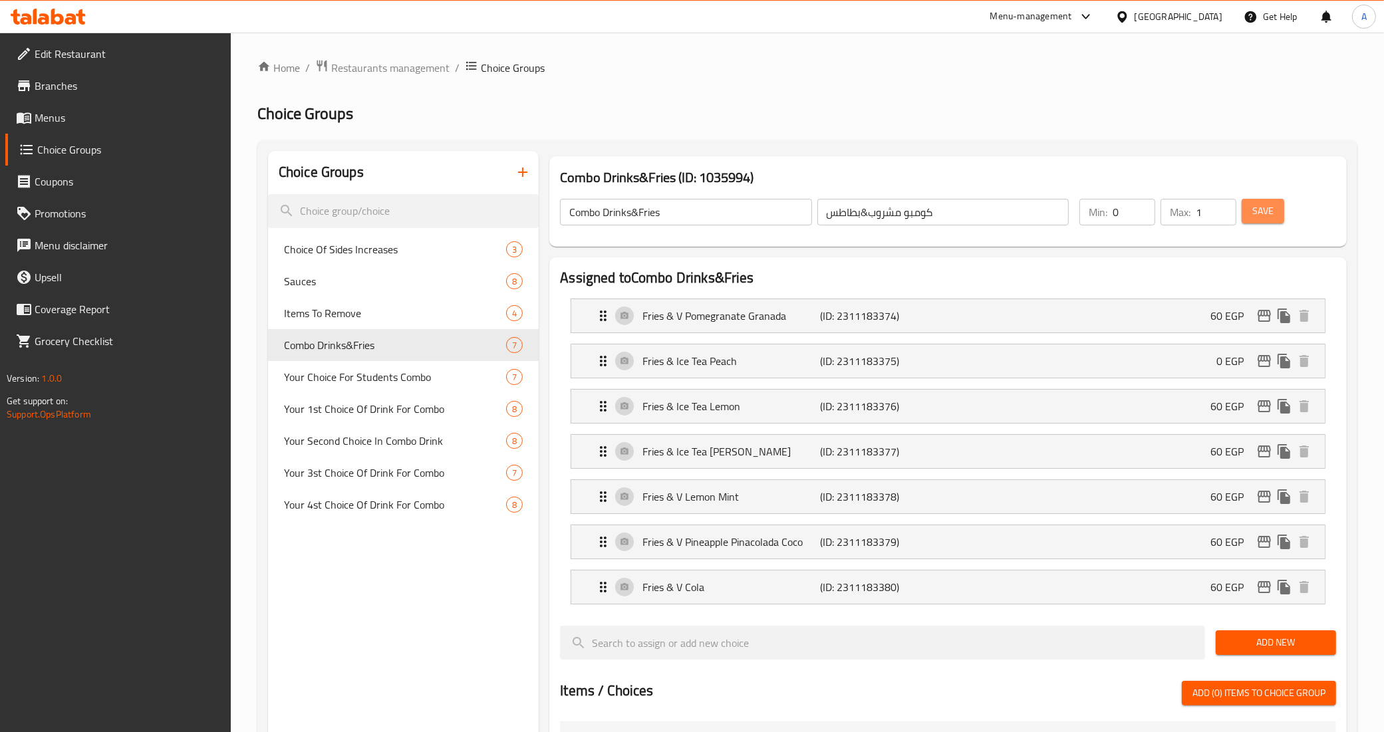
click at [1278, 208] on button "Save" at bounding box center [1263, 211] width 43 height 25
click at [1252, 213] on span "Save" at bounding box center [1262, 211] width 21 height 17
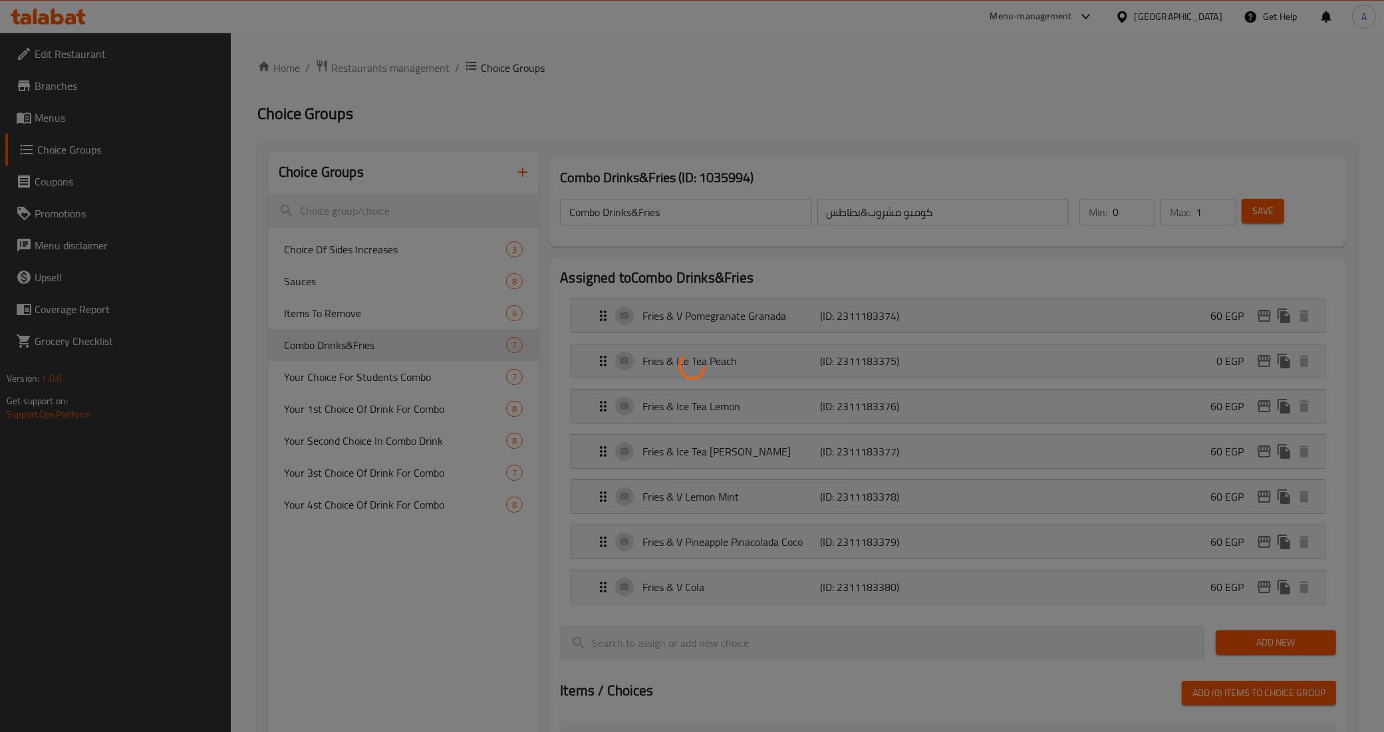
click at [1254, 213] on div at bounding box center [692, 366] width 1384 height 732
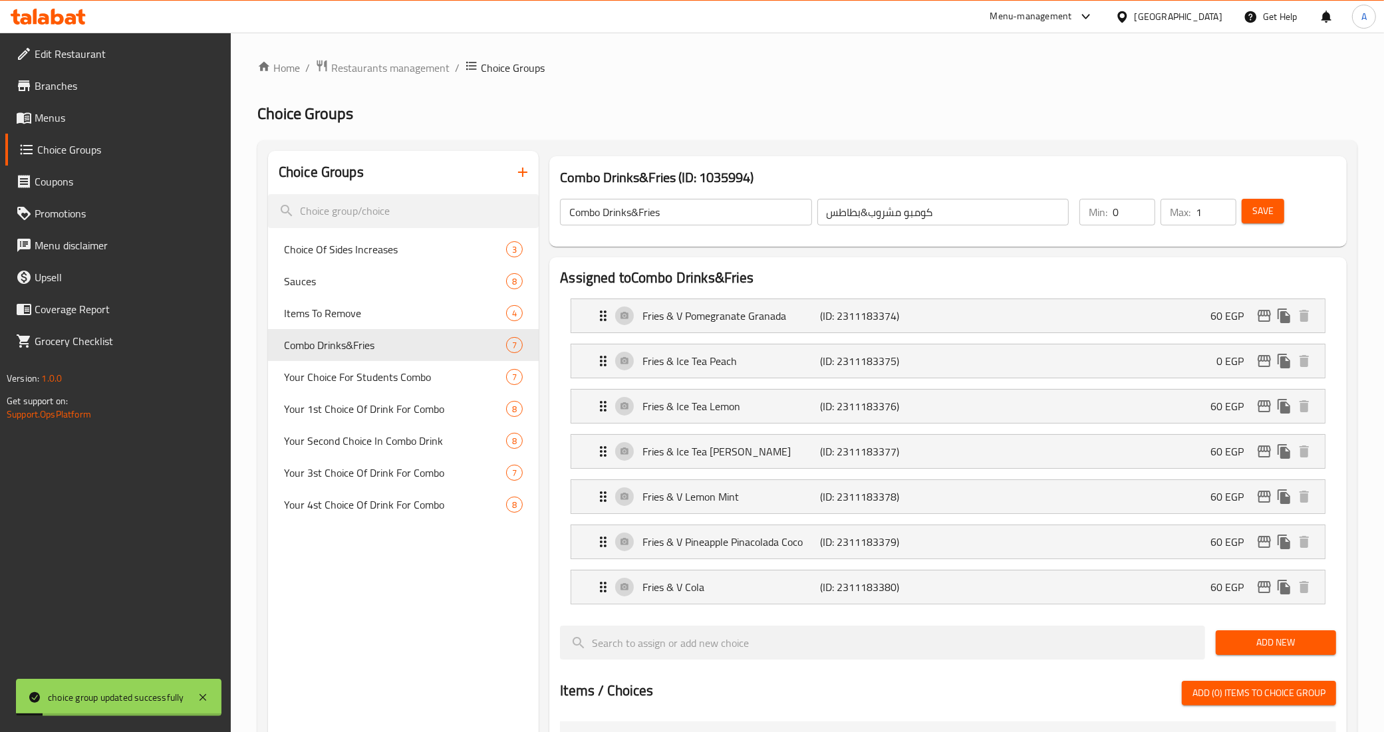
click at [76, 111] on span "Menus" at bounding box center [128, 118] width 186 height 16
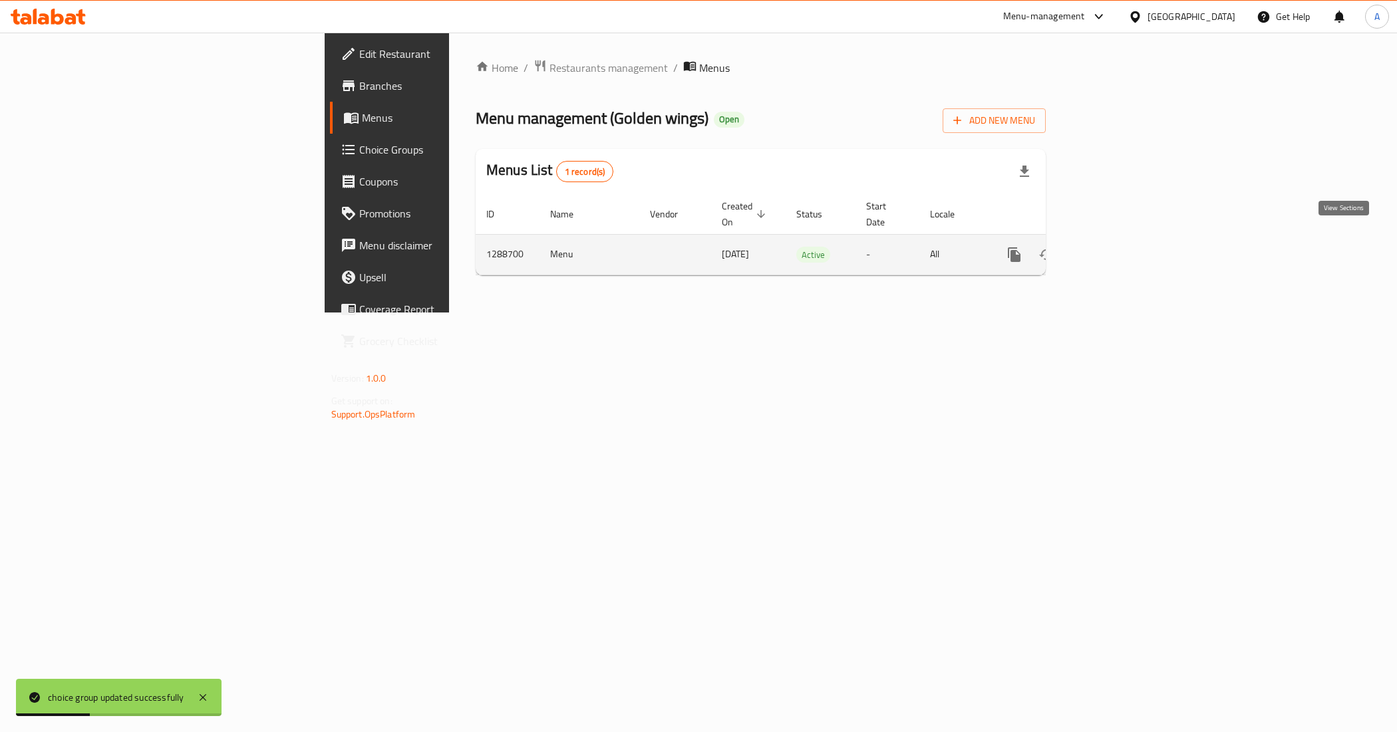
click at [1126, 250] on link "enhanced table" at bounding box center [1110, 255] width 32 height 32
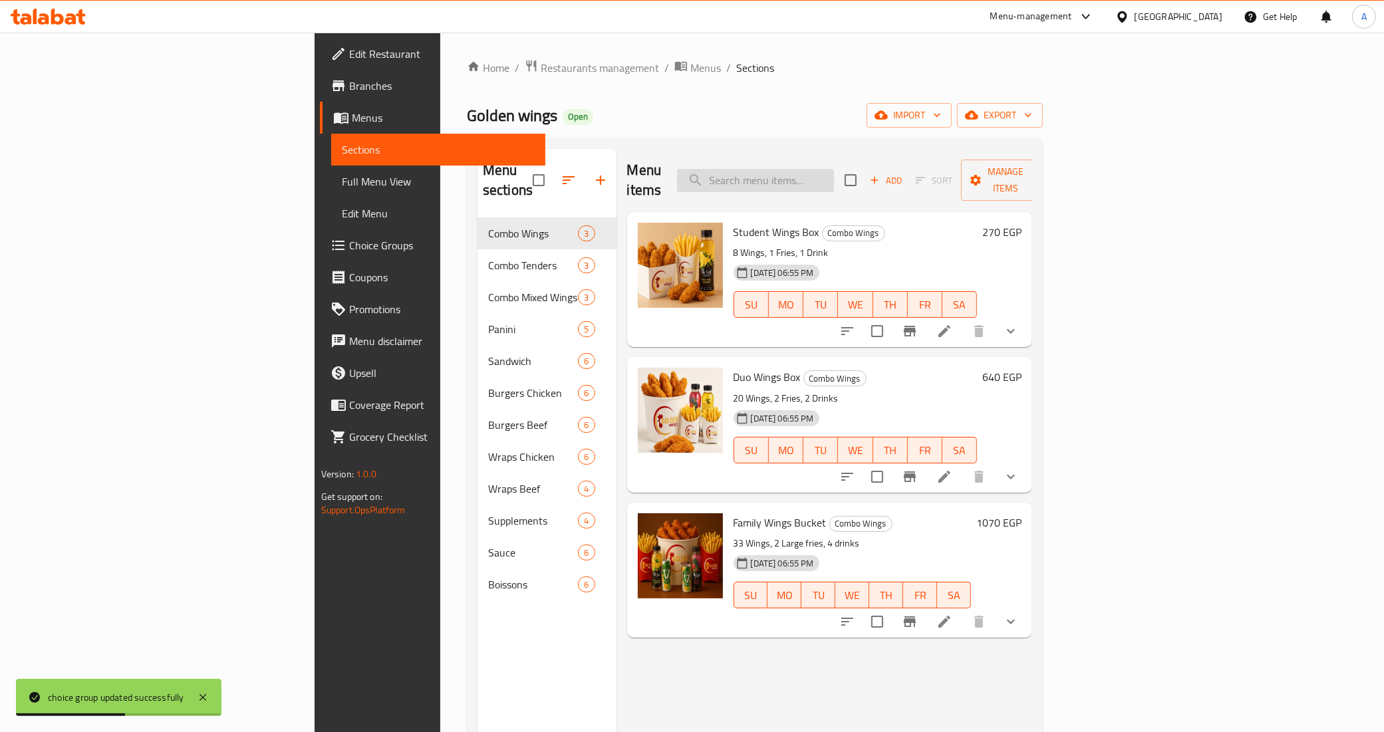
click at [834, 172] on input "search" at bounding box center [755, 180] width 157 height 23
paste input "Panini Tandoori"
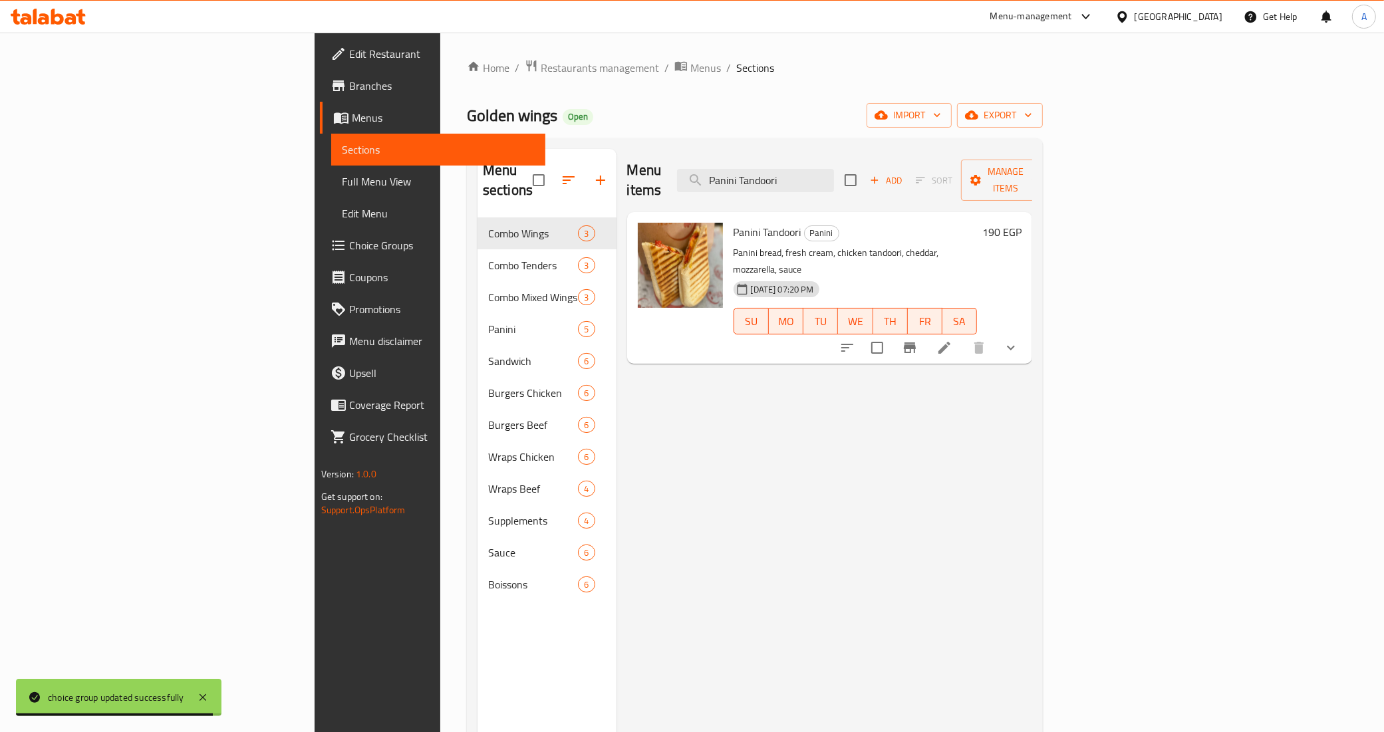
type input "Panini Tandoori"
click at [953, 340] on icon at bounding box center [945, 348] width 16 height 16
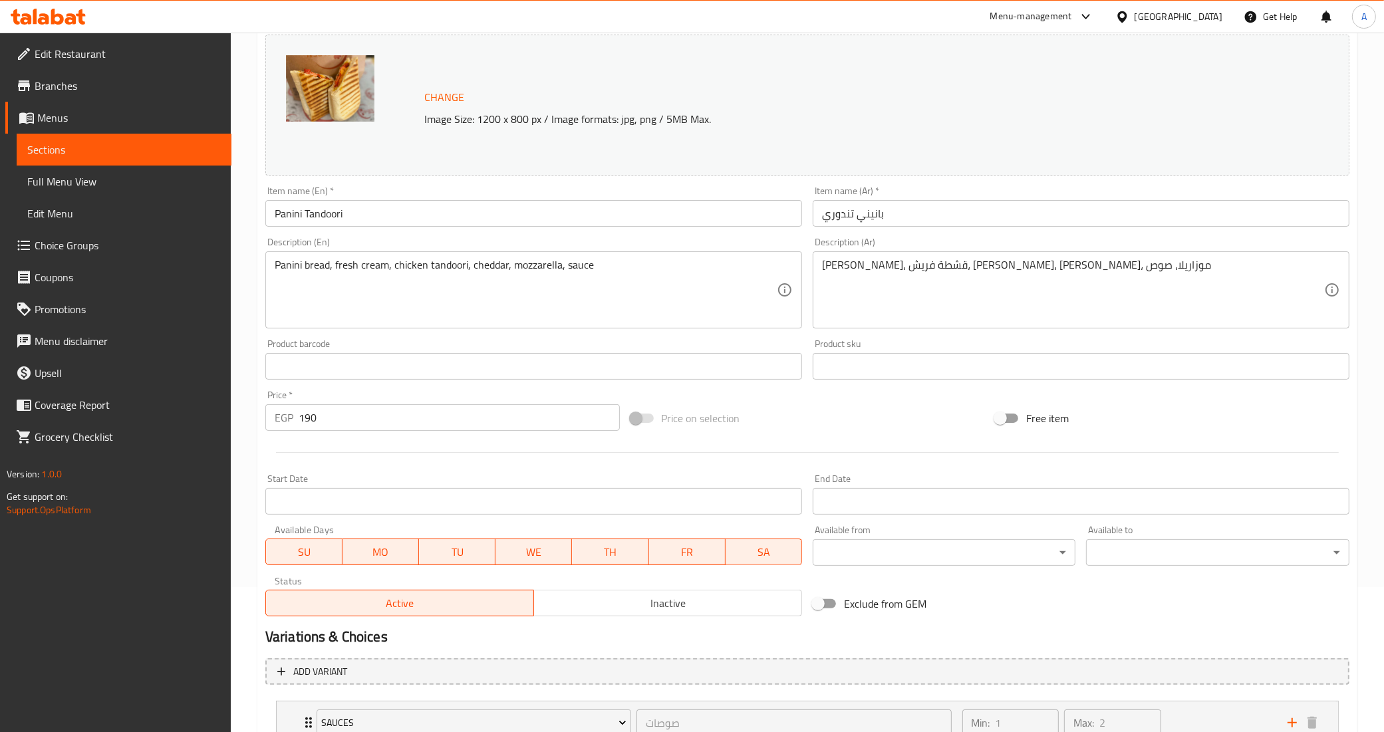
scroll to position [303, 0]
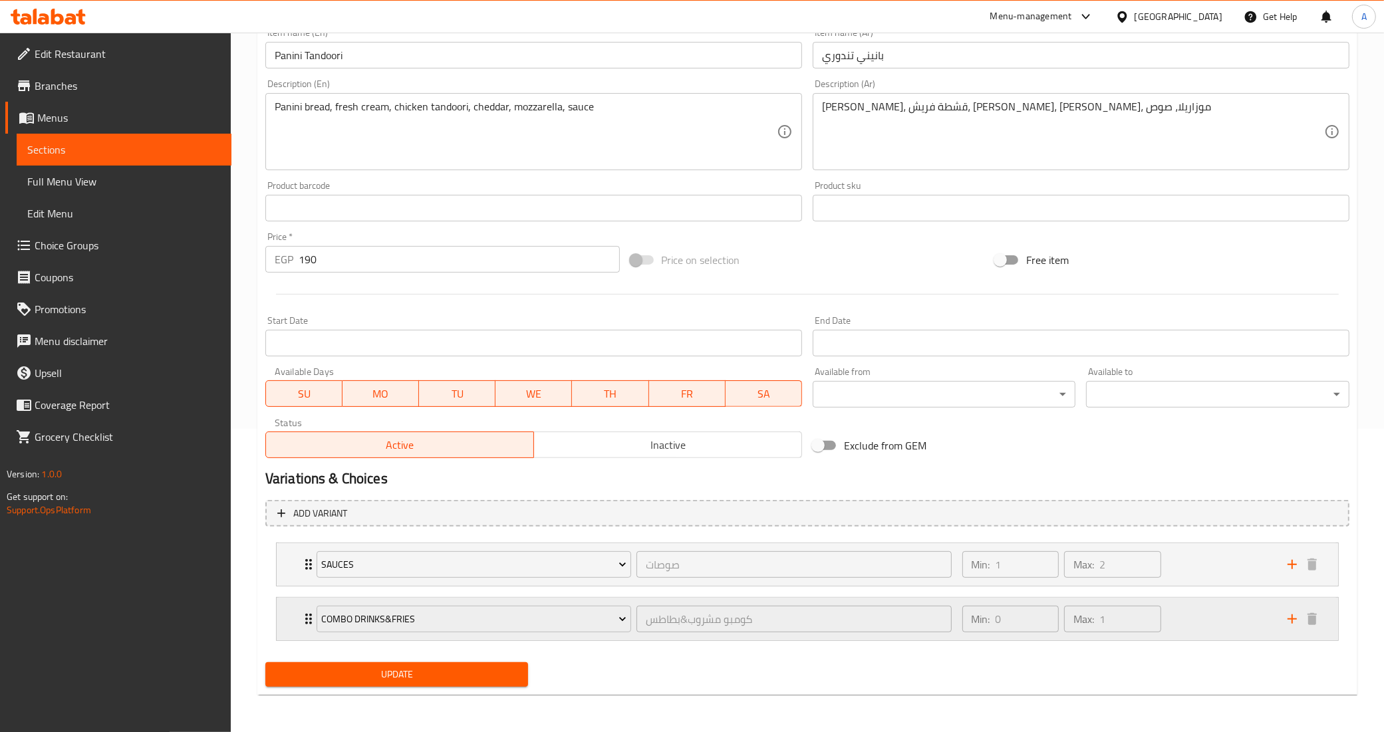
click at [306, 623] on icon "Expand" at bounding box center [308, 619] width 7 height 11
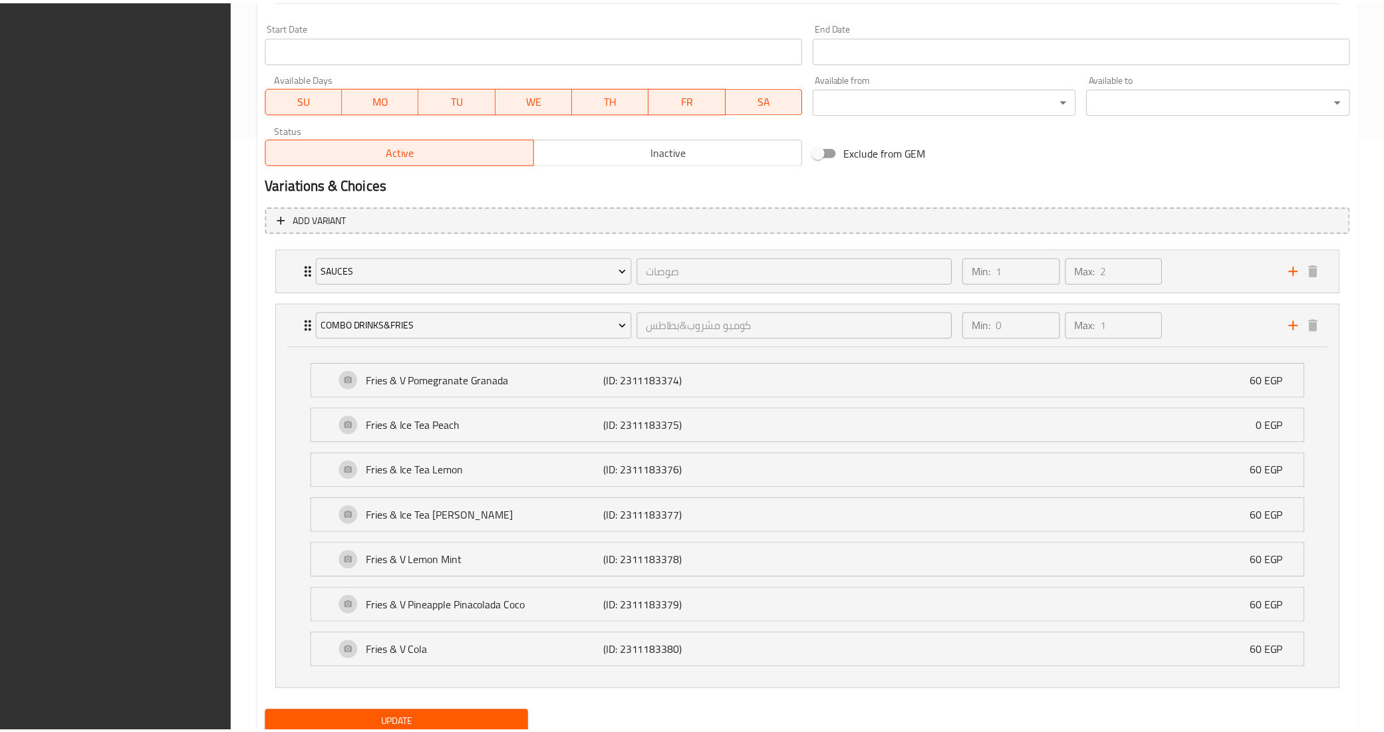
scroll to position [649, 0]
